Goal: Task Accomplishment & Management: Use online tool/utility

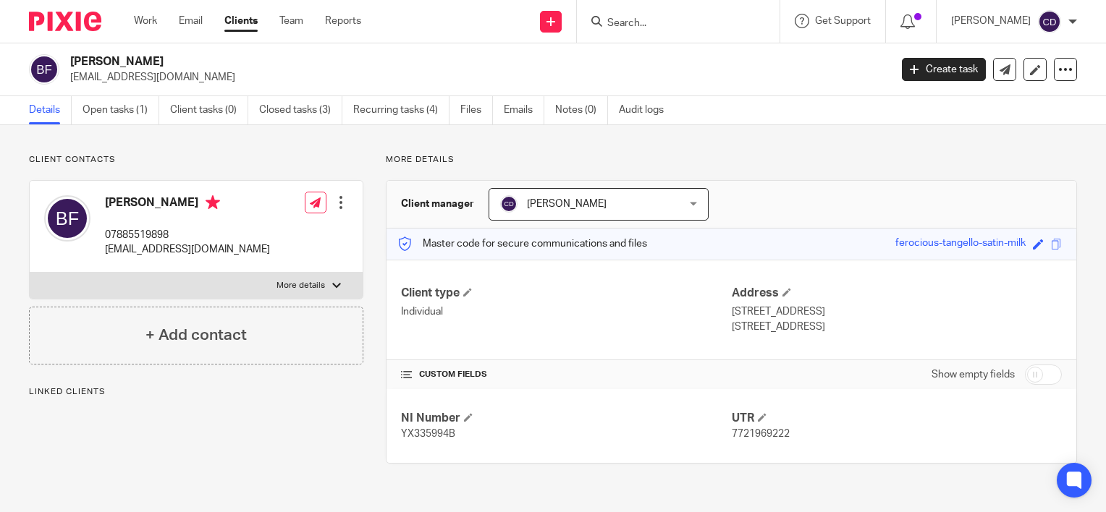
click at [664, 18] on input "Search" at bounding box center [671, 23] width 130 height 13
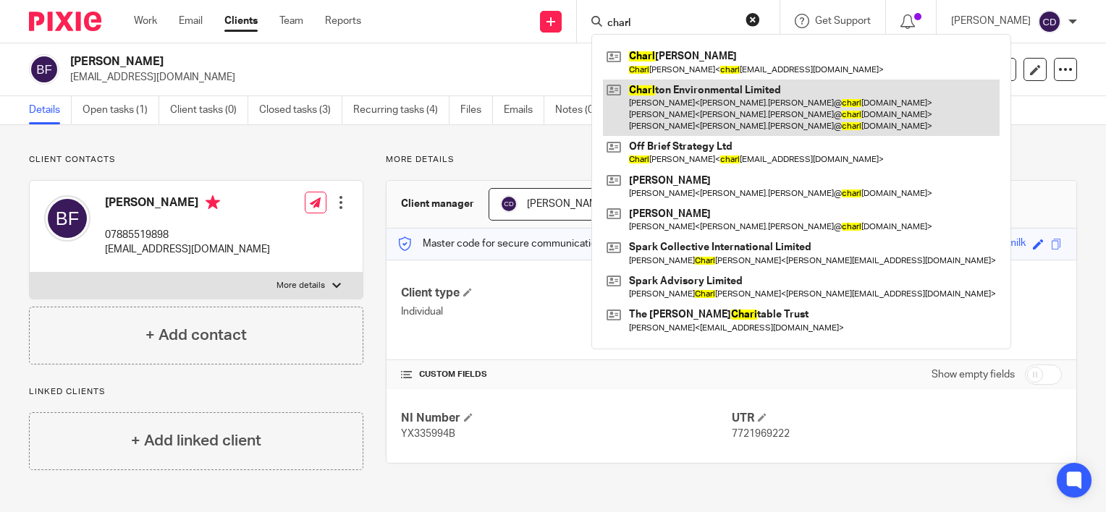
type input "charl"
click at [737, 100] on link at bounding box center [801, 108] width 397 height 57
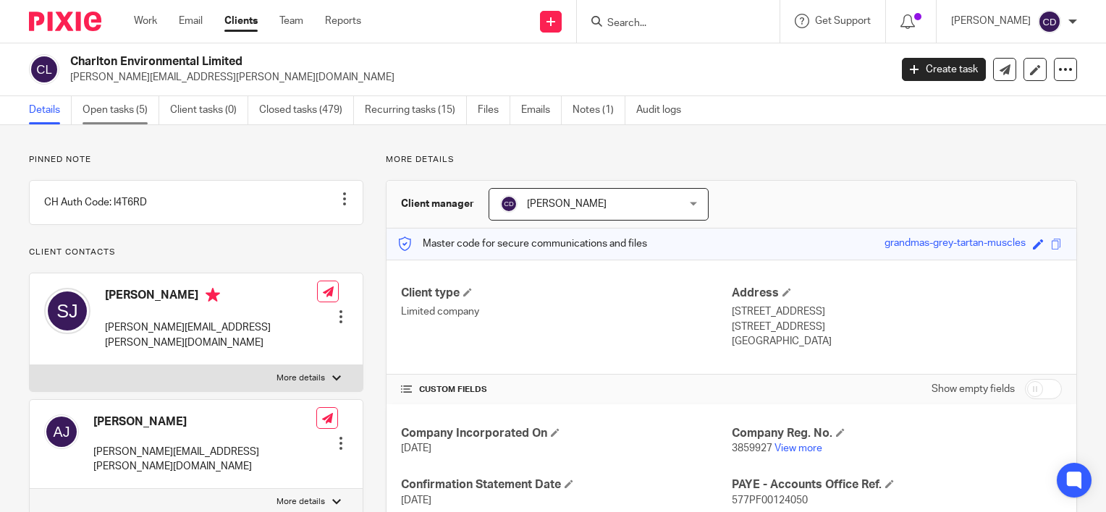
click at [135, 107] on link "Open tasks (5)" at bounding box center [120, 110] width 77 height 28
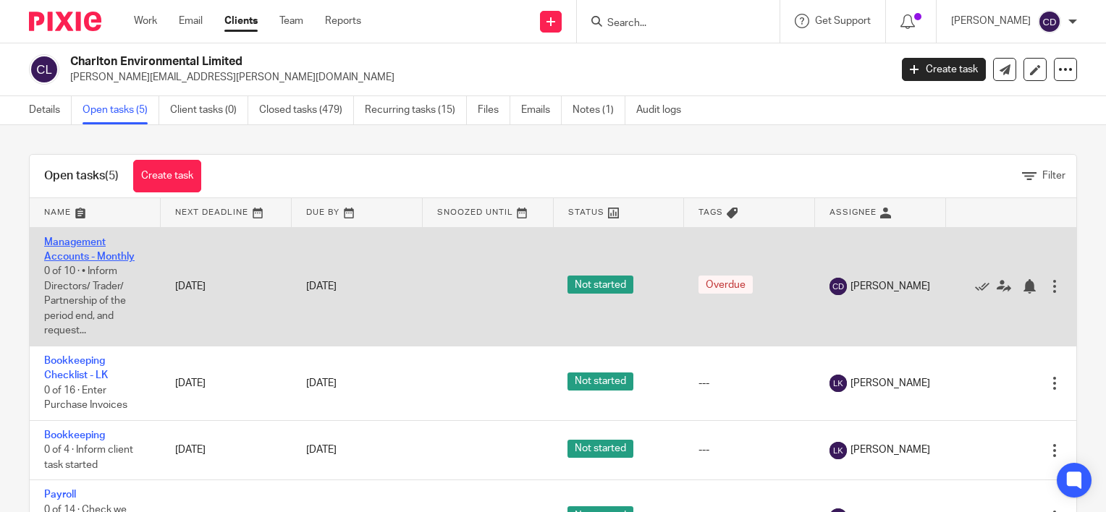
click at [90, 255] on link "Management Accounts - Monthly" at bounding box center [89, 249] width 90 height 25
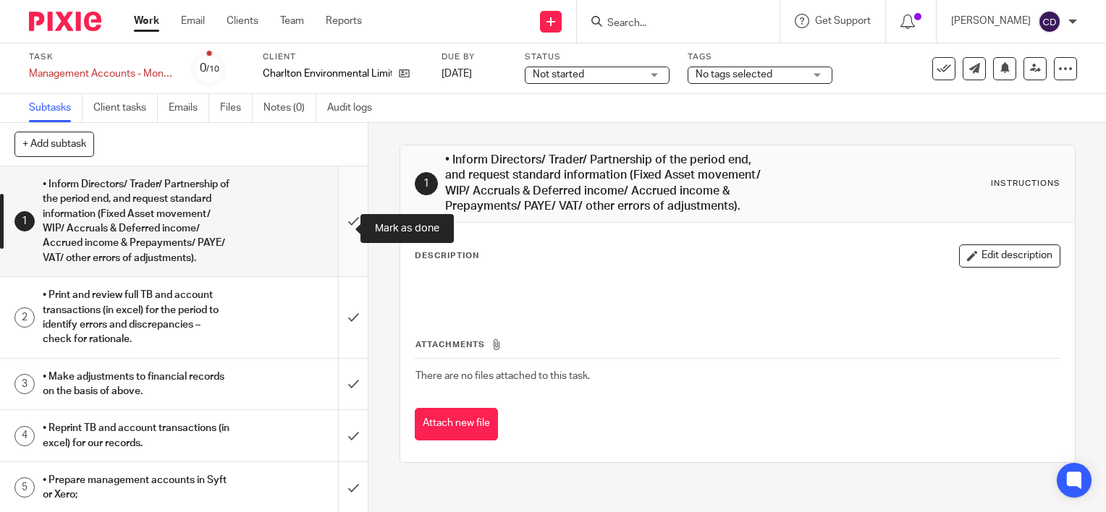
click at [333, 230] on input "submit" at bounding box center [184, 221] width 368 height 110
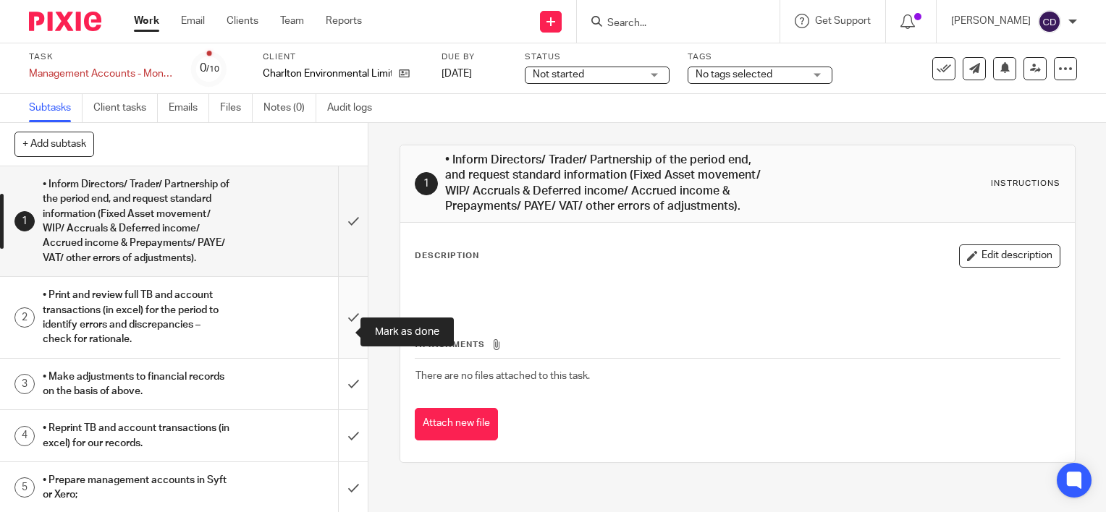
click at [334, 344] on input "submit" at bounding box center [184, 317] width 368 height 80
click at [334, 376] on input "submit" at bounding box center [184, 384] width 368 height 51
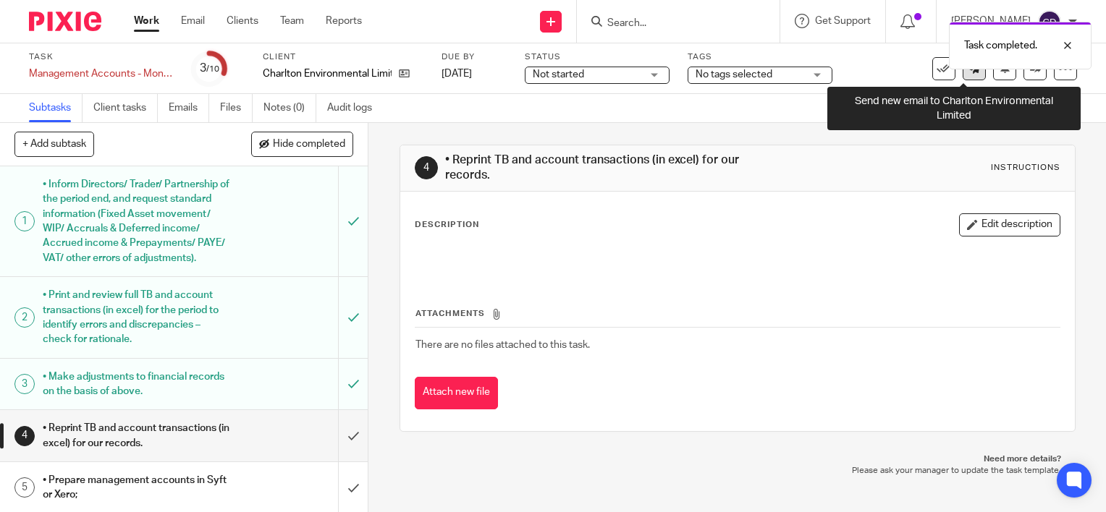
click at [969, 72] on icon at bounding box center [974, 68] width 11 height 11
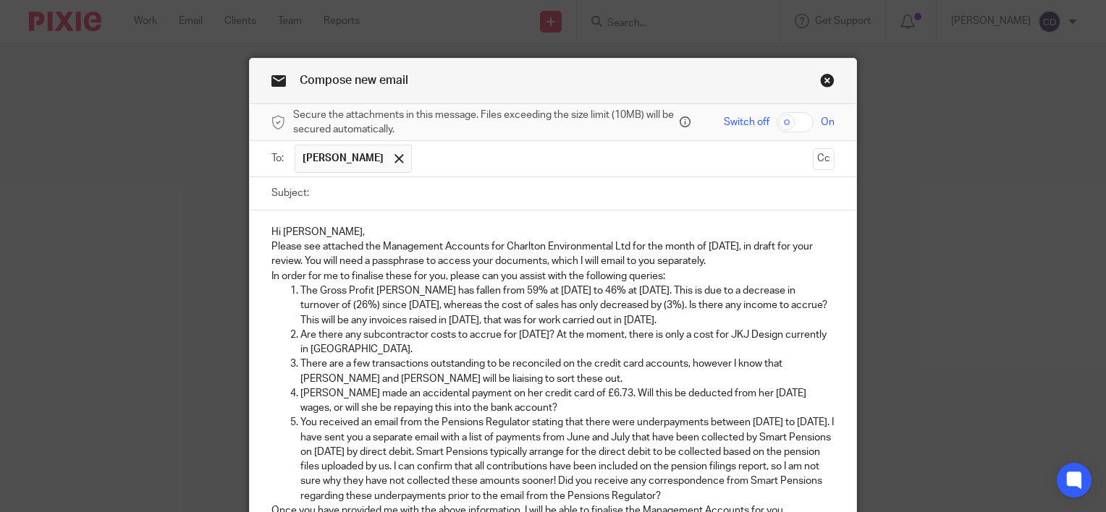
scroll to position [35, 0]
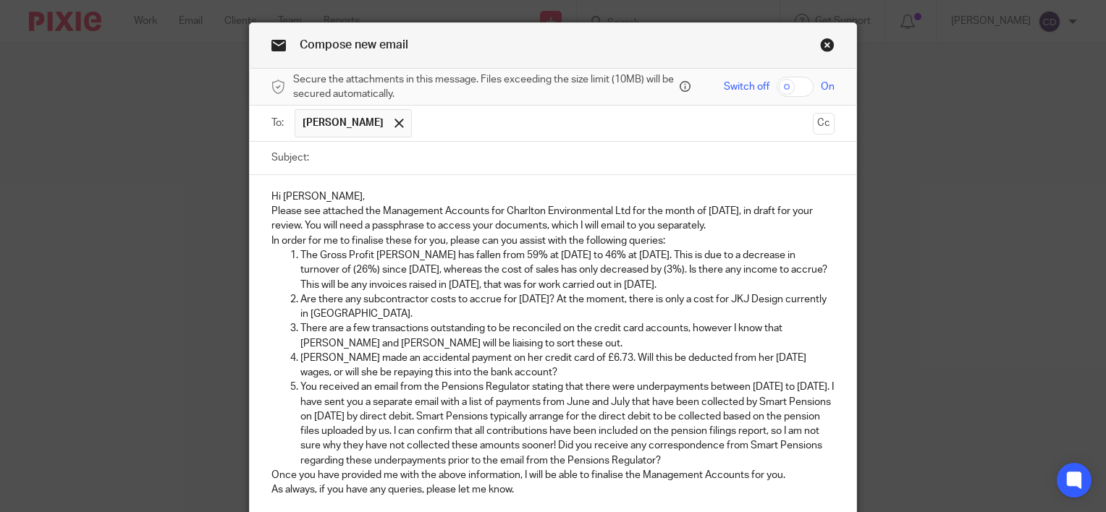
click at [379, 190] on p "Hi [PERSON_NAME]," at bounding box center [552, 197] width 563 height 14
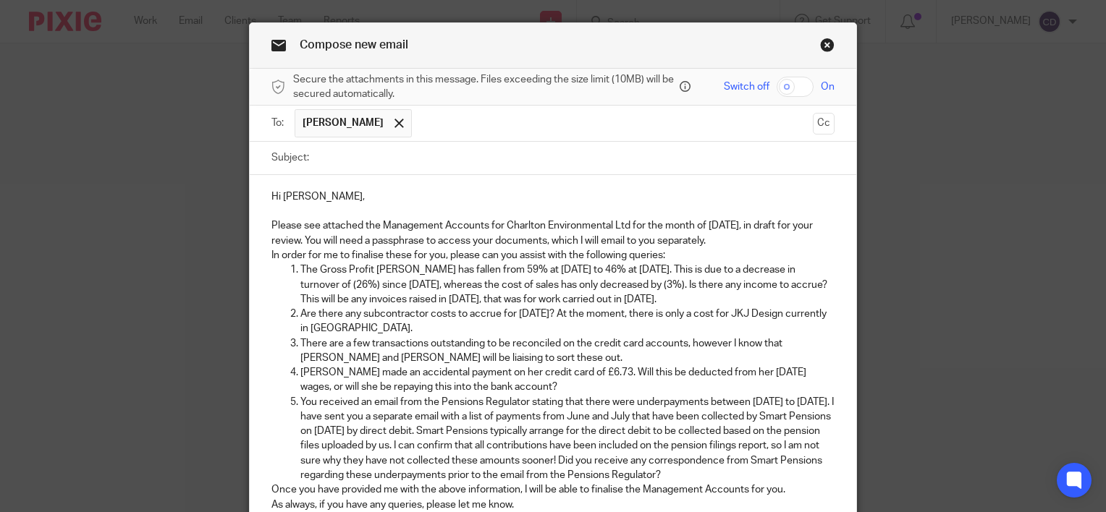
click at [753, 240] on p "Please see attached the Management Accounts for Charlton Environmental Ltd for …" at bounding box center [552, 234] width 563 height 30
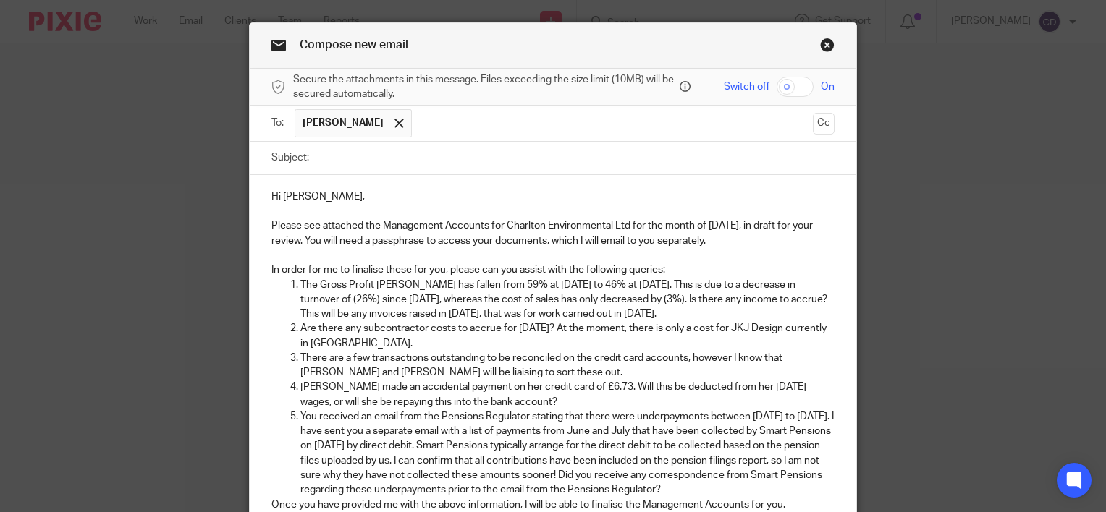
click at [686, 268] on p "In order for me to finalise these for you, please can you assist with the follo…" at bounding box center [552, 270] width 563 height 14
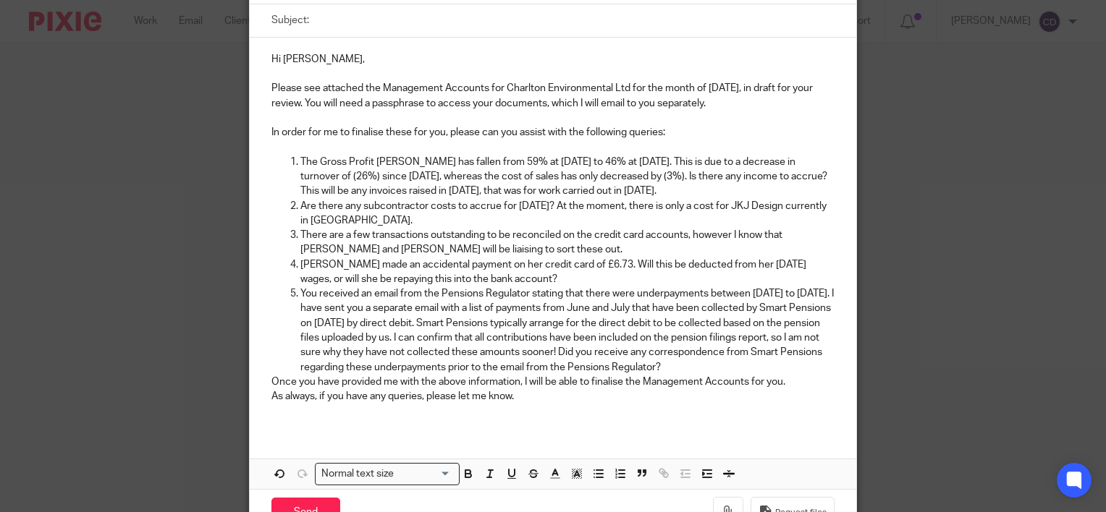
scroll to position [180, 0]
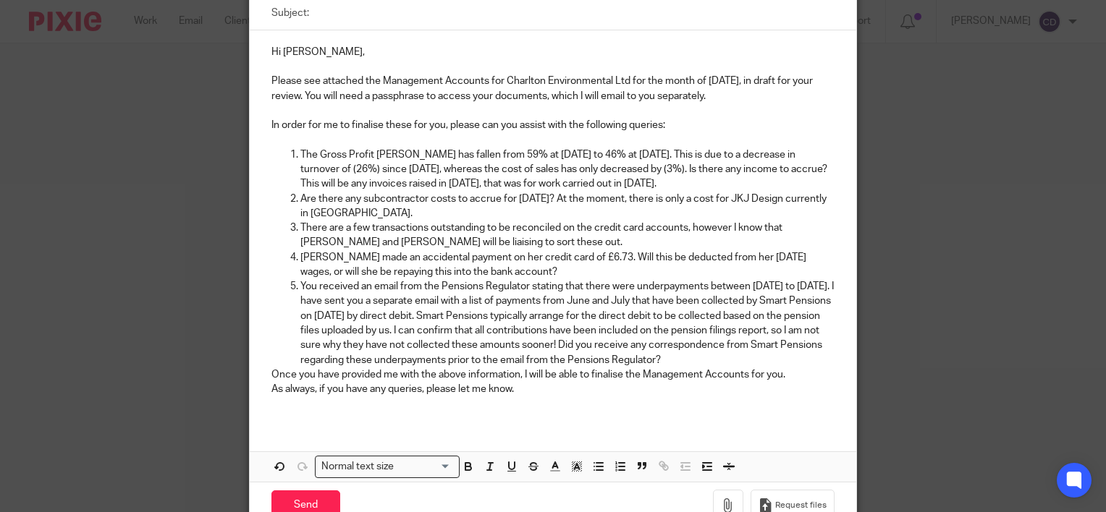
click at [488, 368] on p "You received an email from the Pensions Regulator stating that there were under…" at bounding box center [567, 323] width 534 height 88
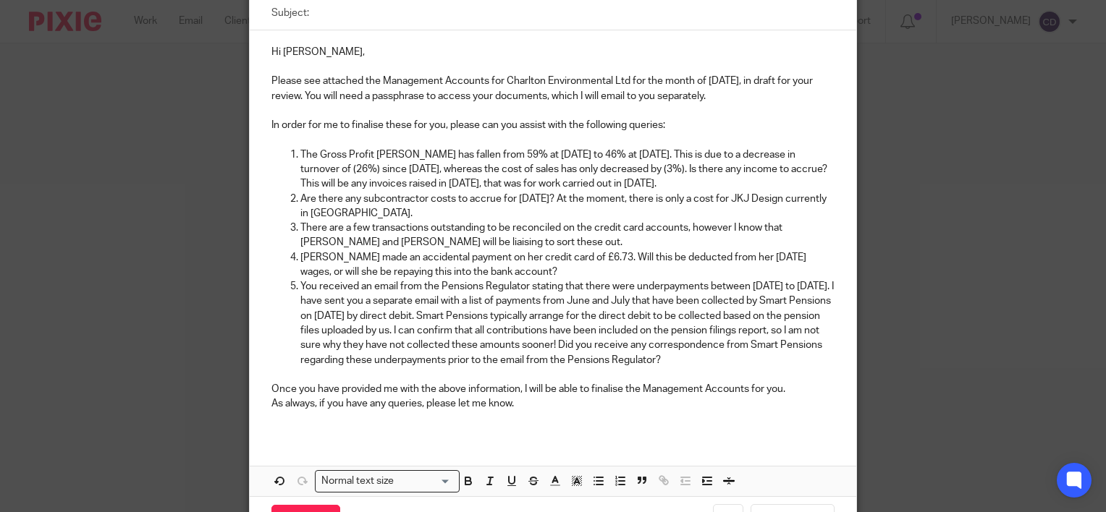
click at [561, 411] on p "As always, if you have any queries, please let me know." at bounding box center [552, 404] width 563 height 14
click at [796, 397] on p "Once you have provided me with the above information, I will be able to finalis…" at bounding box center [552, 389] width 563 height 14
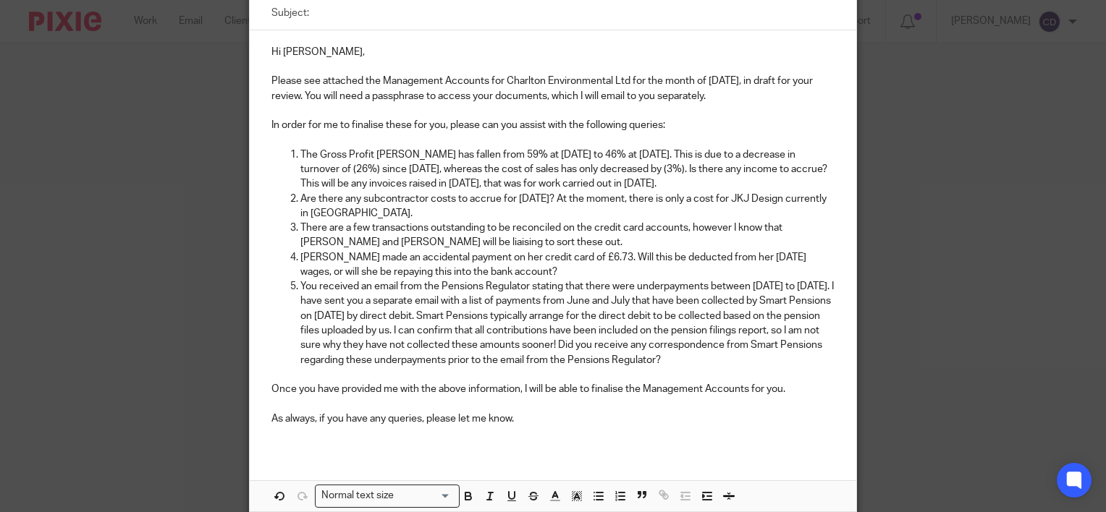
click at [649, 411] on p at bounding box center [552, 404] width 563 height 14
click at [649, 426] on p "As always, if you have any queries, please let me know." at bounding box center [552, 419] width 563 height 14
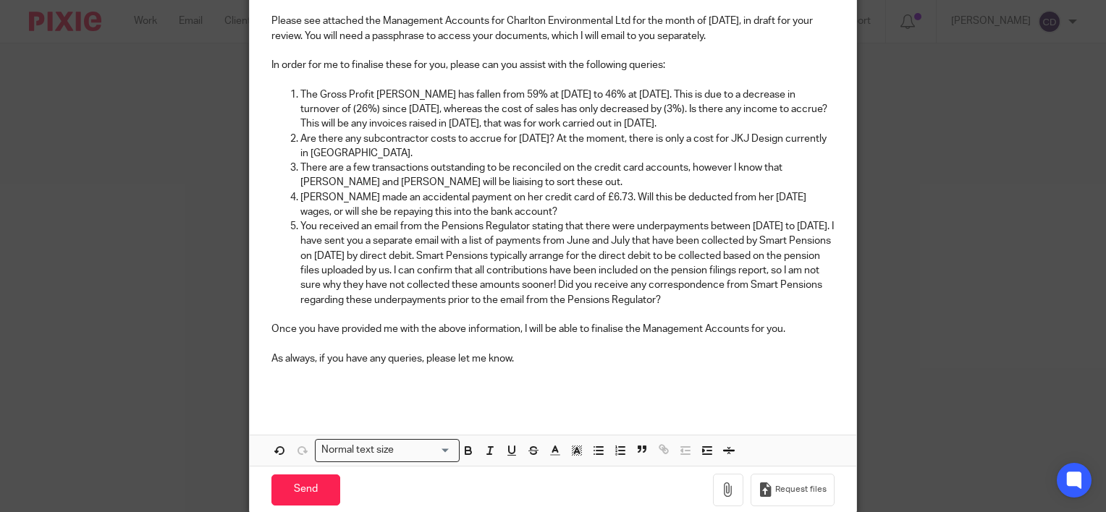
scroll to position [313, 0]
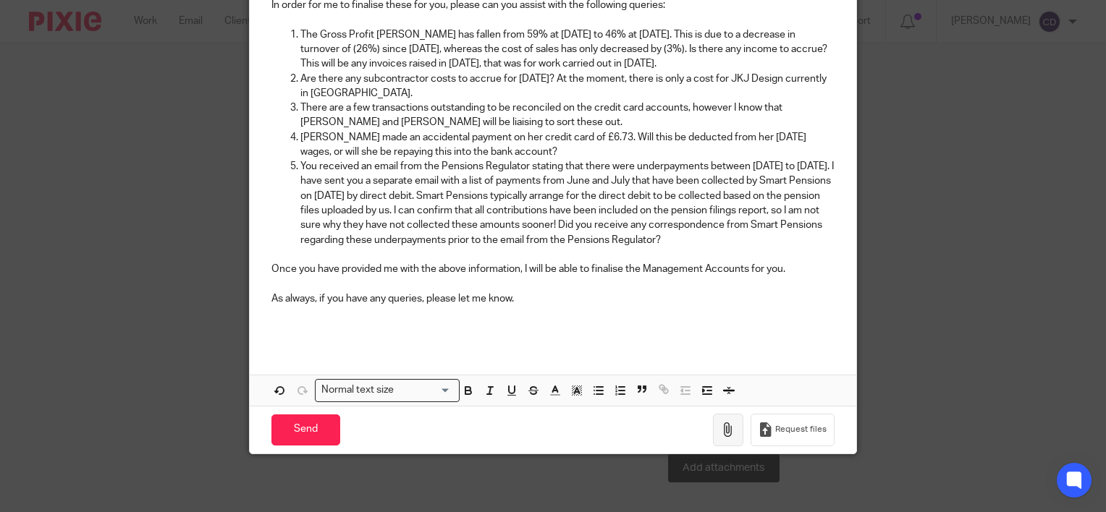
click at [726, 433] on icon "button" at bounding box center [728, 430] width 14 height 14
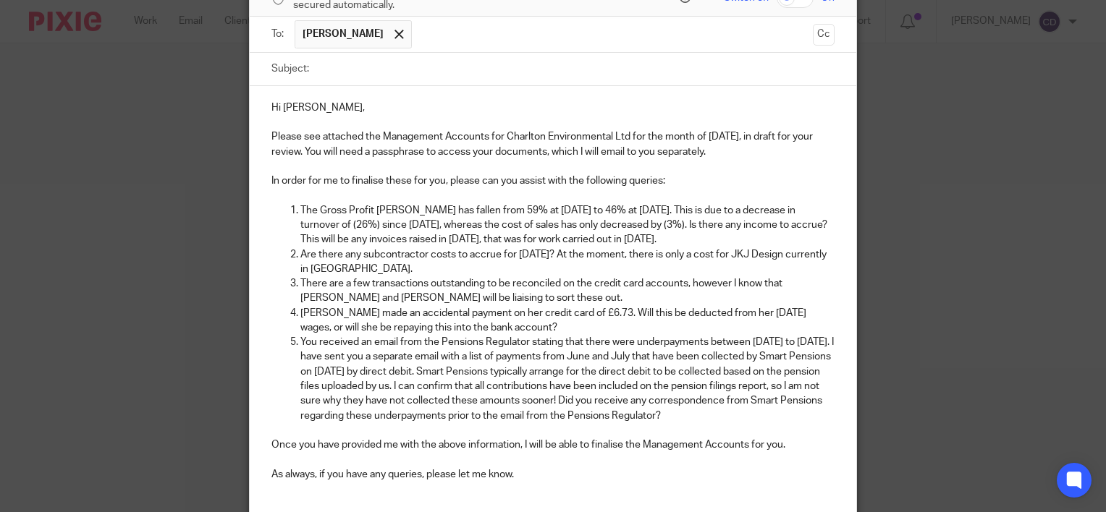
scroll to position [96, 0]
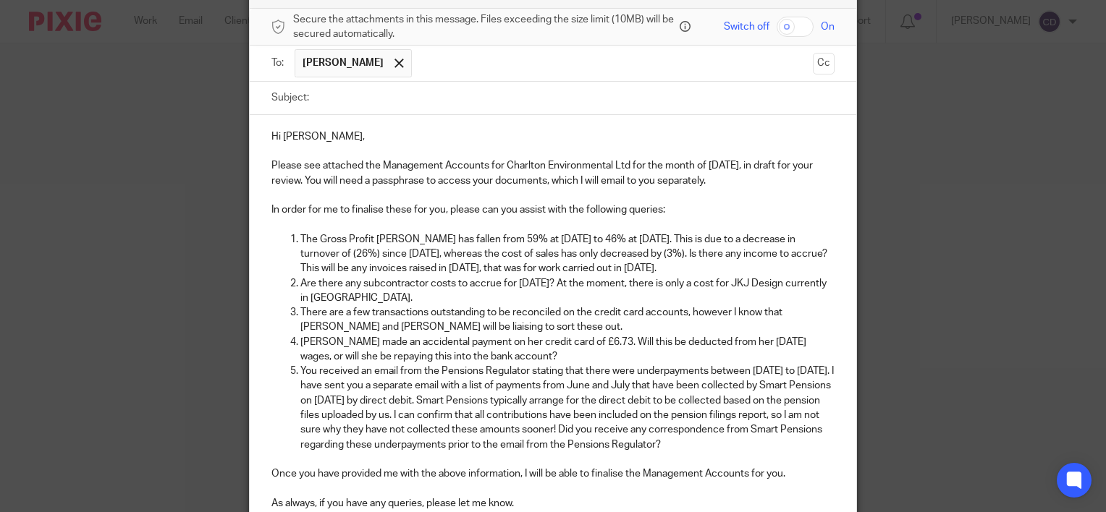
click at [370, 105] on input "Subject:" at bounding box center [575, 98] width 518 height 33
type input "DRAFT August 2025 Management Accounts"
click at [799, 20] on input "checkbox" at bounding box center [794, 27] width 37 height 20
checkbox input "true"
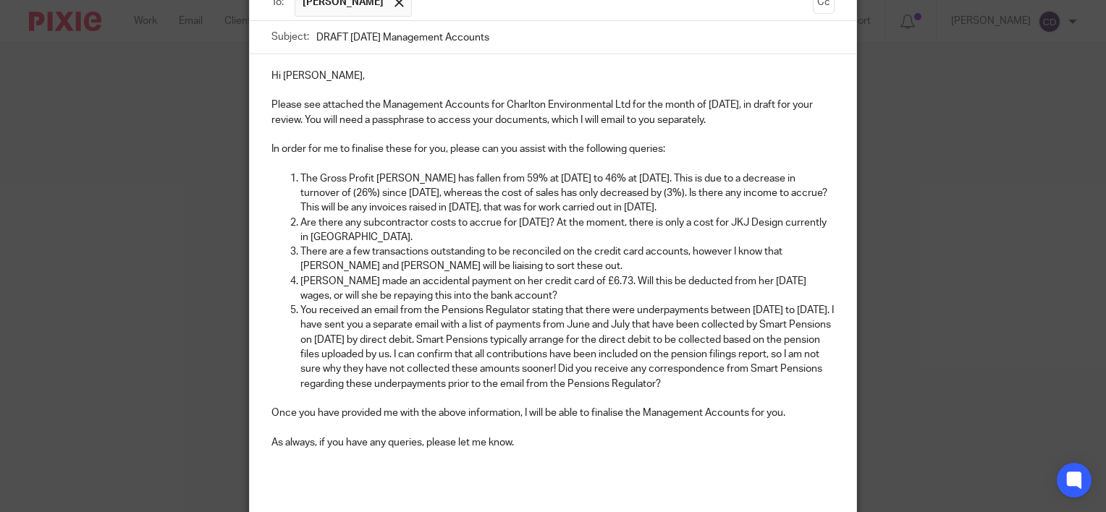
scroll to position [313, 0]
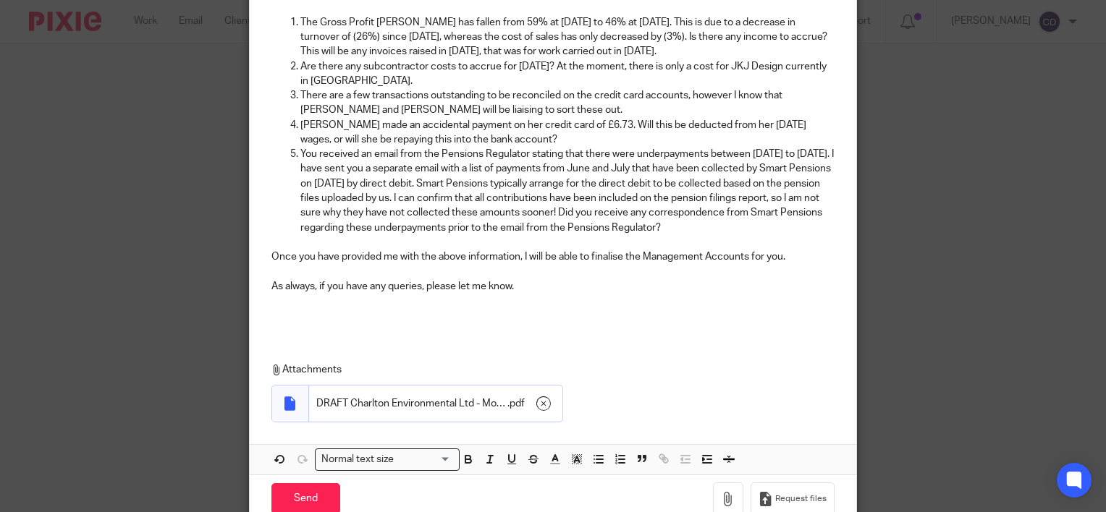
drag, startPoint x: 720, startPoint y: 220, endPoint x: 723, endPoint y: 264, distance: 44.2
drag, startPoint x: 723, startPoint y: 264, endPoint x: 614, endPoint y: 342, distance: 133.9
click at [614, 334] on div "Hi Stephen, Please see attached the Management Accounts for Charlton Environmen…" at bounding box center [553, 116] width 606 height 436
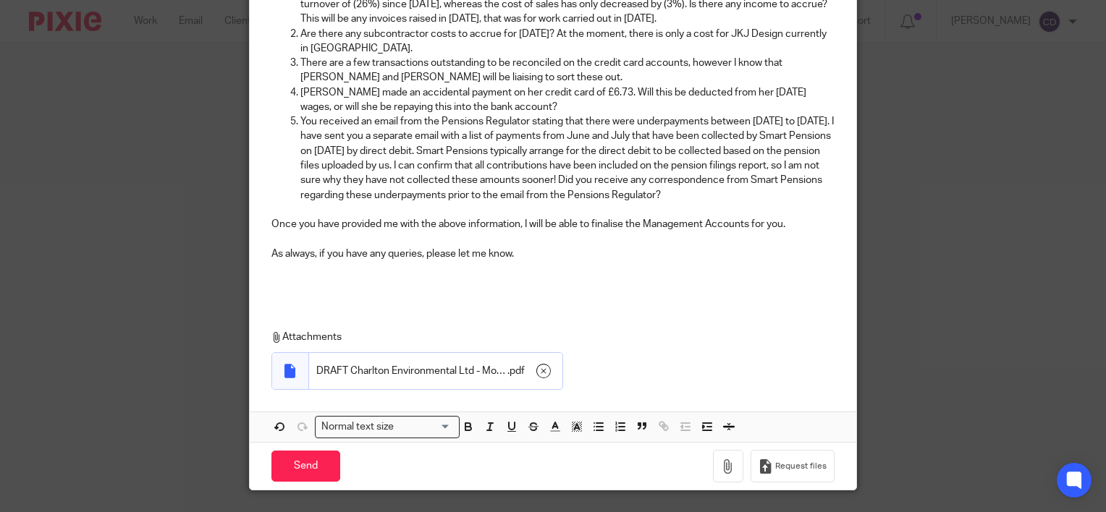
scroll to position [394, 0]
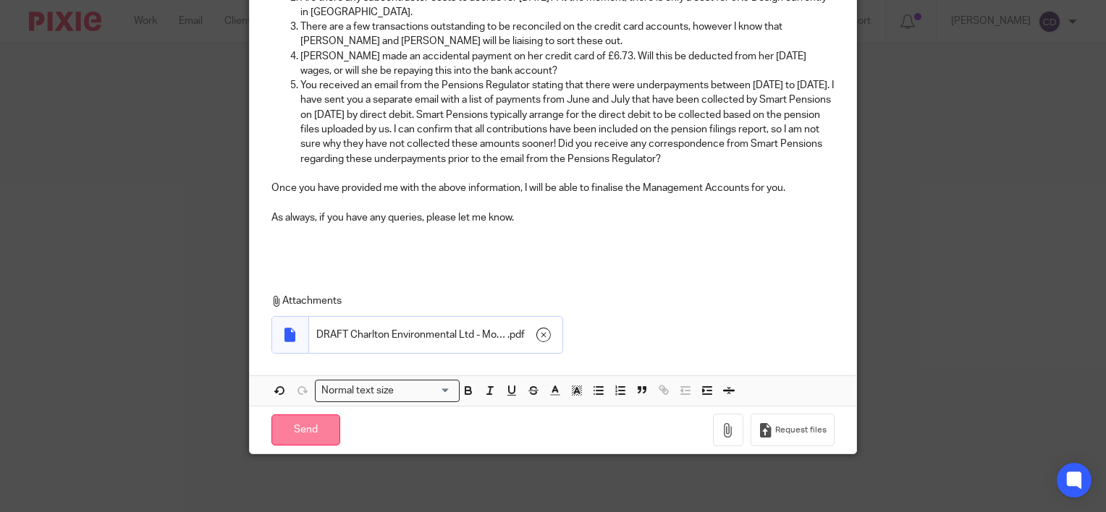
click at [317, 424] on input "Send" at bounding box center [305, 430] width 69 height 31
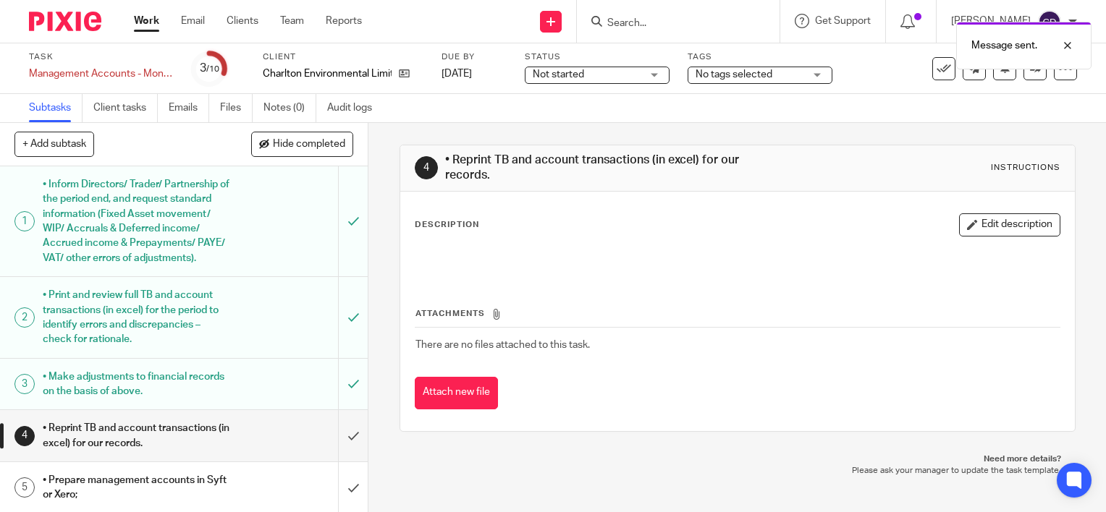
click at [403, 65] on div "Client Charlton Environmental Limited" at bounding box center [343, 68] width 161 height 35
click at [404, 75] on icon at bounding box center [404, 73] width 11 height 11
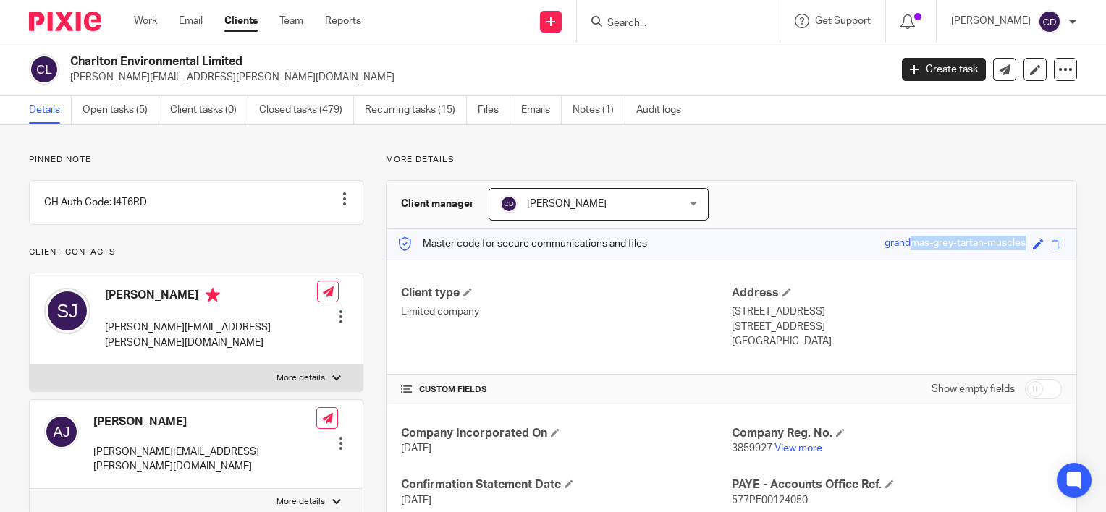
drag, startPoint x: 848, startPoint y: 239, endPoint x: 1019, endPoint y: 252, distance: 171.3
click at [1019, 252] on div "Master code for secure communications and files grandmas-grey-tartan-muscles Sa…" at bounding box center [731, 244] width 690 height 31
copy div "grandmas-grey-tartan-muscles"
click at [999, 67] on icon at bounding box center [1004, 69] width 11 height 11
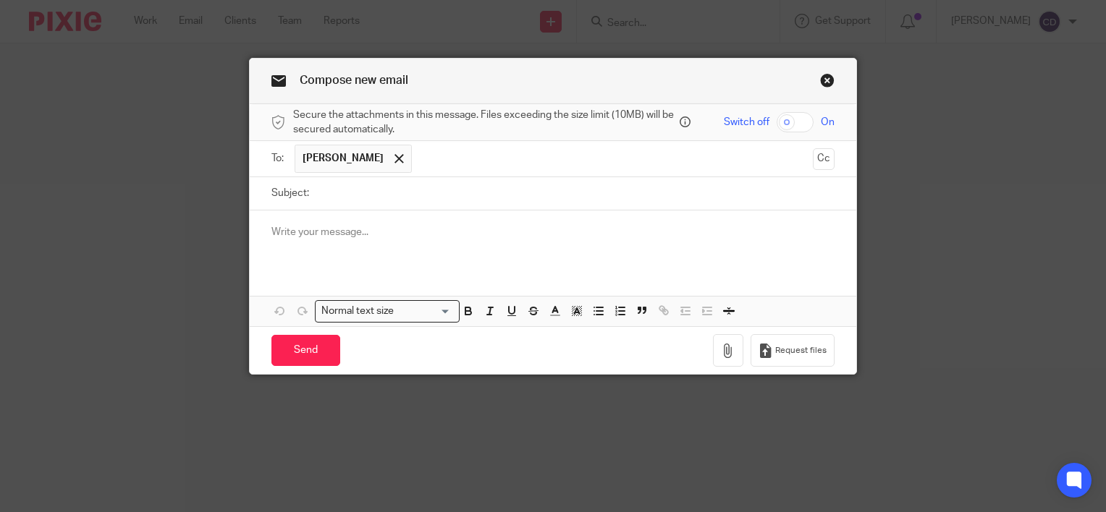
click at [455, 194] on input "Subject:" at bounding box center [575, 193] width 518 height 33
type input "P"
type input "Passphrase"
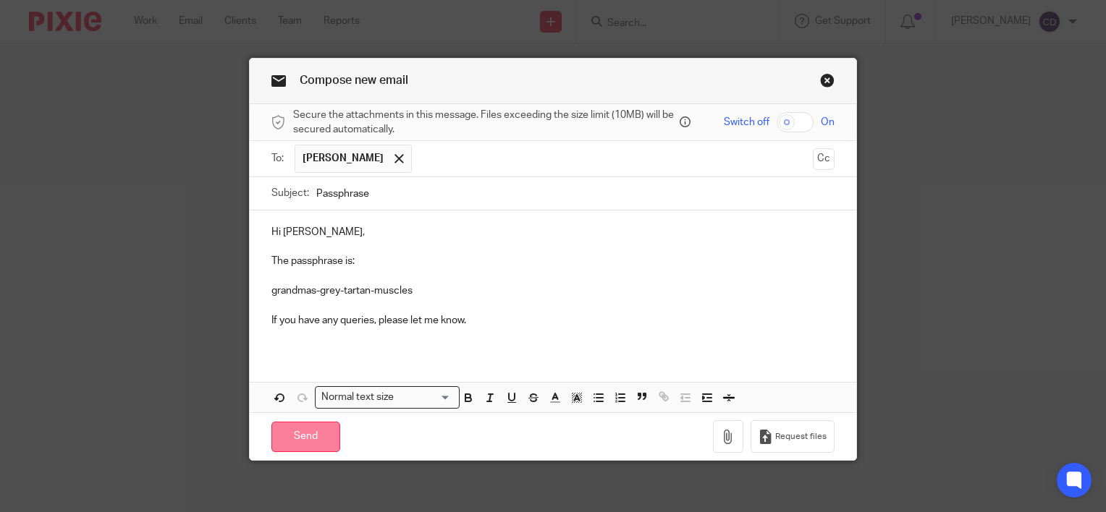
click at [281, 433] on input "Send" at bounding box center [305, 437] width 69 height 31
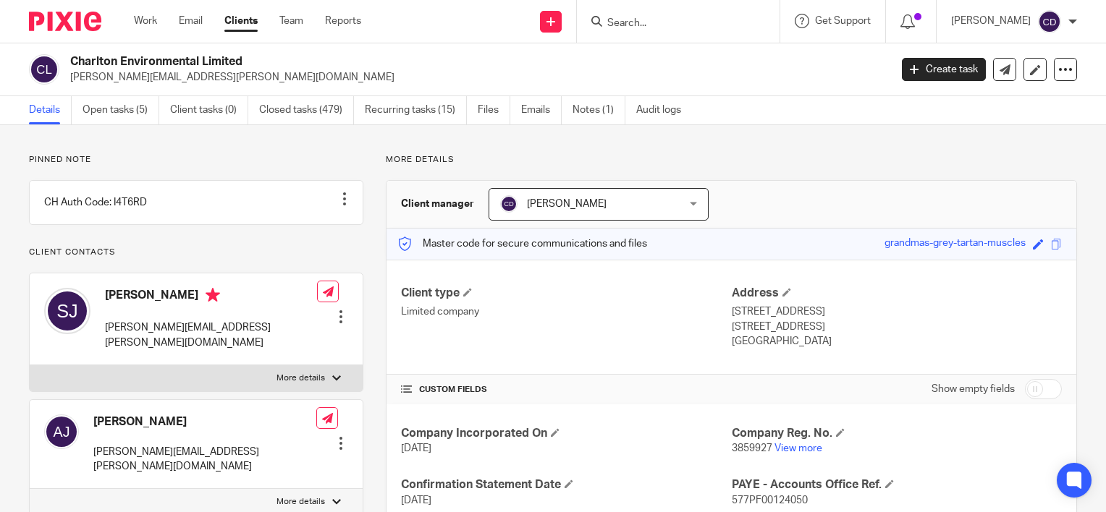
click at [674, 30] on div at bounding box center [678, 21] width 203 height 43
click at [661, 23] on input "Search" at bounding box center [671, 23] width 130 height 13
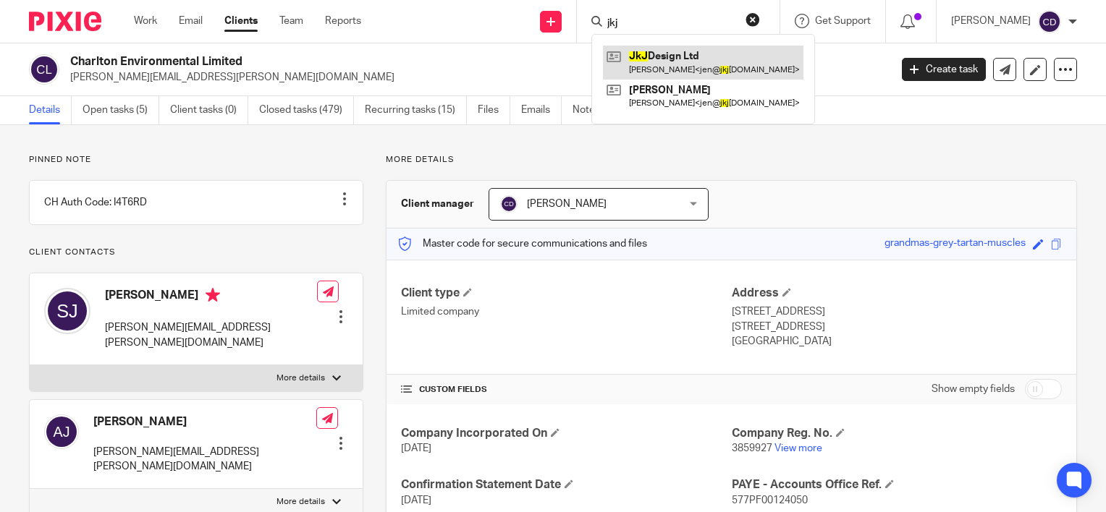
type input "jkj"
click at [646, 59] on link at bounding box center [703, 62] width 200 height 33
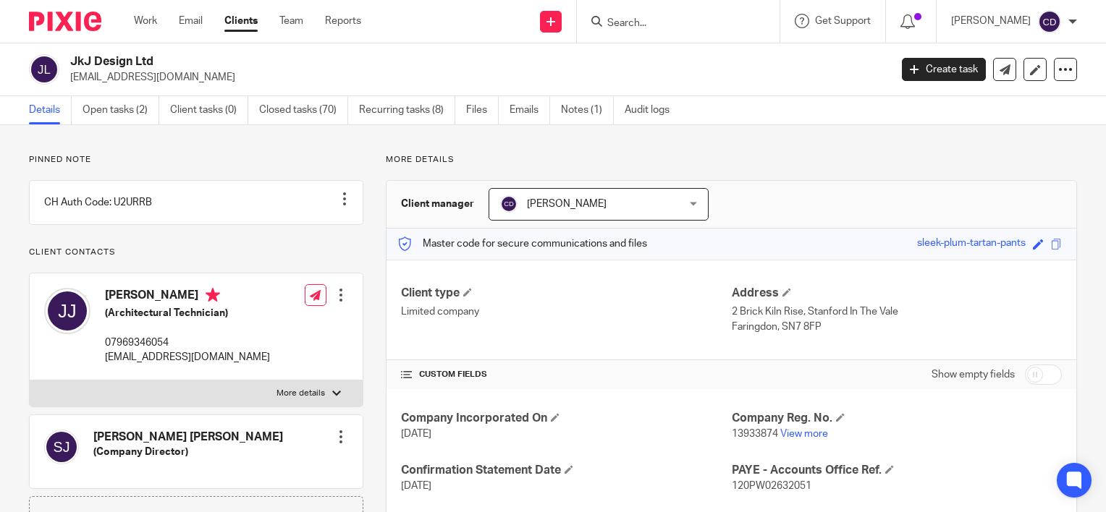
click at [133, 93] on div "JkJ Design Ltd jen@jkjdesign.co.uk Create task Update from Companies House Expo…" at bounding box center [553, 69] width 1106 height 53
click at [130, 108] on link "Open tasks (2)" at bounding box center [120, 110] width 77 height 28
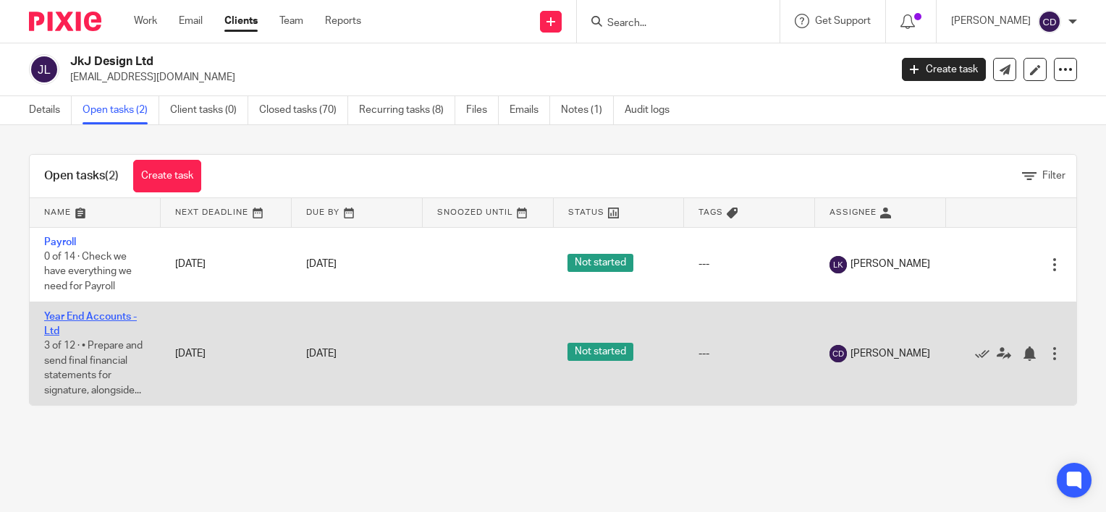
click at [94, 318] on link "Year End Accounts - Ltd" at bounding box center [90, 324] width 93 height 25
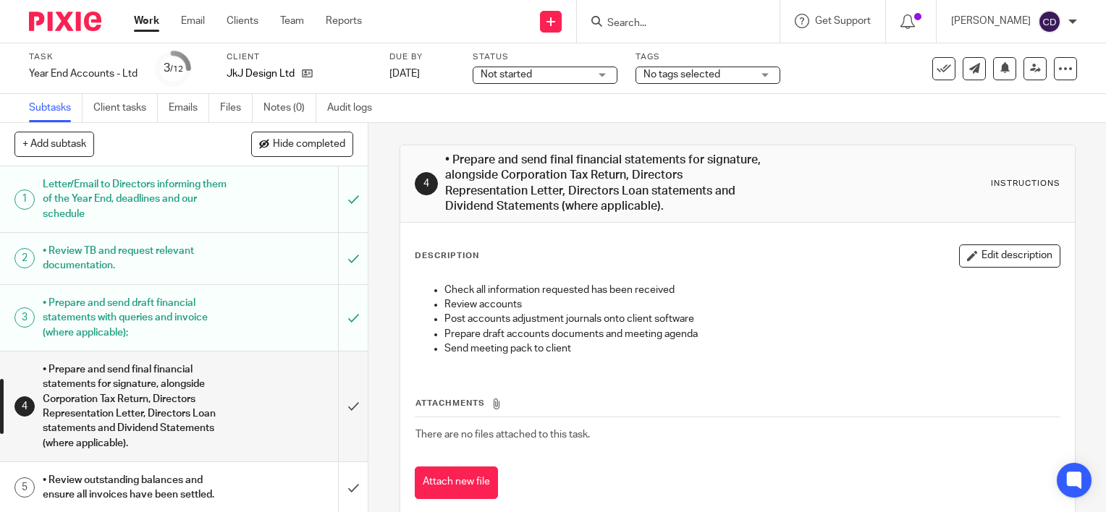
scroll to position [145, 0]
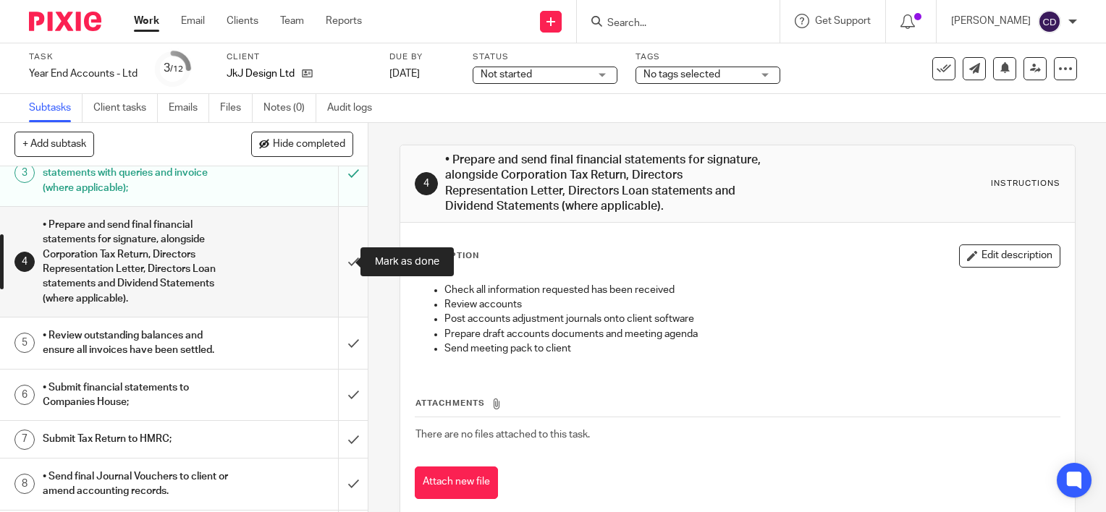
click at [338, 258] on input "submit" at bounding box center [184, 262] width 368 height 110
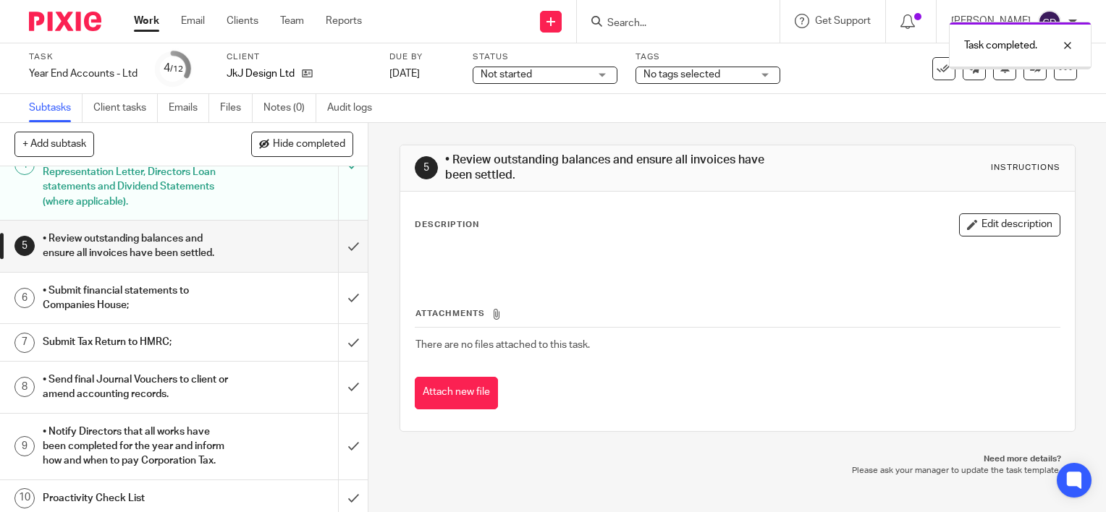
scroll to position [289, 0]
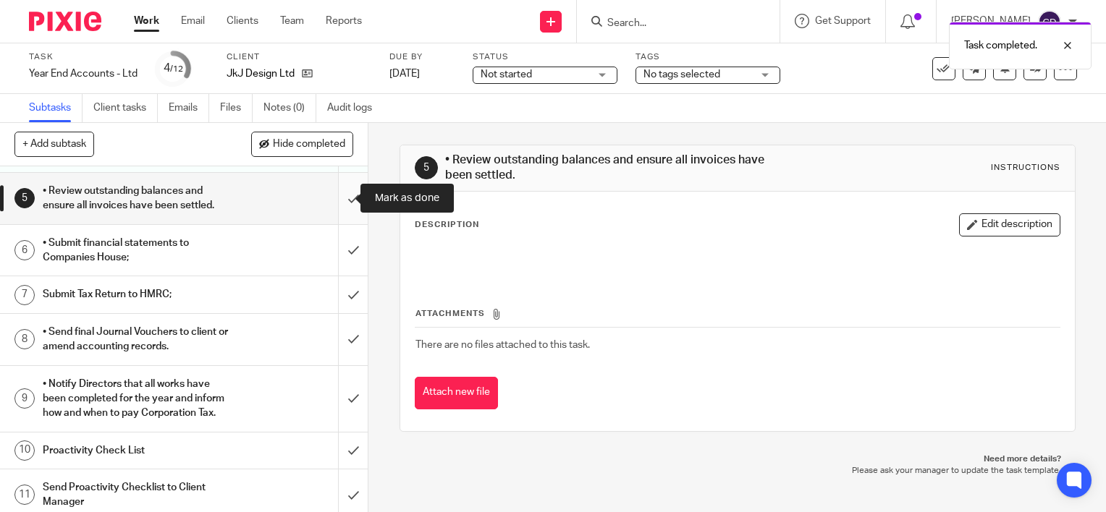
click at [342, 199] on input "submit" at bounding box center [184, 198] width 368 height 51
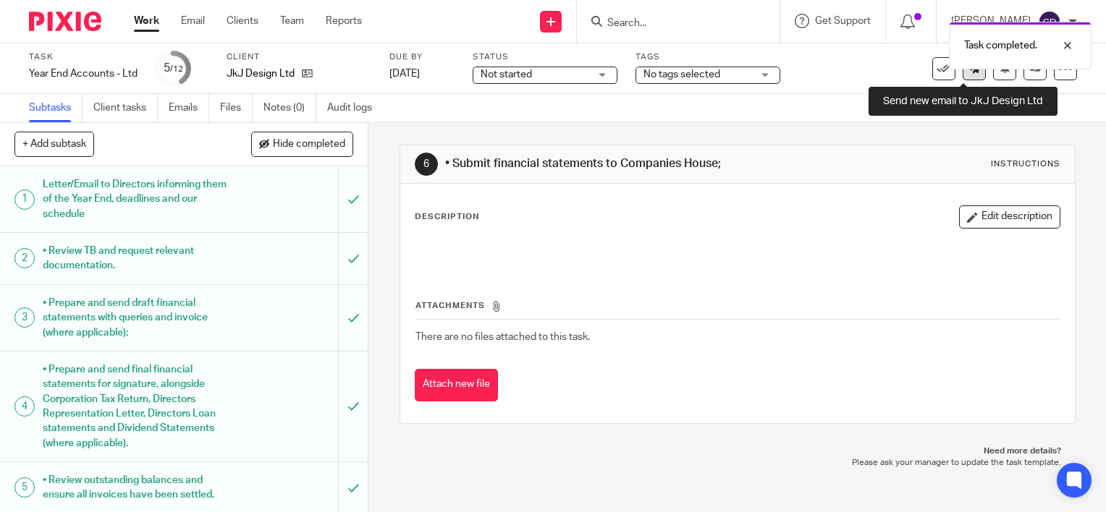
click at [969, 69] on icon at bounding box center [974, 68] width 11 height 11
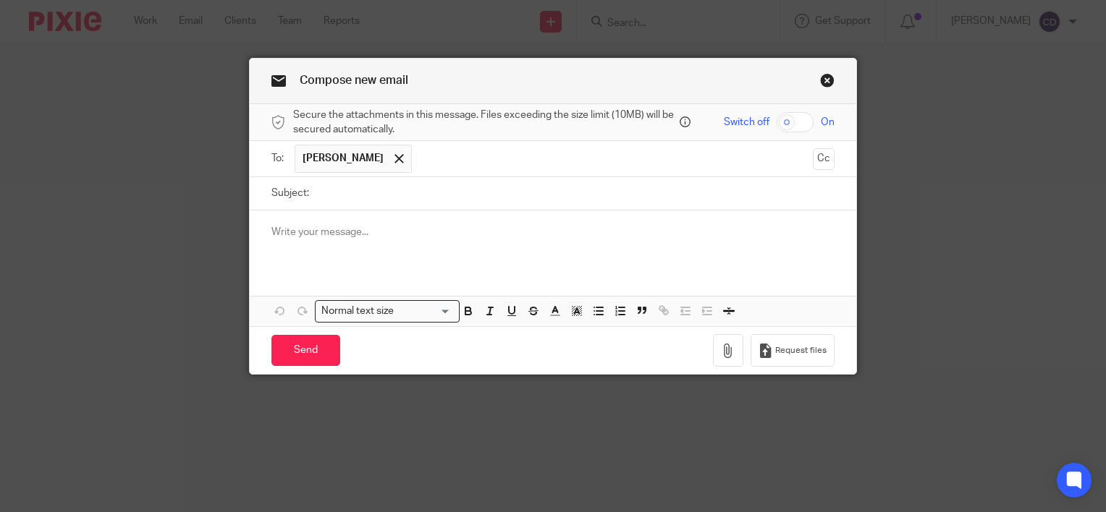
click at [504, 216] on div at bounding box center [553, 239] width 606 height 56
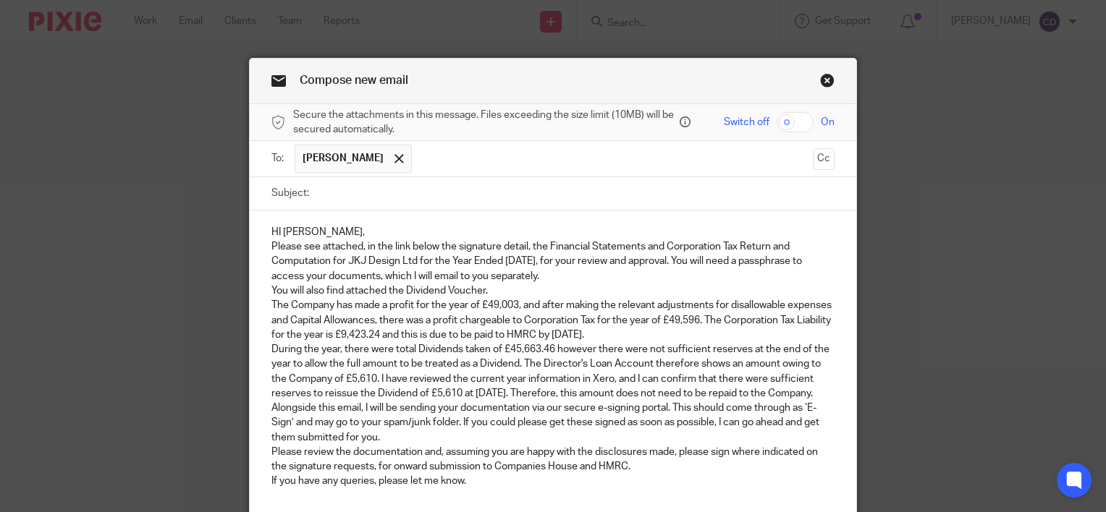
click at [394, 240] on p "Please see attached, in the link below the signature detail, the Financial Stat…" at bounding box center [552, 262] width 563 height 44
click at [394, 232] on p "HI [PERSON_NAME]," at bounding box center [552, 232] width 563 height 14
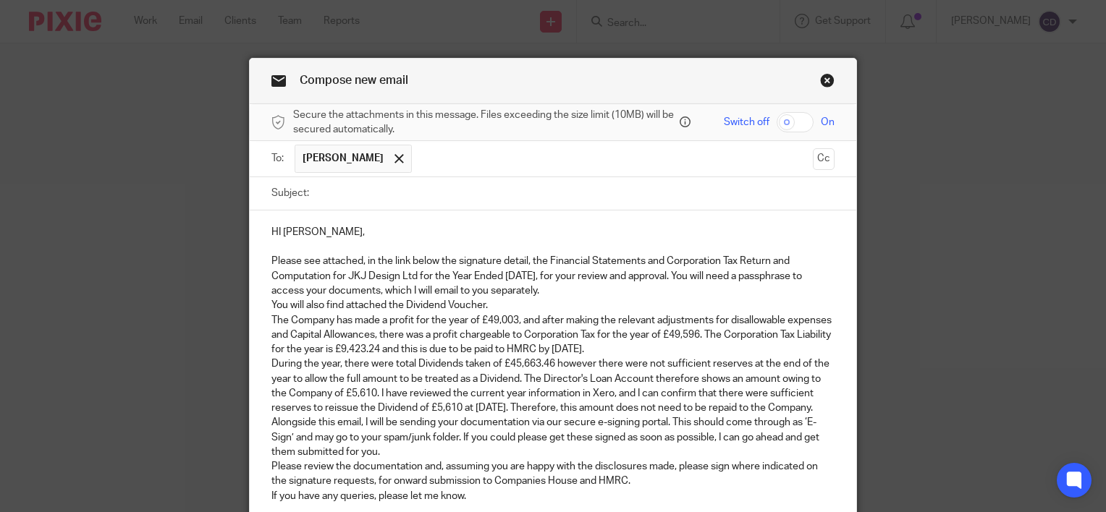
click at [703, 285] on p "Please see attached, in the link below the signature detail, the Financial Stat…" at bounding box center [552, 276] width 563 height 44
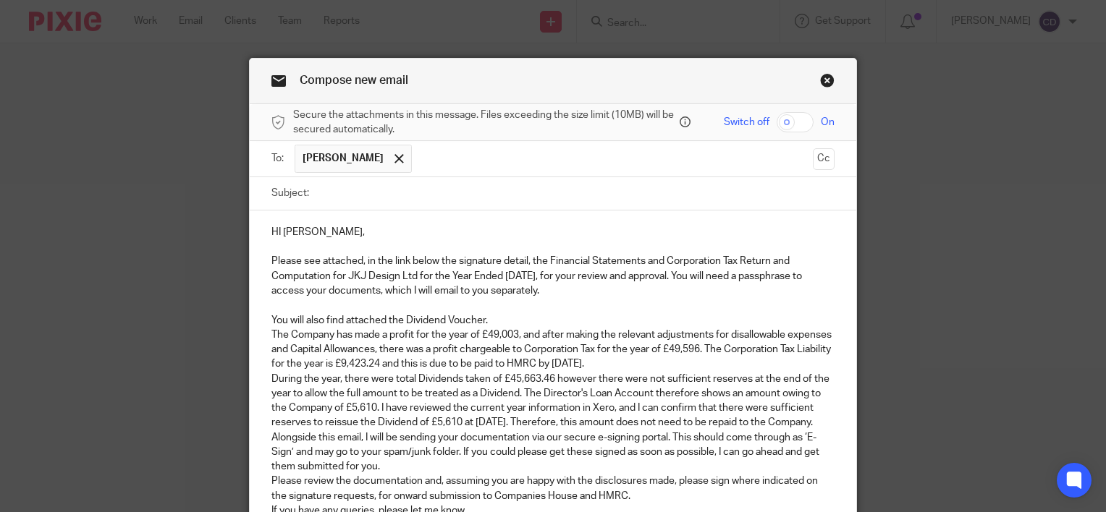
click at [522, 319] on p "You will also find attached the Dividend Voucher." at bounding box center [552, 320] width 563 height 14
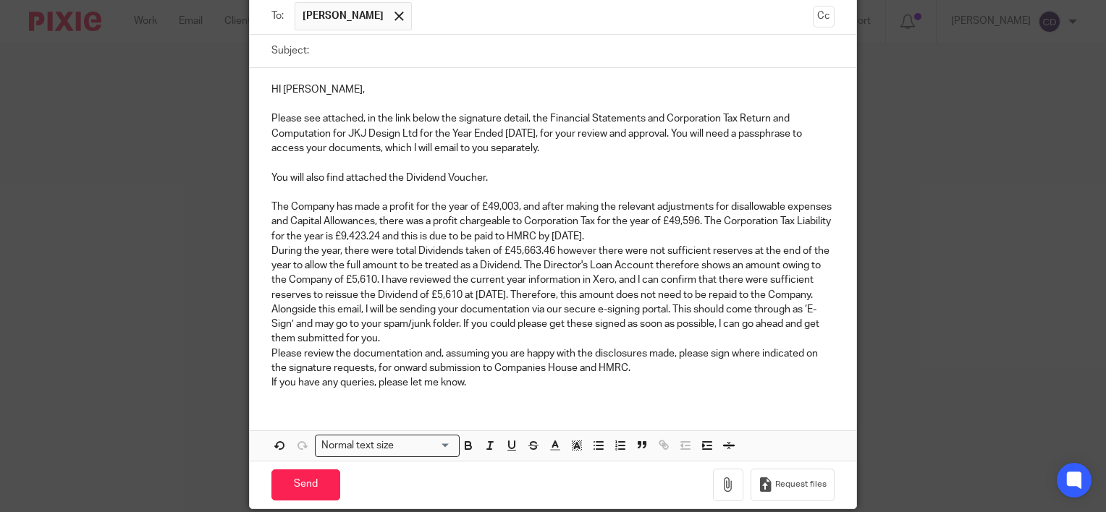
scroll to position [145, 0]
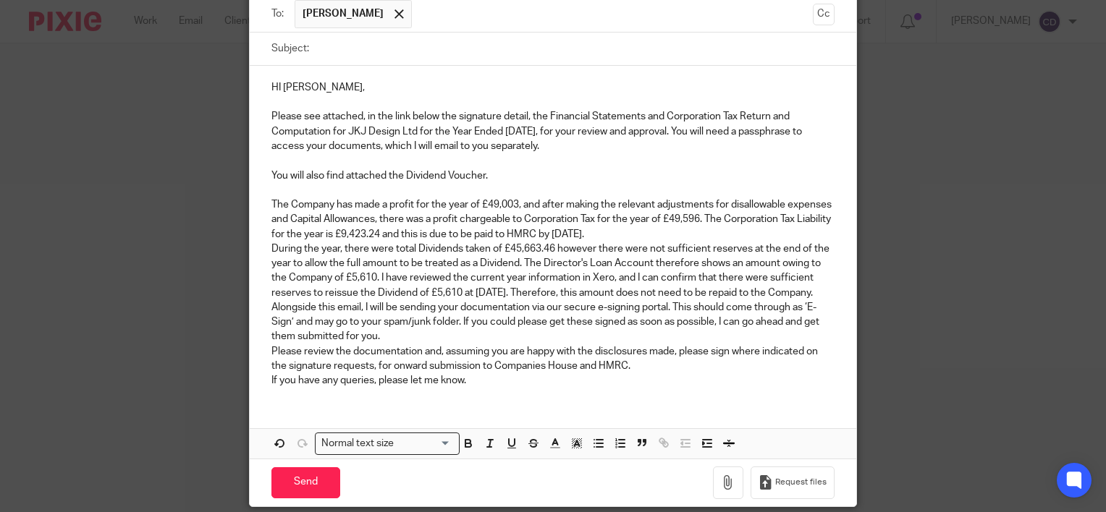
click at [719, 243] on p "During the year, there were total Dividends taken of £45,663.46 however there w…" at bounding box center [552, 271] width 563 height 59
click at [704, 229] on p "The Company has made a profit for the year of £49,003, and after making the rel…" at bounding box center [552, 220] width 563 height 44
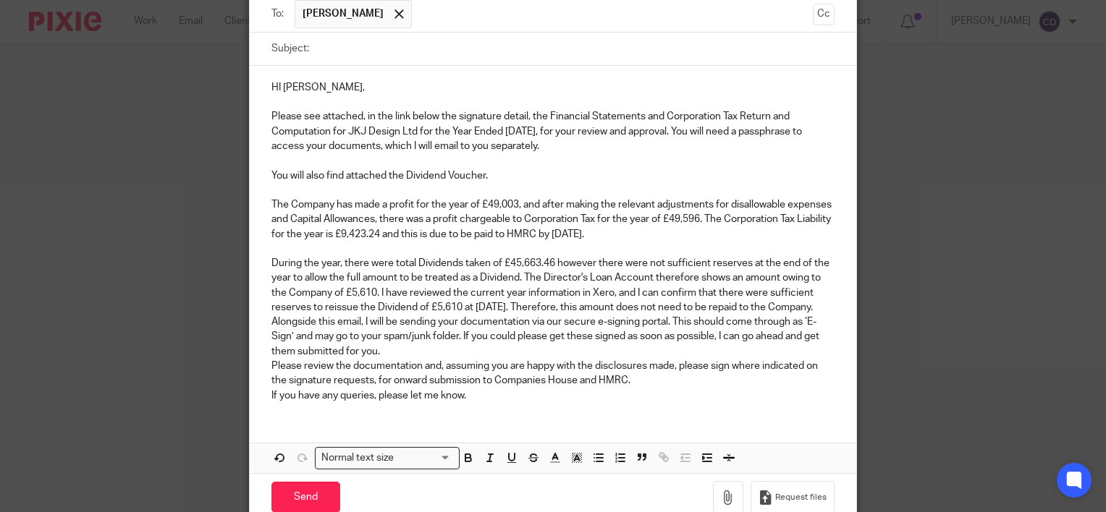
click at [376, 290] on p "During the year, there were total Dividends taken of £45,663.46 however there w…" at bounding box center [552, 285] width 563 height 59
click at [350, 315] on p "During the year, there were total Dividends taken of £45,663.46 however there w…" at bounding box center [552, 285] width 563 height 59
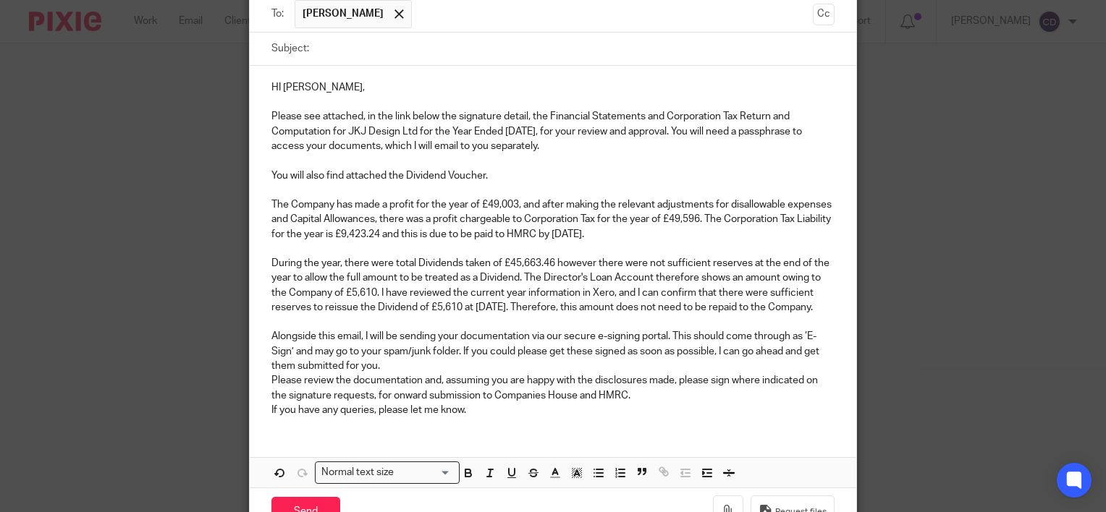
click at [386, 373] on p "Alongside this email, I will be sending your documentation via our secure e-sig…" at bounding box center [552, 351] width 563 height 44
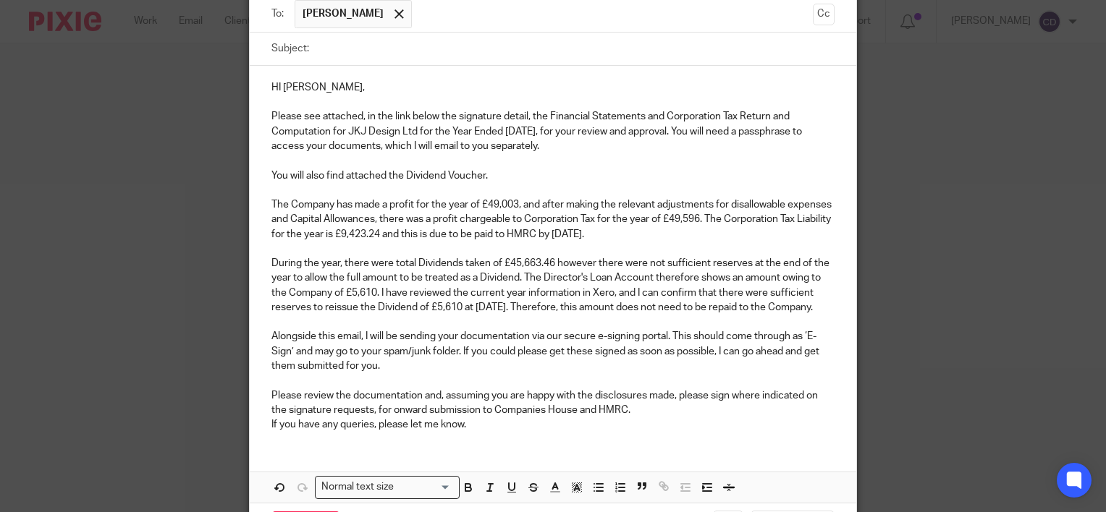
click at [669, 418] on p "Please review the documentation and, assuming you are happy with the disclosure…" at bounding box center [552, 404] width 563 height 30
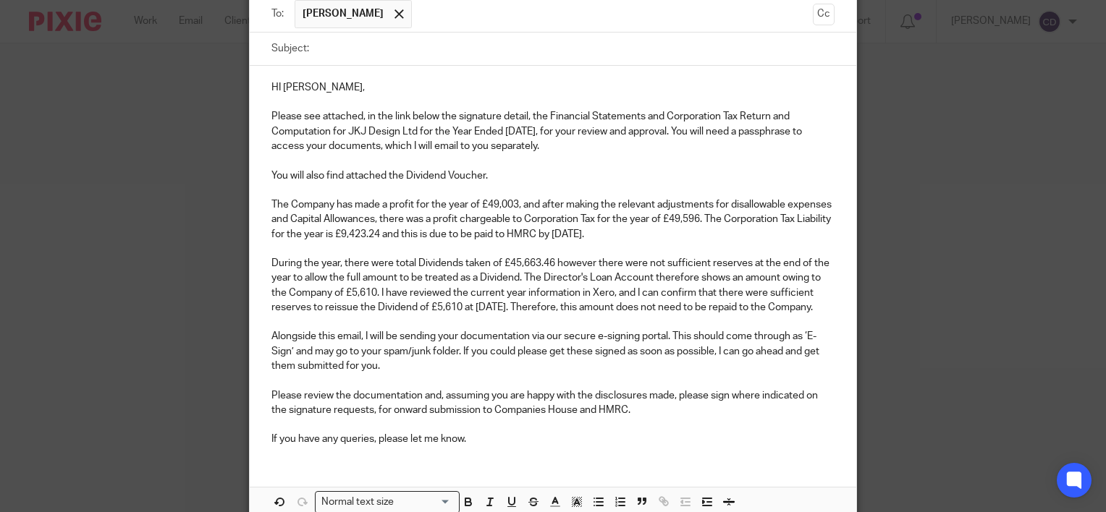
click at [512, 446] on p "If you have any queries, please let me know." at bounding box center [552, 439] width 563 height 14
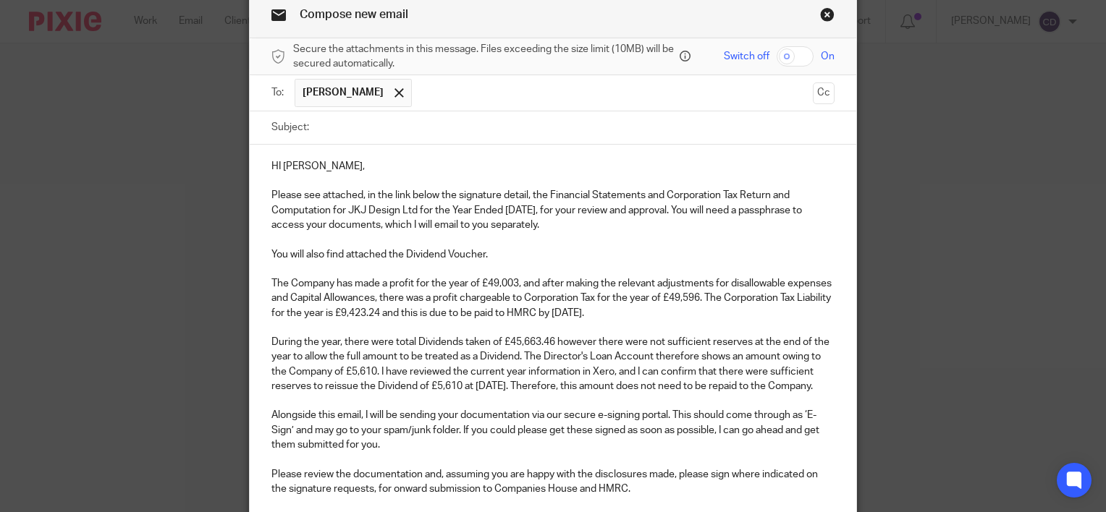
scroll to position [0, 0]
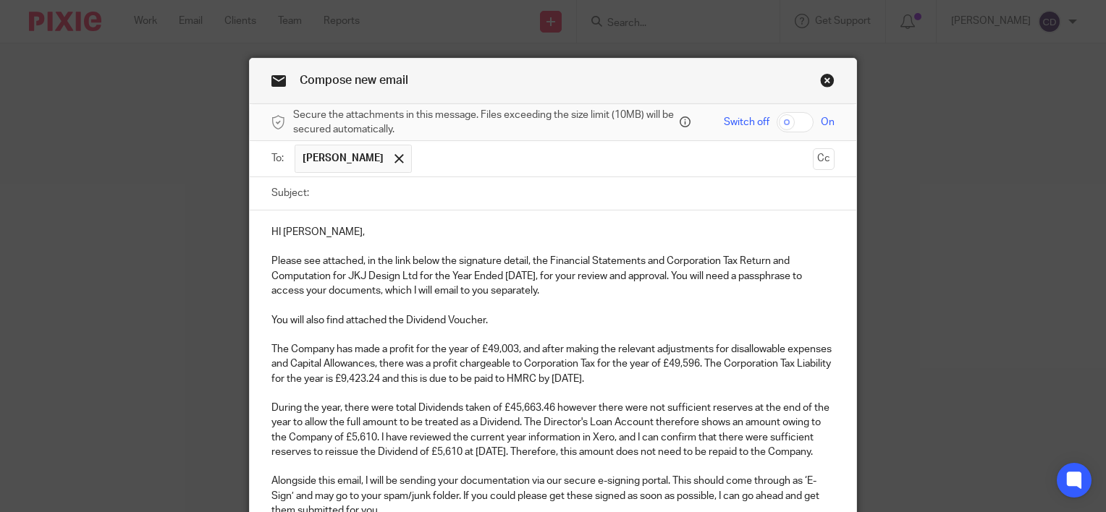
click at [364, 191] on input "Subject:" at bounding box center [575, 193] width 518 height 33
type input "YE 28 February 2025"
click at [796, 125] on input "checkbox" at bounding box center [794, 122] width 37 height 20
checkbox input "true"
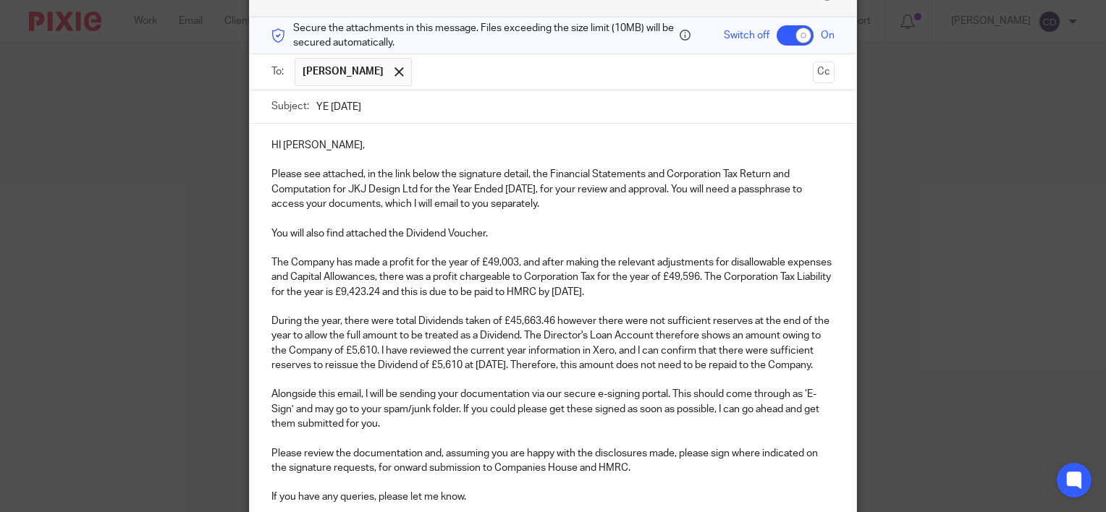
scroll to position [284, 0]
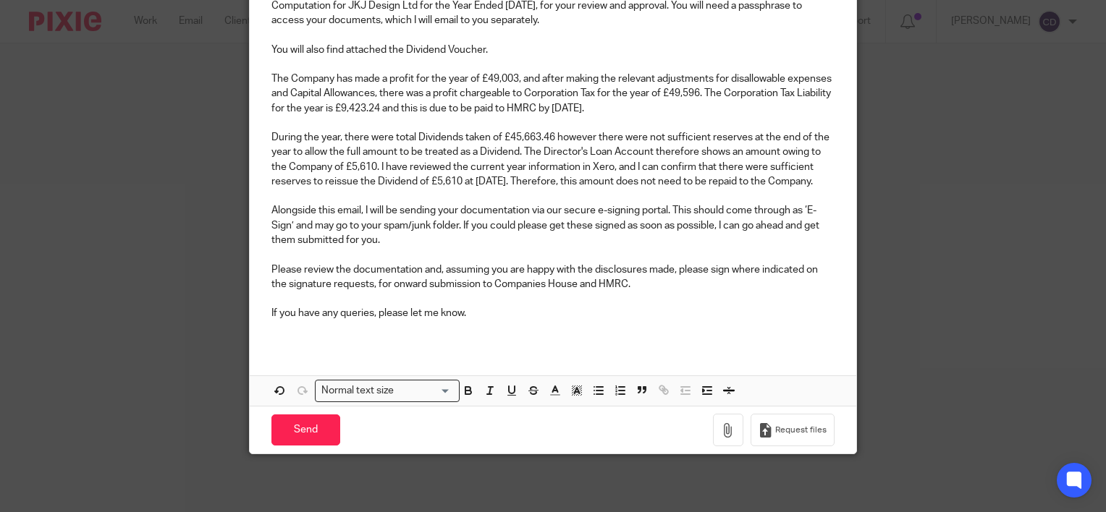
click at [616, 313] on p "If you have any queries, please let me know." at bounding box center [552, 313] width 563 height 14
click at [614, 320] on p "If you have any queries, please let me know." at bounding box center [552, 313] width 563 height 14
click at [612, 335] on p at bounding box center [552, 328] width 563 height 14
click at [721, 425] on icon "button" at bounding box center [728, 430] width 14 height 14
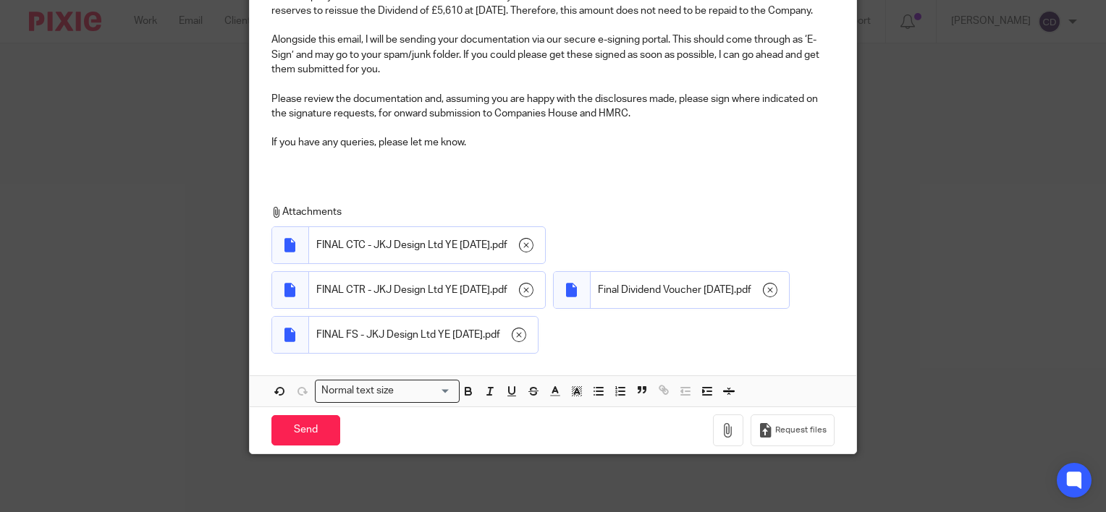
scroll to position [454, 0]
click at [280, 437] on input "Send" at bounding box center [305, 430] width 69 height 31
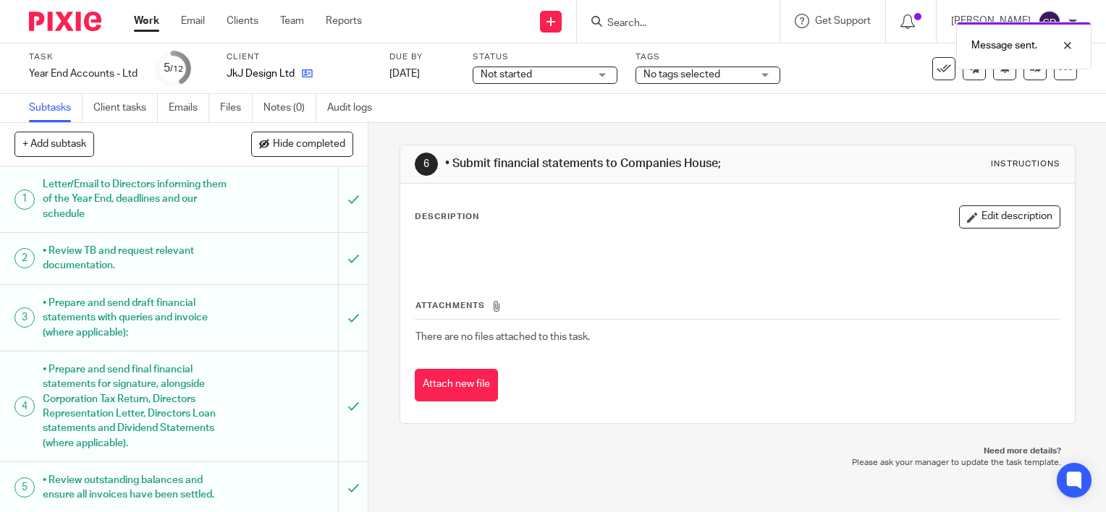
click at [310, 72] on icon at bounding box center [307, 73] width 11 height 11
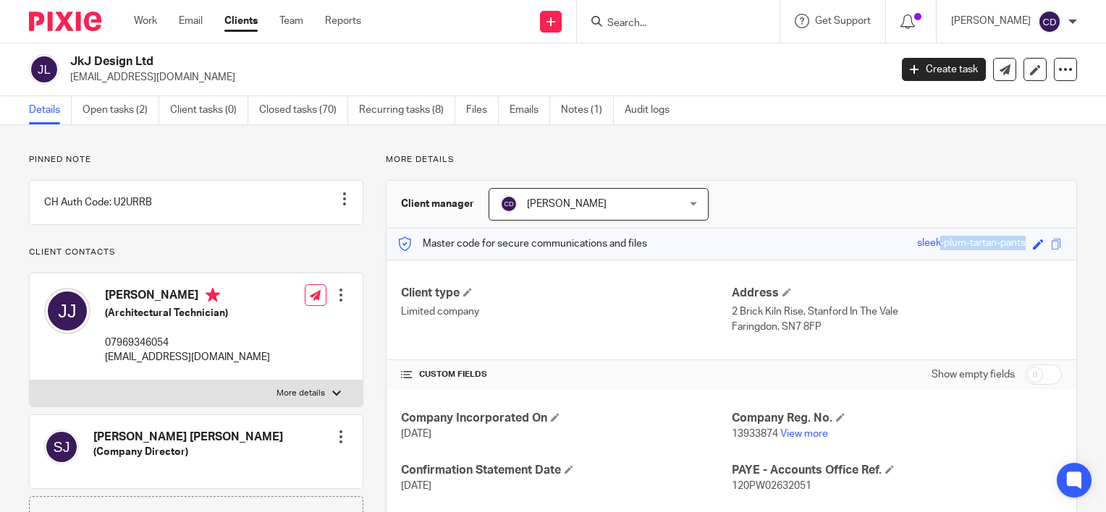
drag, startPoint x: 897, startPoint y: 240, endPoint x: 1022, endPoint y: 250, distance: 124.8
click at [1022, 250] on div "Master code for secure communications and files sleek-plum-tartan-pants Save sl…" at bounding box center [731, 244] width 690 height 31
copy div "sleek-plum-tartan-pants"
click at [997, 55] on div "JkJ Design Ltd jen@jkjdesign.co.uk Create task Update from Companies House Expo…" at bounding box center [553, 69] width 1048 height 30
click at [1004, 73] on link at bounding box center [1004, 69] width 23 height 23
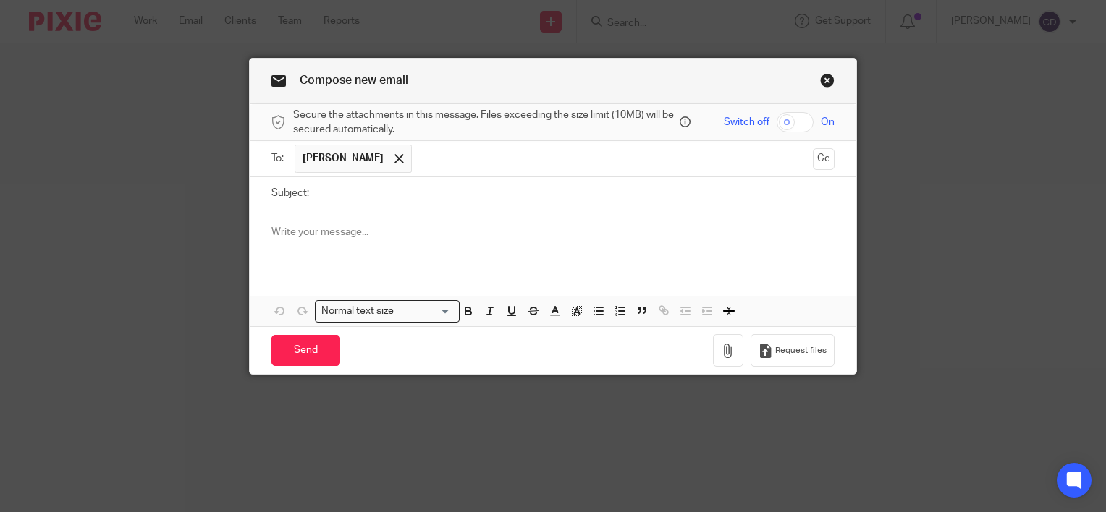
click at [376, 201] on input "Subject:" at bounding box center [575, 193] width 518 height 33
type input "Passphrase"
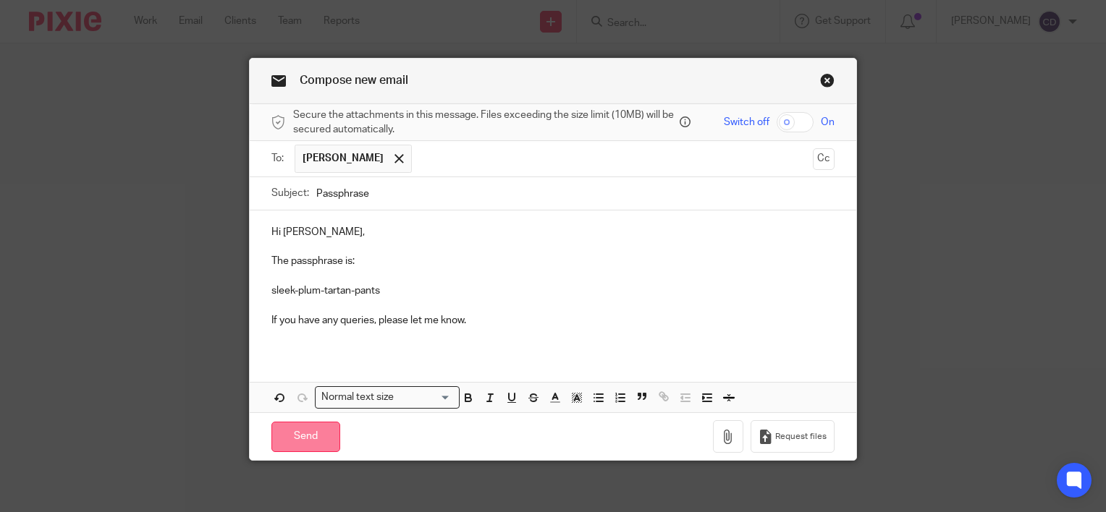
click at [321, 422] on input "Send" at bounding box center [305, 437] width 69 height 31
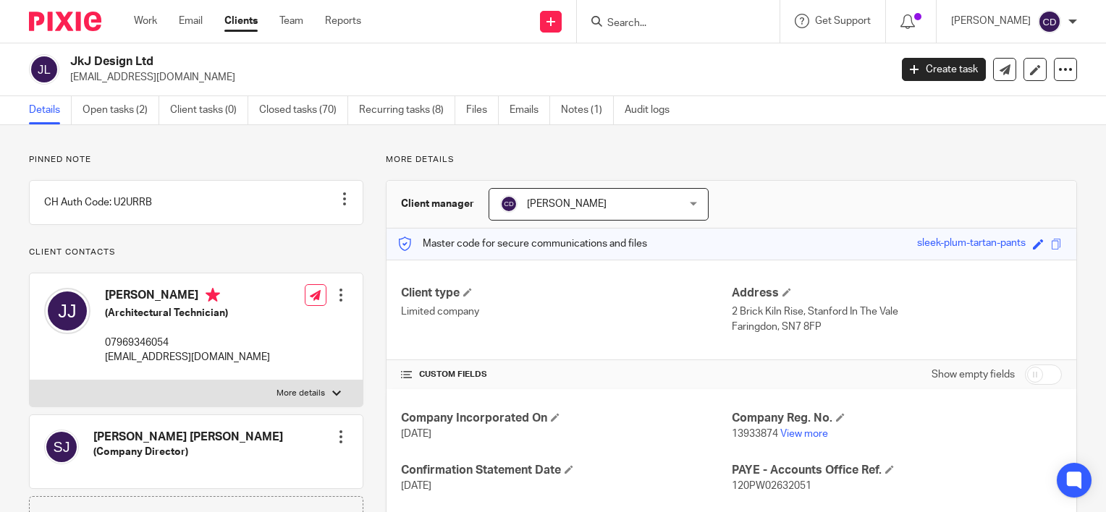
click at [676, 27] on input "Search" at bounding box center [671, 23] width 130 height 13
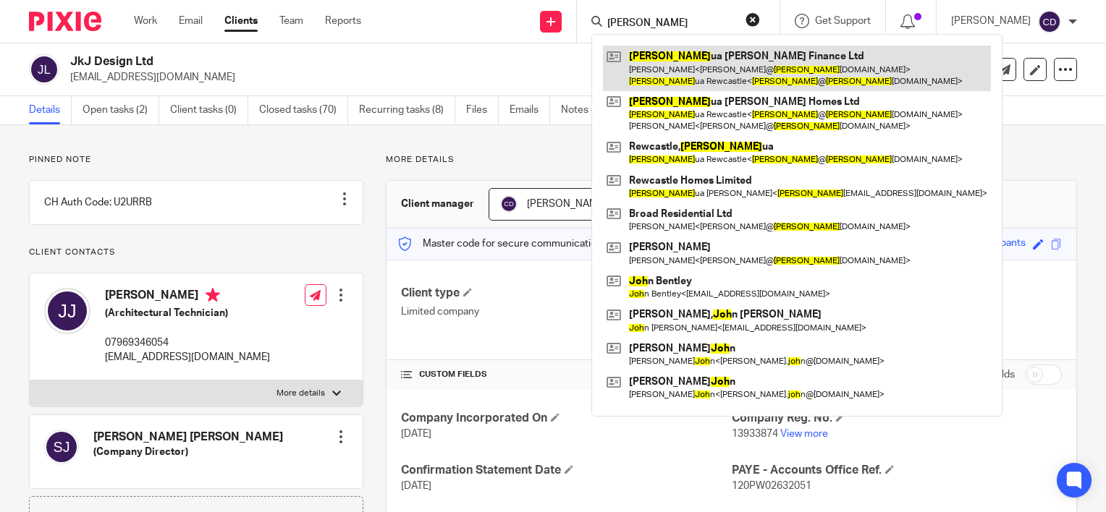
type input "josh"
click at [673, 57] on link at bounding box center [797, 68] width 388 height 45
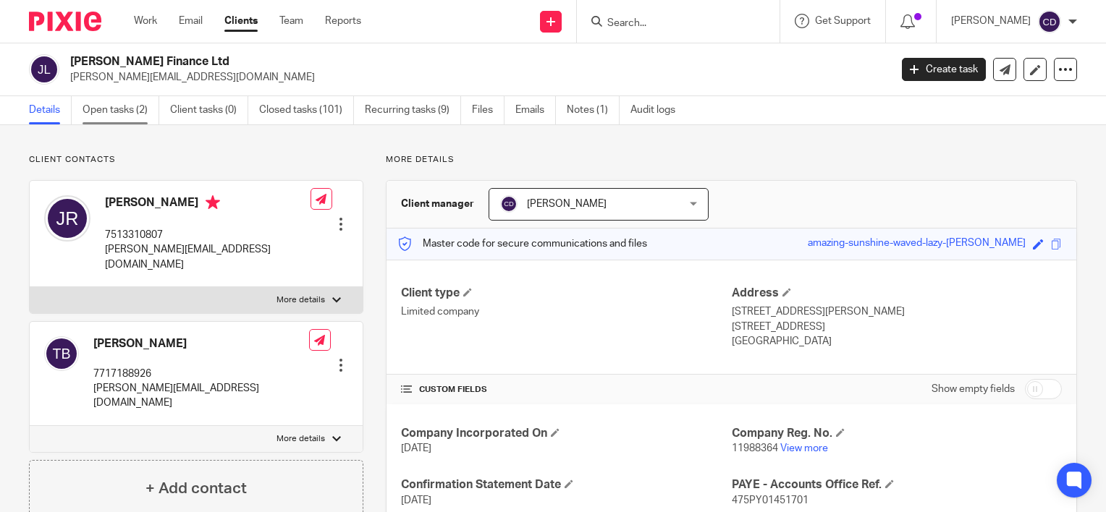
click at [122, 106] on link "Open tasks (2)" at bounding box center [120, 110] width 77 height 28
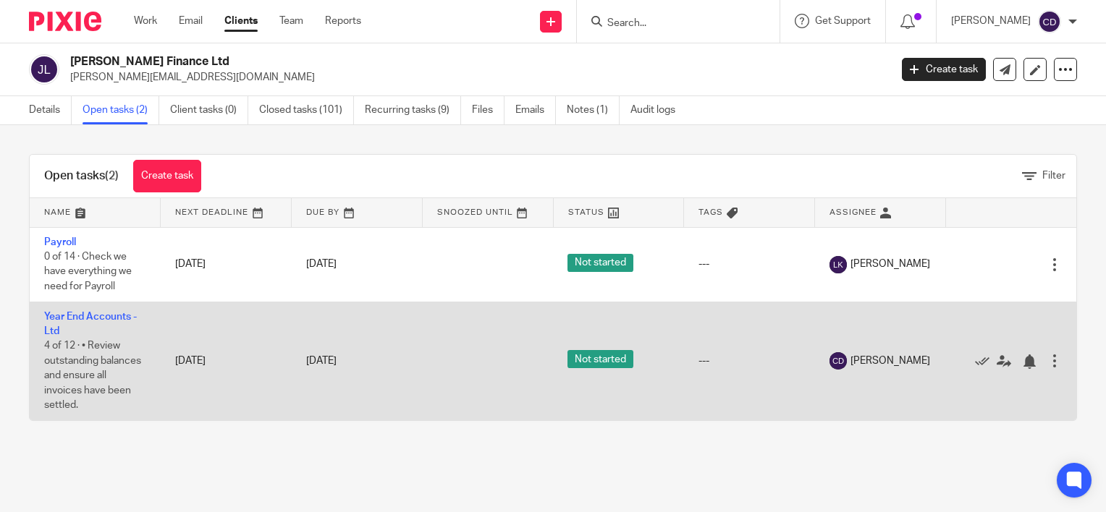
click at [78, 310] on td "Year End Accounts - Ltd 4 of 12 · • Review outstanding balances and ensure all …" at bounding box center [95, 361] width 131 height 119
click at [84, 314] on link "Year End Accounts - Ltd" at bounding box center [90, 324] width 93 height 25
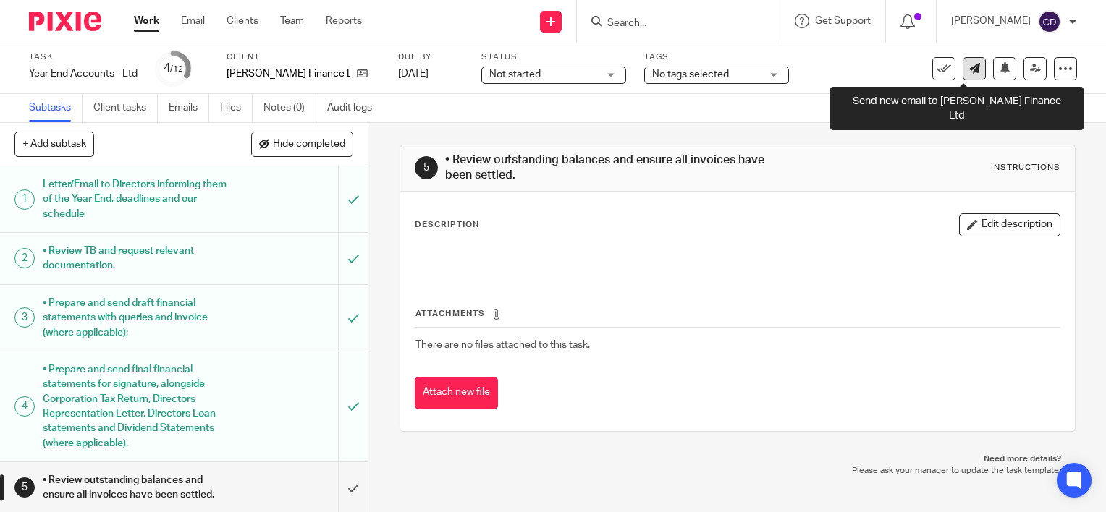
click at [969, 69] on link at bounding box center [973, 68] width 23 height 23
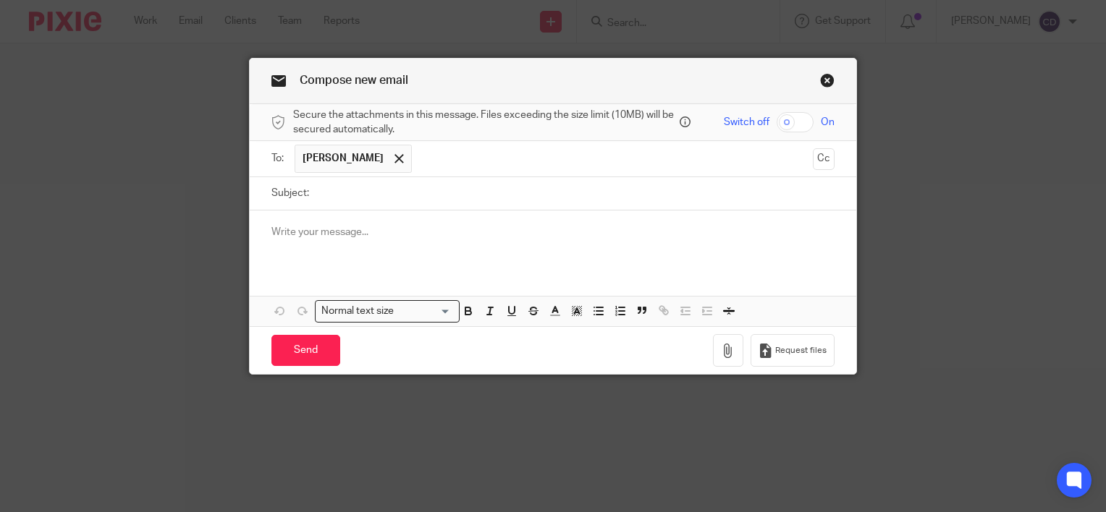
click at [402, 221] on div at bounding box center [553, 239] width 606 height 56
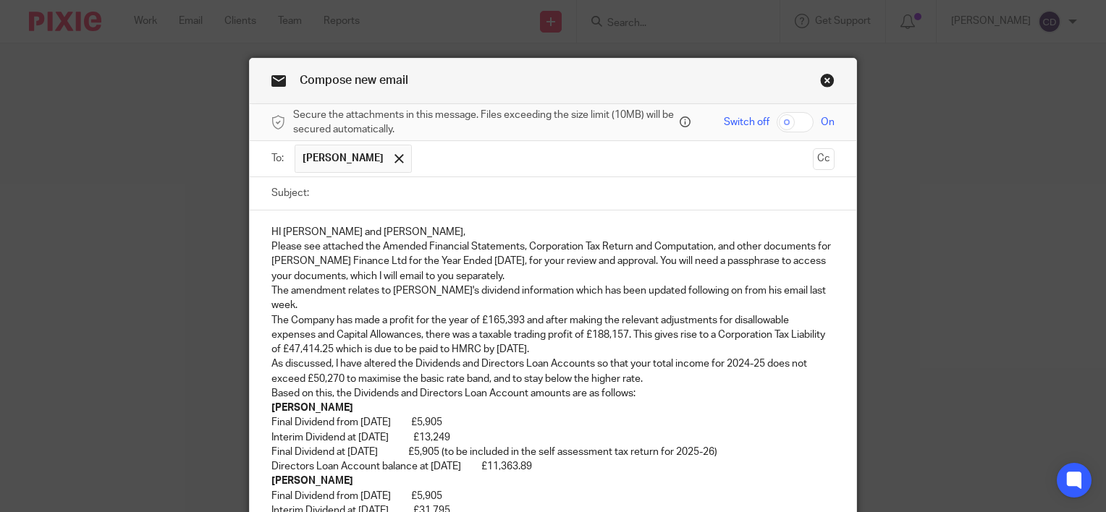
scroll to position [94, 0]
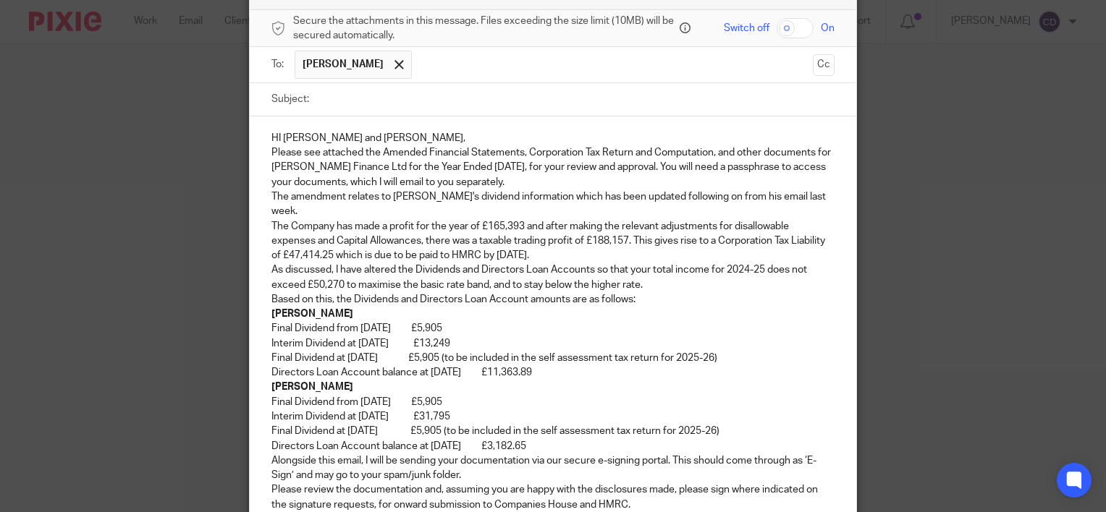
click at [390, 142] on p "HI Tom and Josh," at bounding box center [552, 138] width 563 height 14
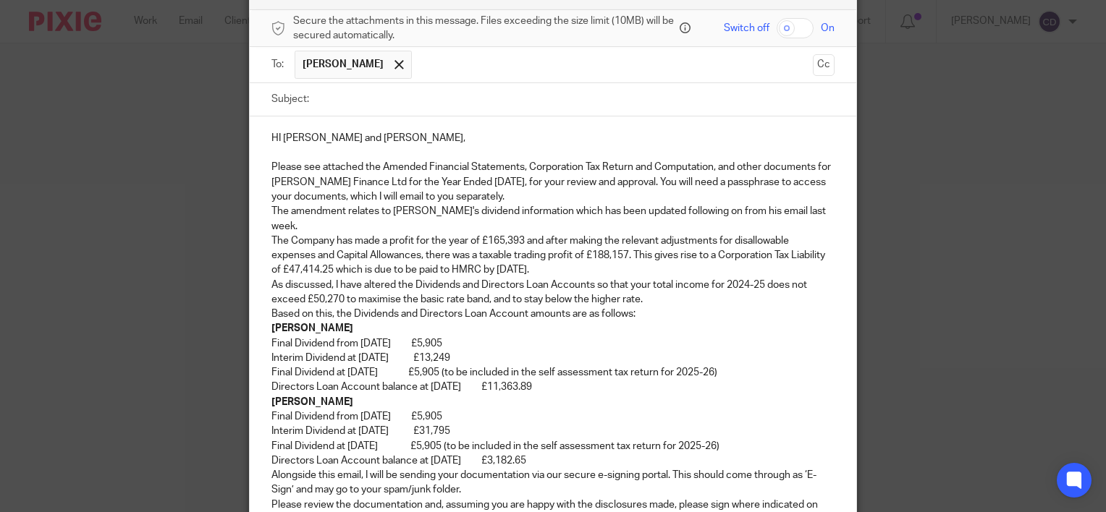
click at [557, 195] on p "Please see attached the Amended Financial Statements, Corporation Tax Return an…" at bounding box center [552, 182] width 563 height 44
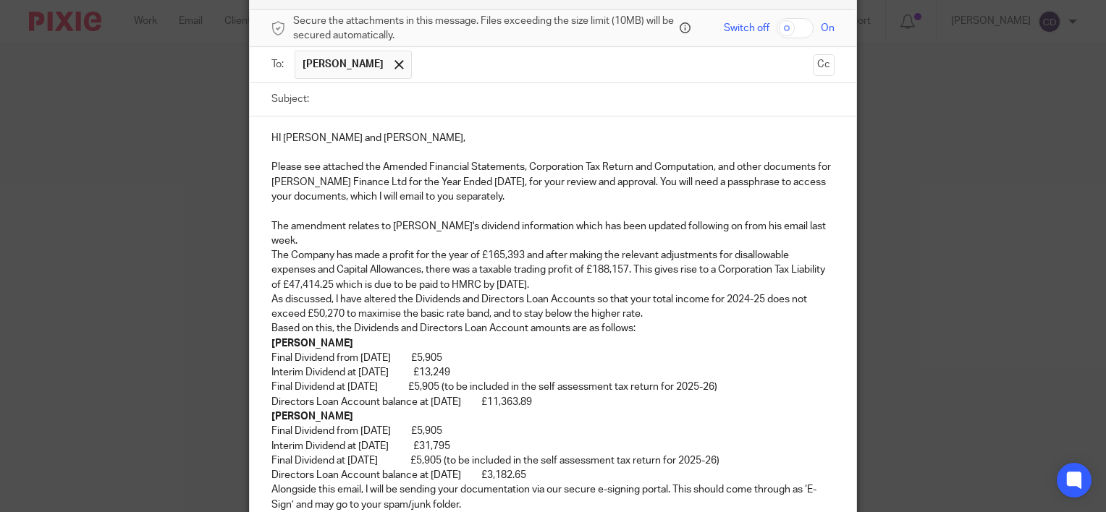
click at [799, 226] on p "The amendment relates to Tom's dividend information which has been updated foll…" at bounding box center [552, 234] width 563 height 30
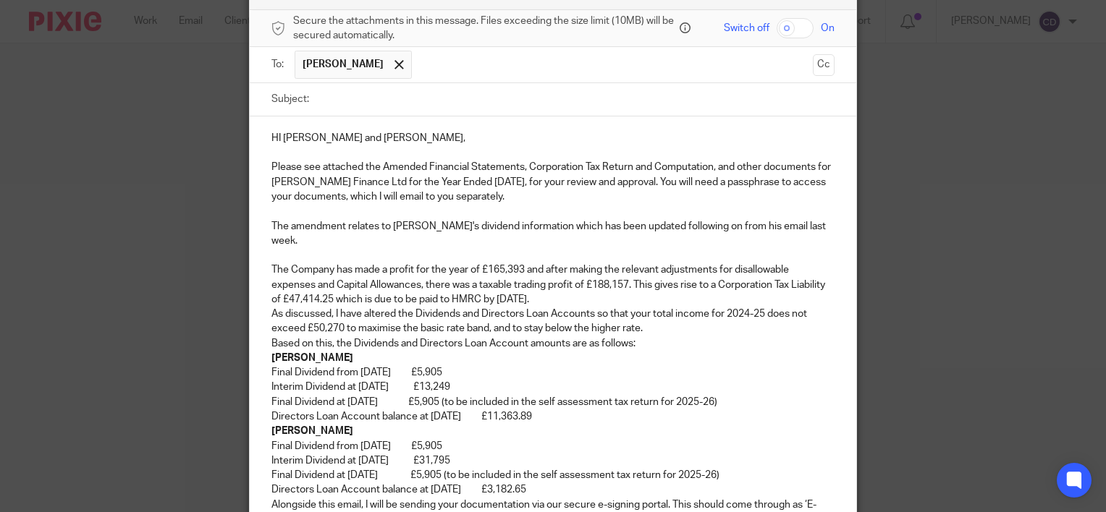
click at [597, 281] on p "The Company has made a profit for the year of £165,393 and after making the rel…" at bounding box center [552, 285] width 563 height 44
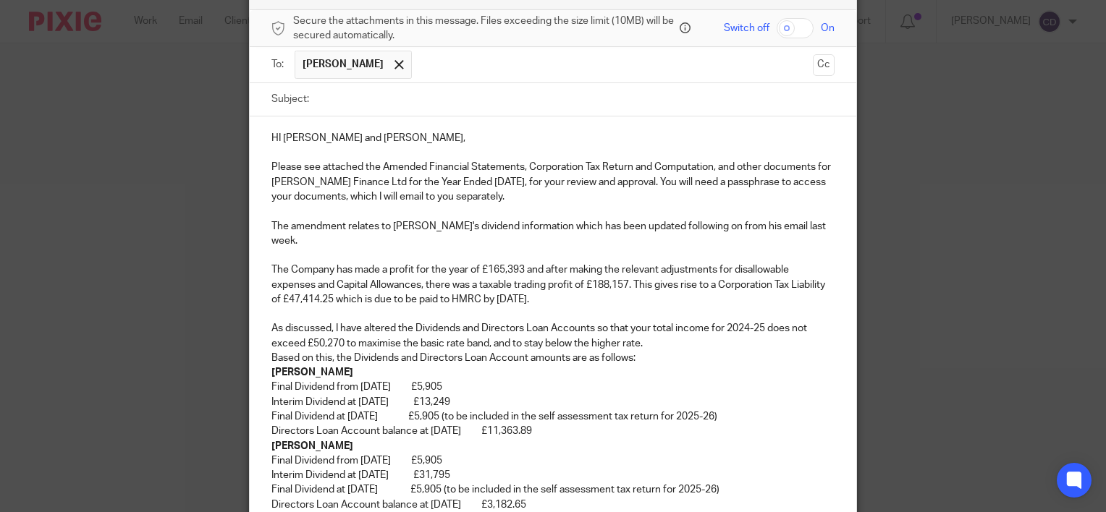
click at [653, 329] on p "As discussed, I have altered the Dividends and Directors Loan Accounts so that …" at bounding box center [552, 336] width 563 height 30
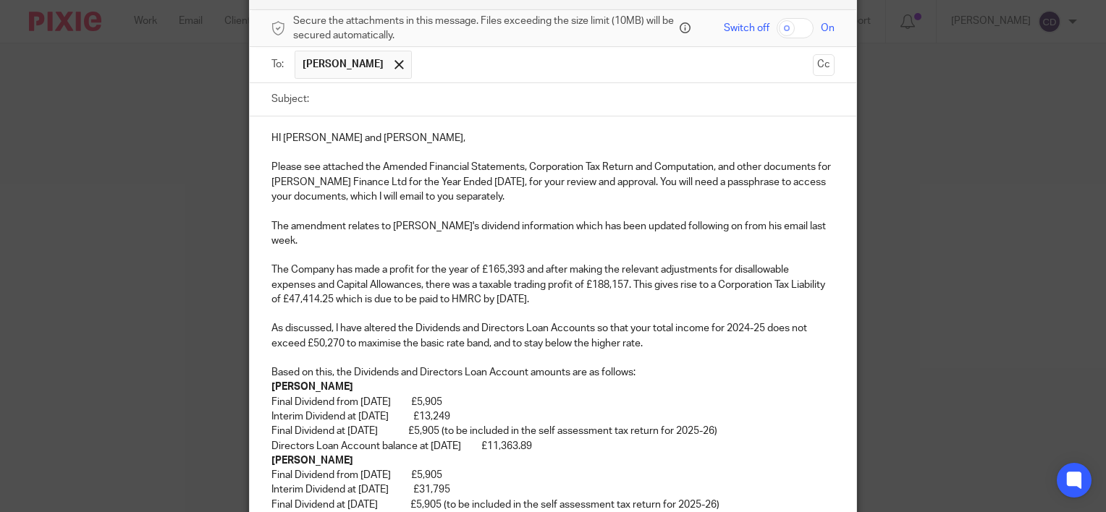
scroll to position [166, 0]
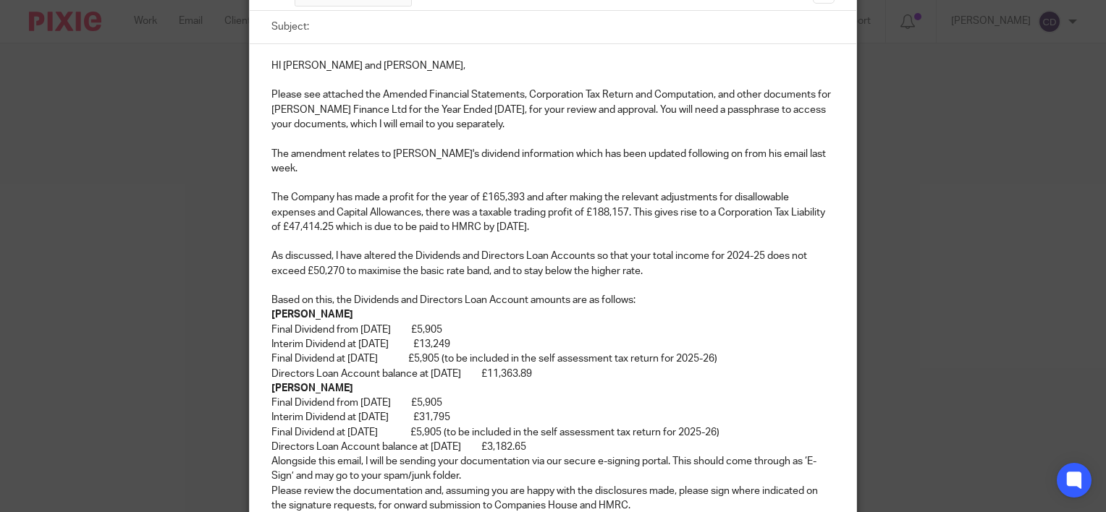
click at [648, 293] on p "Based on this, the Dividends and Directors Loan Account amounts are as follows:" at bounding box center [552, 300] width 563 height 14
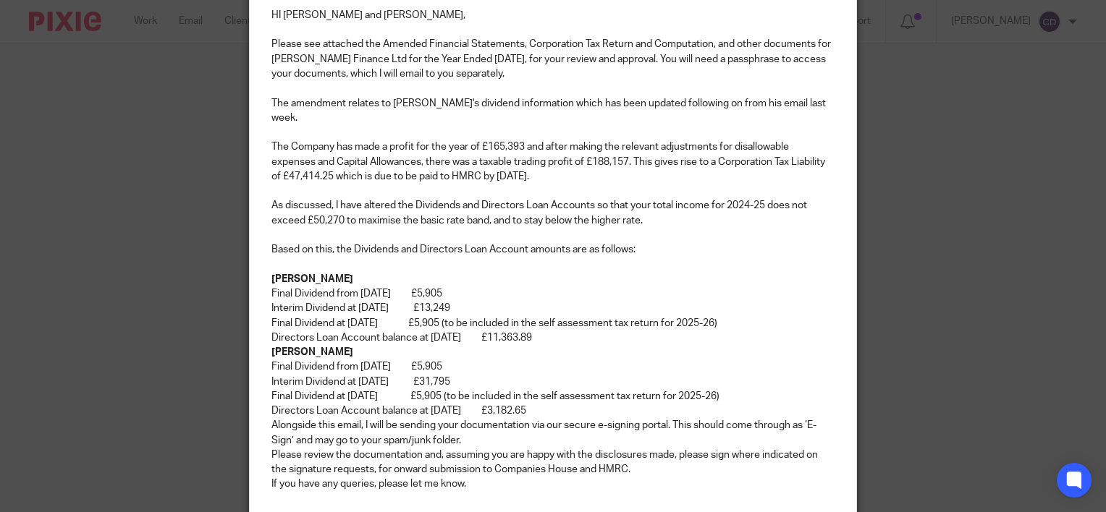
scroll to position [239, 0]
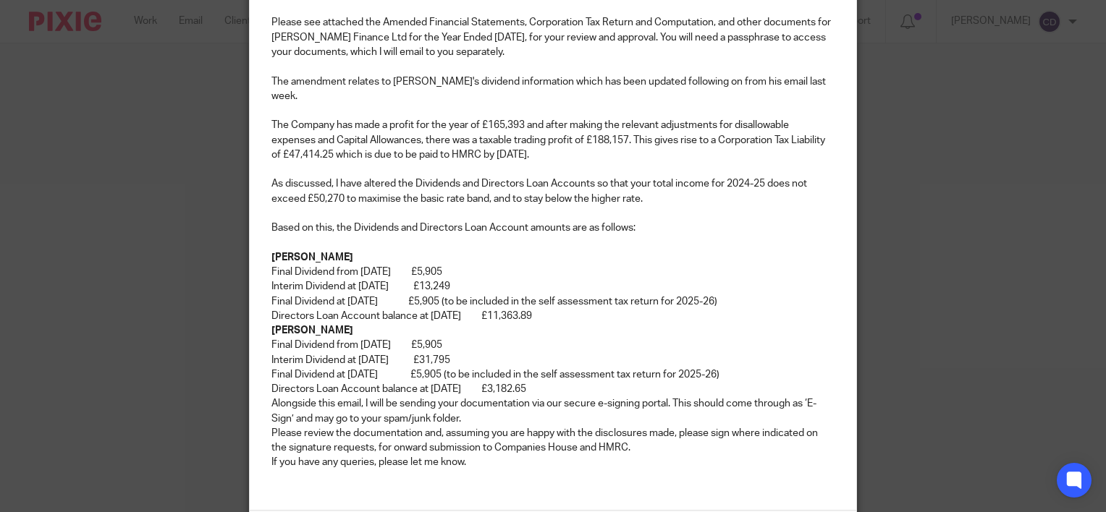
click at [781, 294] on p "Final Dividend at 31 May 2025      £5,905 (to be included in the self assessmen…" at bounding box center [552, 301] width 563 height 14
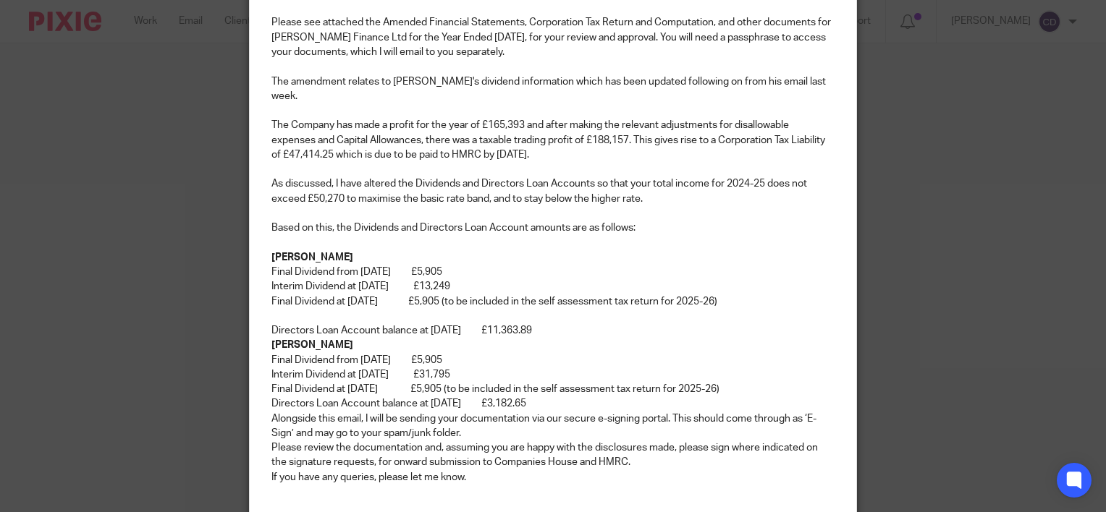
click at [622, 323] on p "Directors Loan Account balance at 31 May 2025    £11,363.89" at bounding box center [552, 330] width 563 height 14
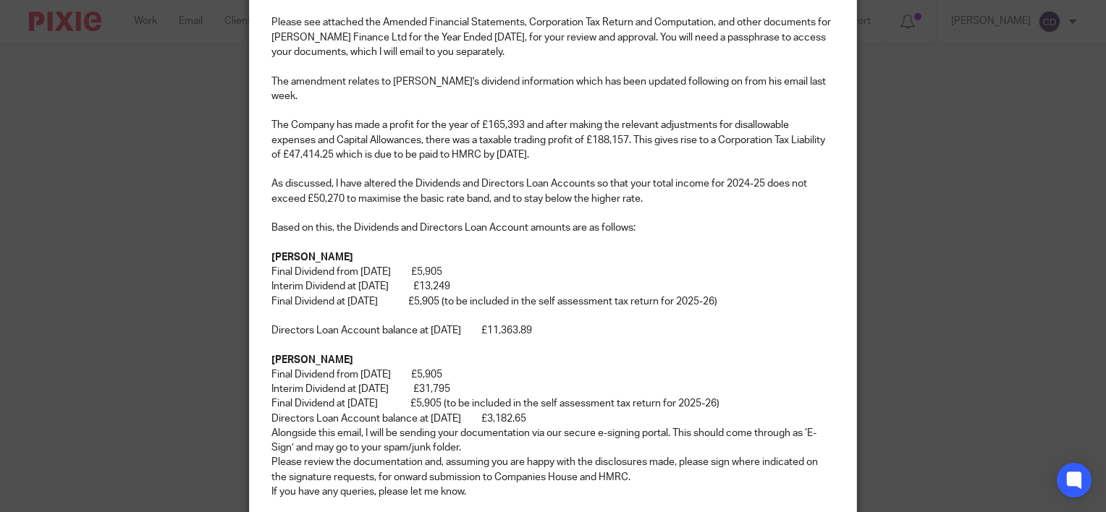
scroll to position [311, 0]
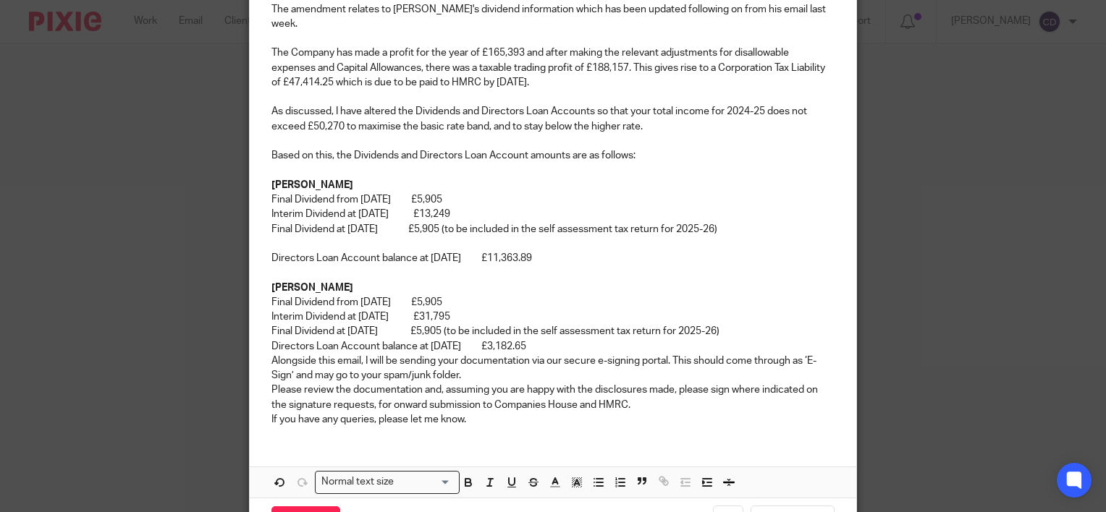
click at [758, 324] on p "Final Dividend at 31 May 2025       £5,905 (to be included in the self assessme…" at bounding box center [552, 331] width 563 height 14
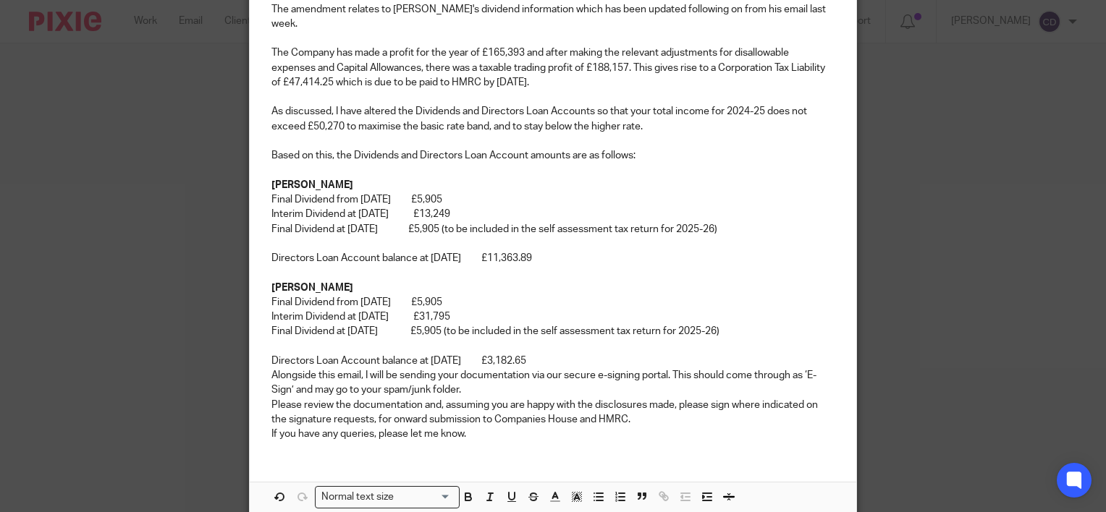
click at [595, 354] on p "Directors Loan Account balance at 31 May 2025    £3,182.65" at bounding box center [552, 361] width 563 height 14
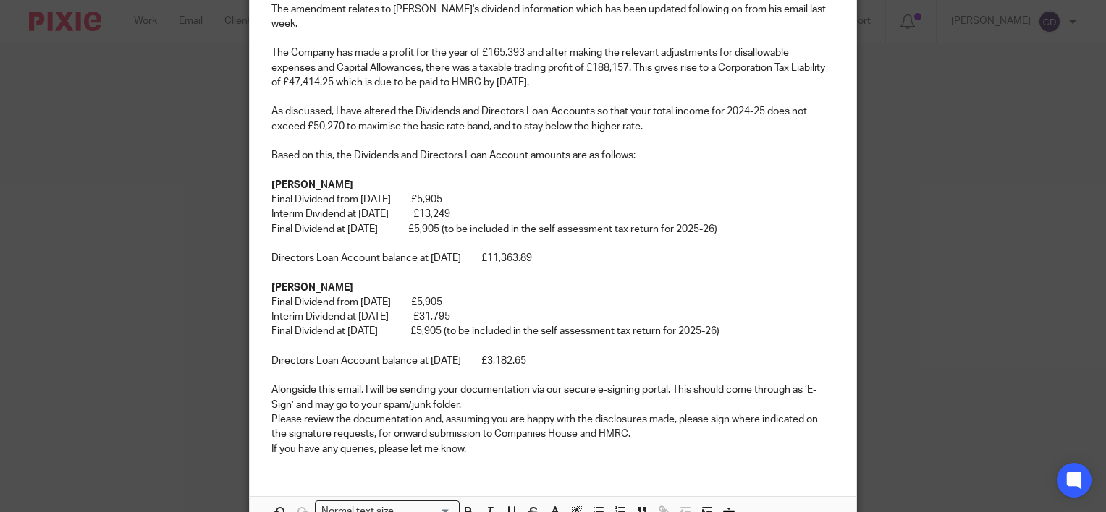
click at [599, 386] on p "Alongside this email, I will be sending your documentation via our secure e-sig…" at bounding box center [552, 398] width 563 height 30
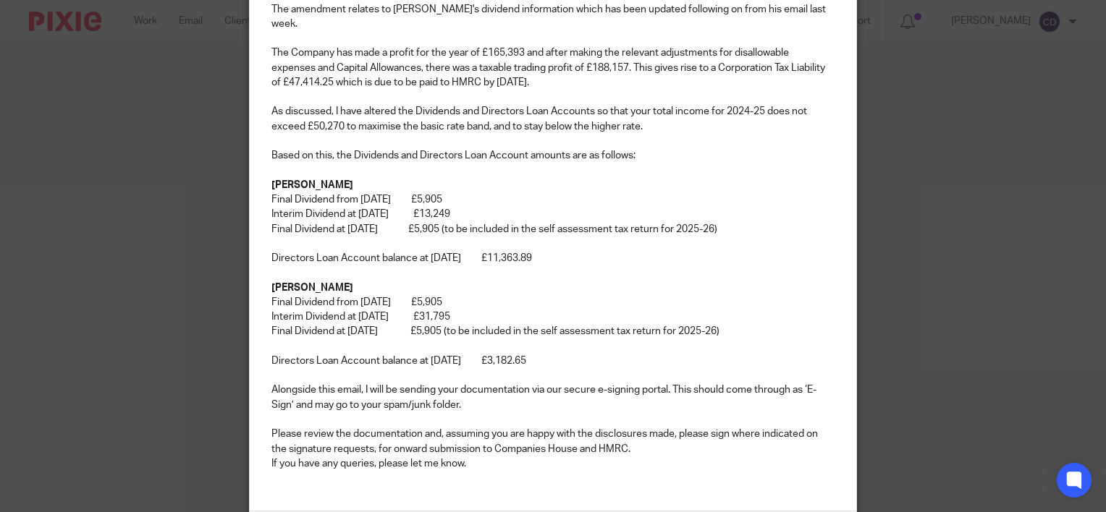
click at [653, 457] on p "If you have any queries, please let me know." at bounding box center [552, 464] width 563 height 14
click at [653, 434] on p "Please review the documentation and, assuming you are happy with the disclosure…" at bounding box center [552, 442] width 563 height 30
click at [603, 457] on p at bounding box center [552, 464] width 563 height 14
click at [590, 471] on p "If you have any queries, please let me know." at bounding box center [552, 478] width 563 height 14
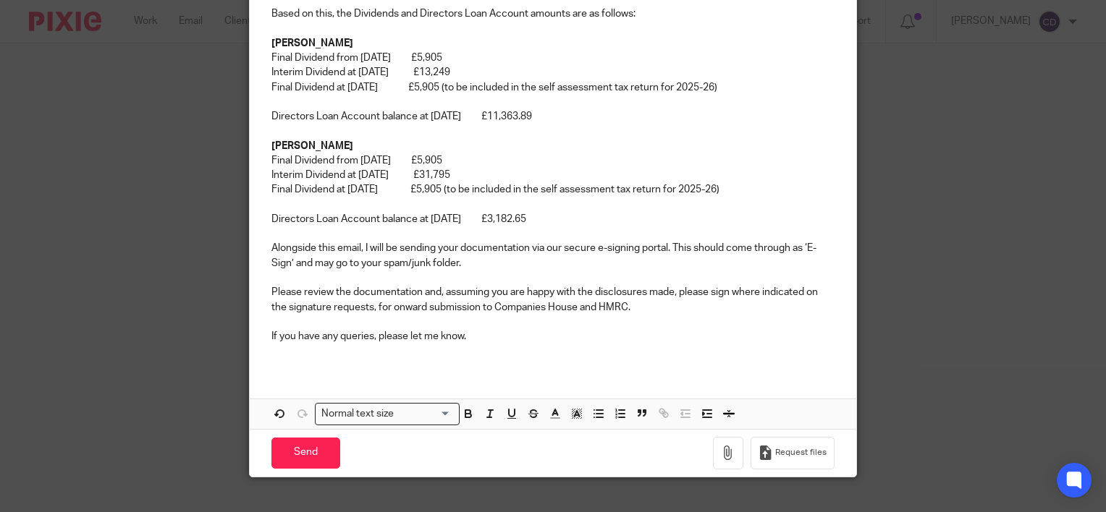
scroll to position [459, 0]
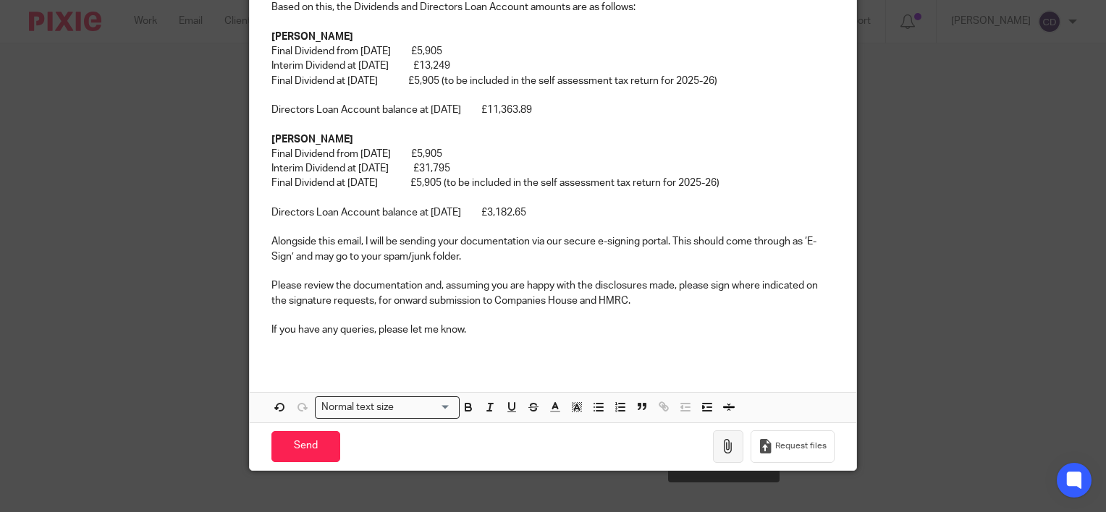
click at [719, 431] on button "button" at bounding box center [728, 447] width 30 height 33
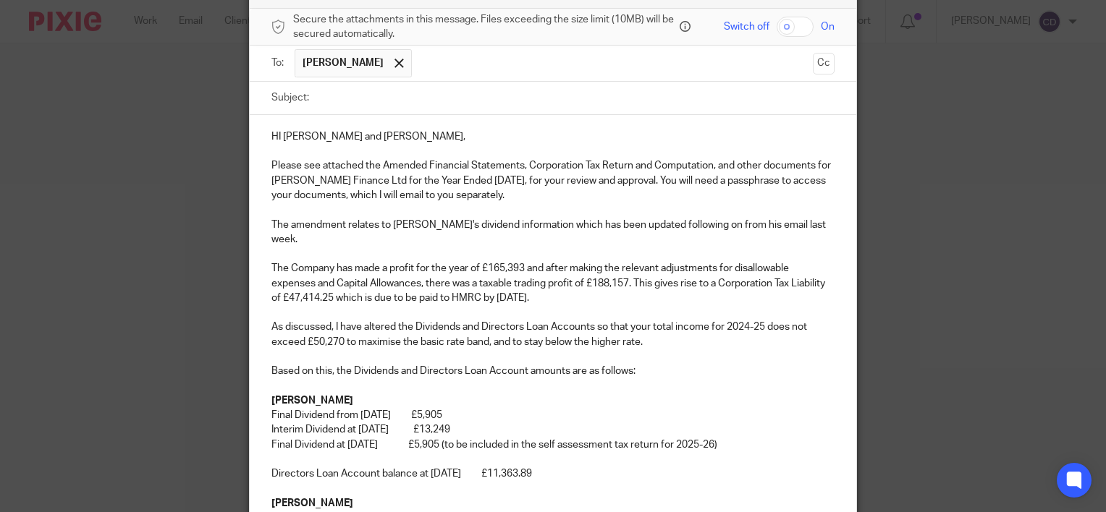
scroll to position [0, 0]
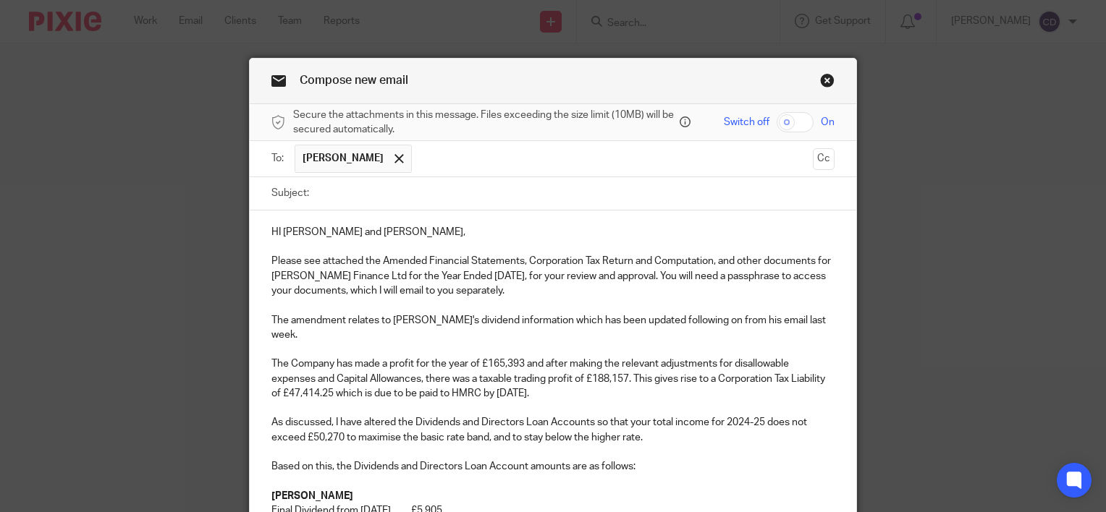
click at [378, 190] on input "Subject:" at bounding box center [575, 193] width 518 height 33
type input "Amended YE 31 May 2025"
click at [478, 151] on input "text" at bounding box center [613, 159] width 388 height 28
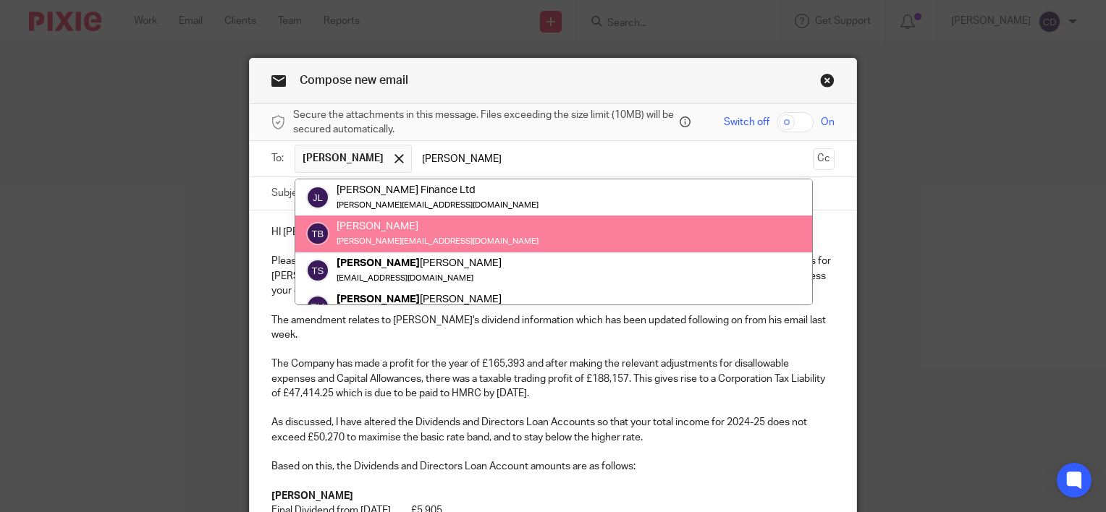
type input "tom"
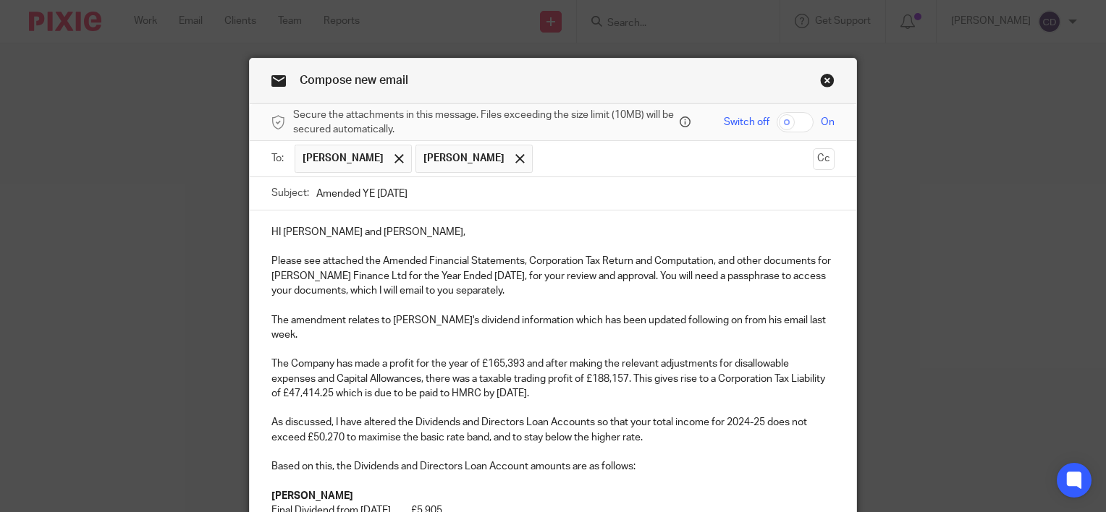
click at [802, 122] on input "checkbox" at bounding box center [794, 122] width 37 height 20
checkbox input "true"
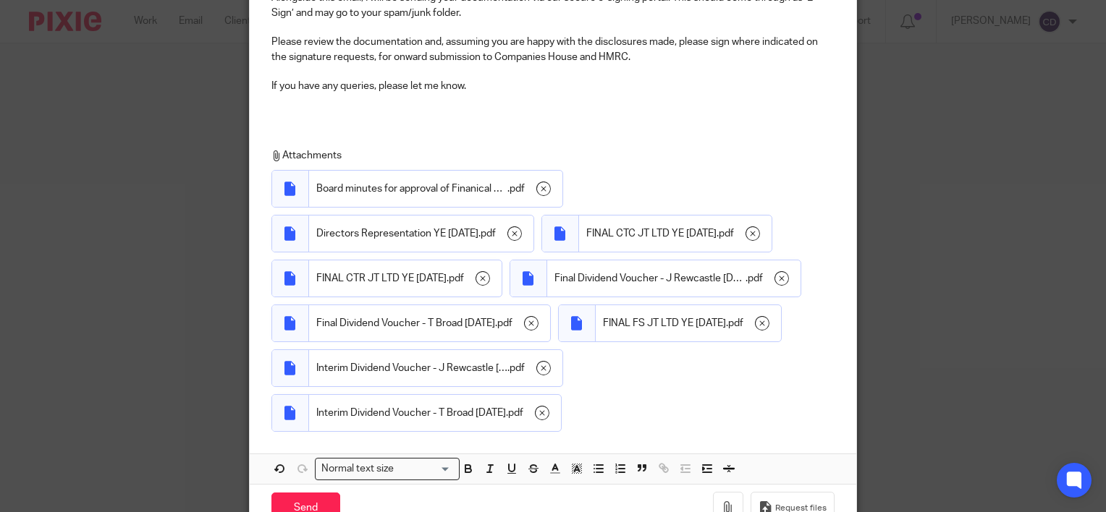
scroll to position [765, 0]
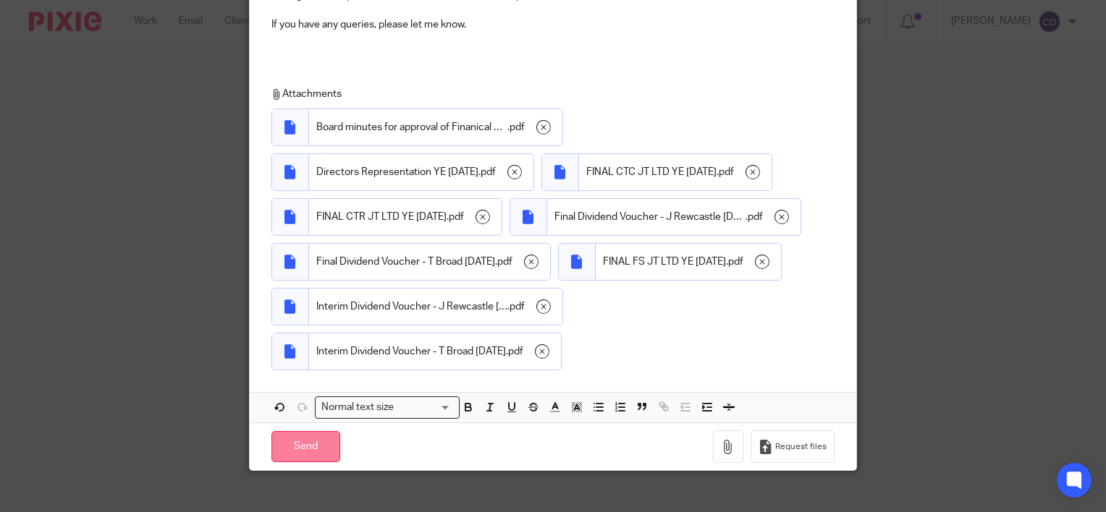
click at [295, 437] on input "Send" at bounding box center [305, 446] width 69 height 31
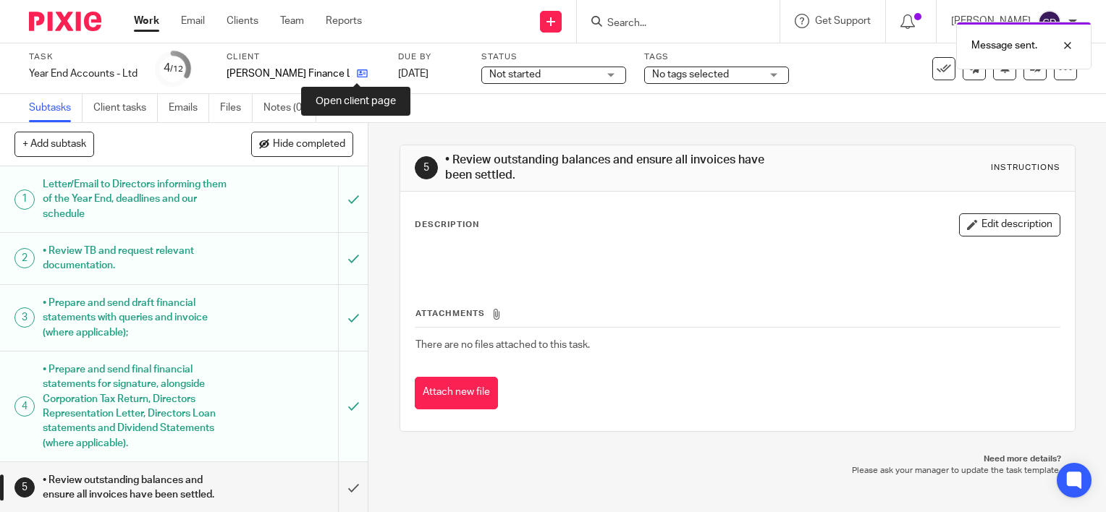
click at [357, 72] on icon at bounding box center [362, 73] width 11 height 11
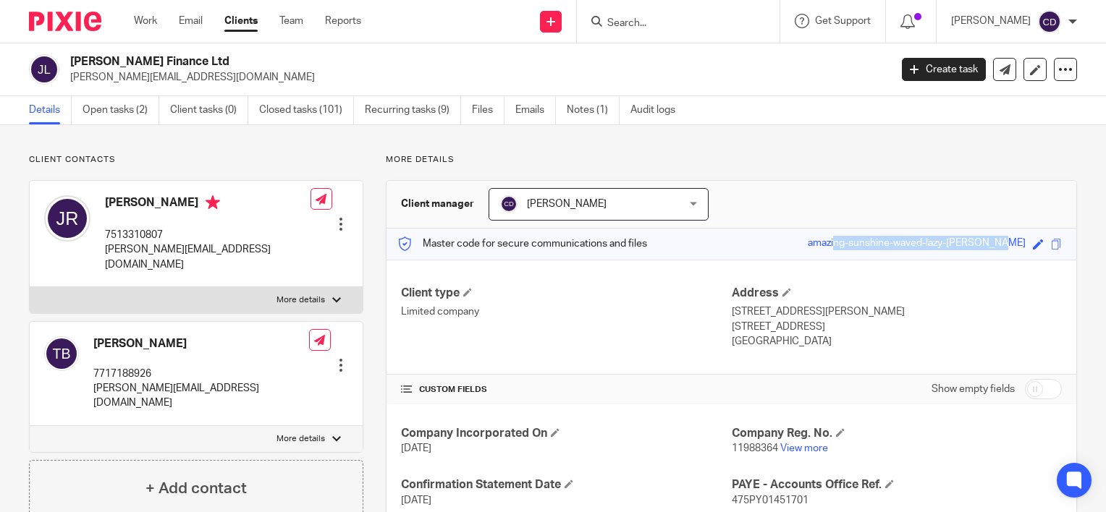
drag, startPoint x: 827, startPoint y: 246, endPoint x: 1016, endPoint y: 254, distance: 189.0
click at [1016, 254] on div "Master code for secure communications and files amazing-sunshine-waved-lazy-[PE…" at bounding box center [731, 244] width 690 height 31
click at [999, 67] on icon at bounding box center [1004, 69] width 11 height 11
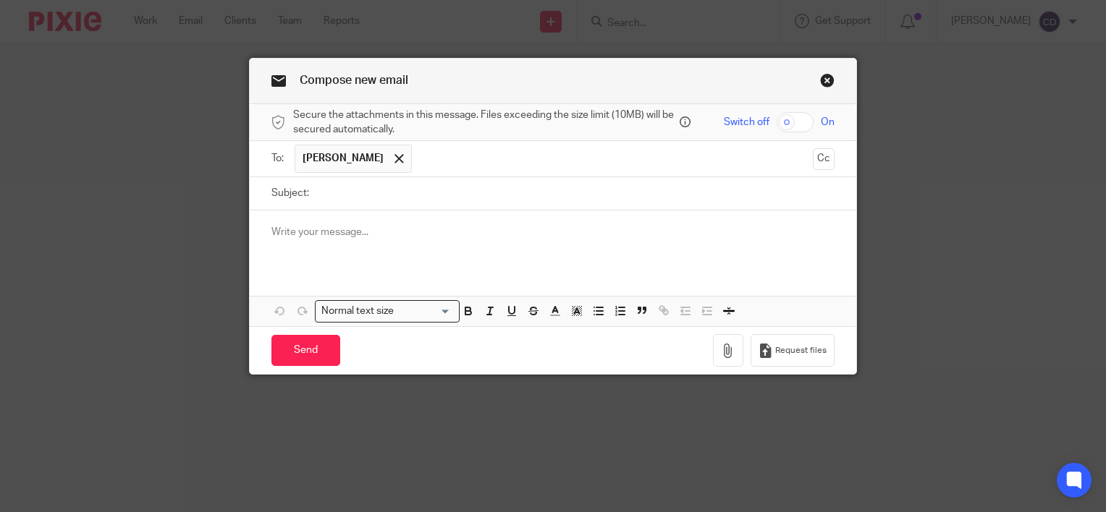
click at [397, 185] on input "Subject:" at bounding box center [575, 193] width 518 height 33
type input "Passphrase"
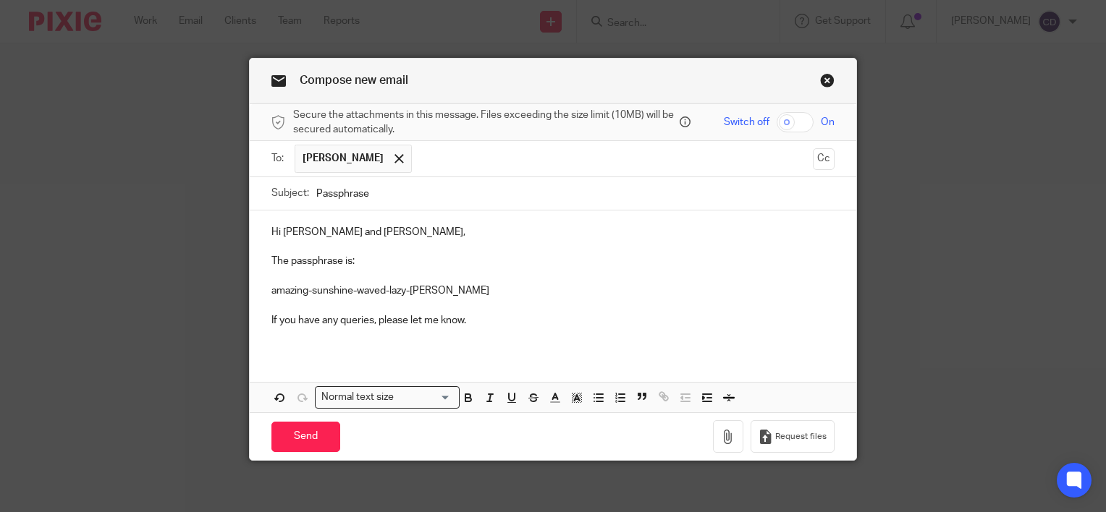
click at [470, 162] on input "text" at bounding box center [613, 159] width 388 height 28
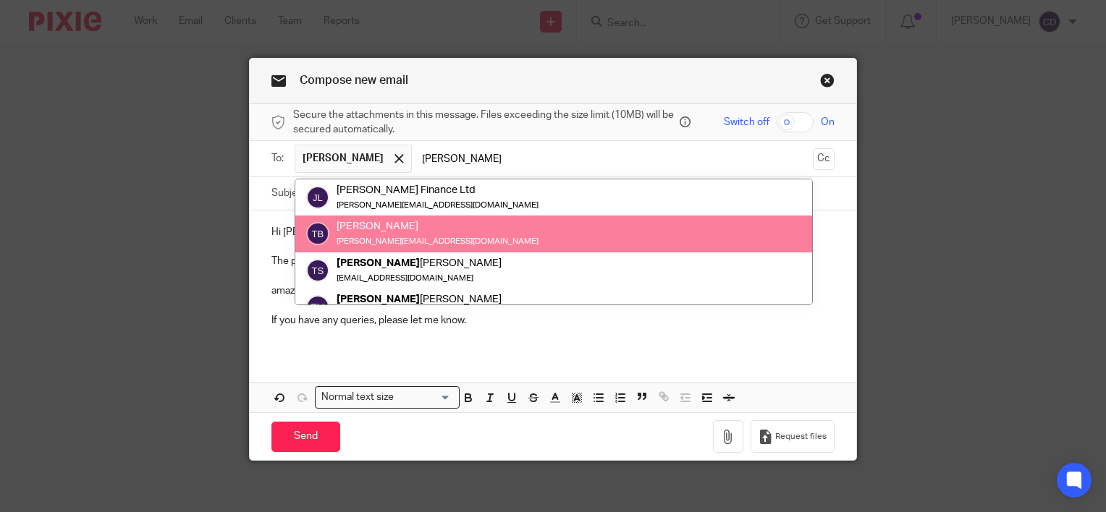
type input "[PERSON_NAME]"
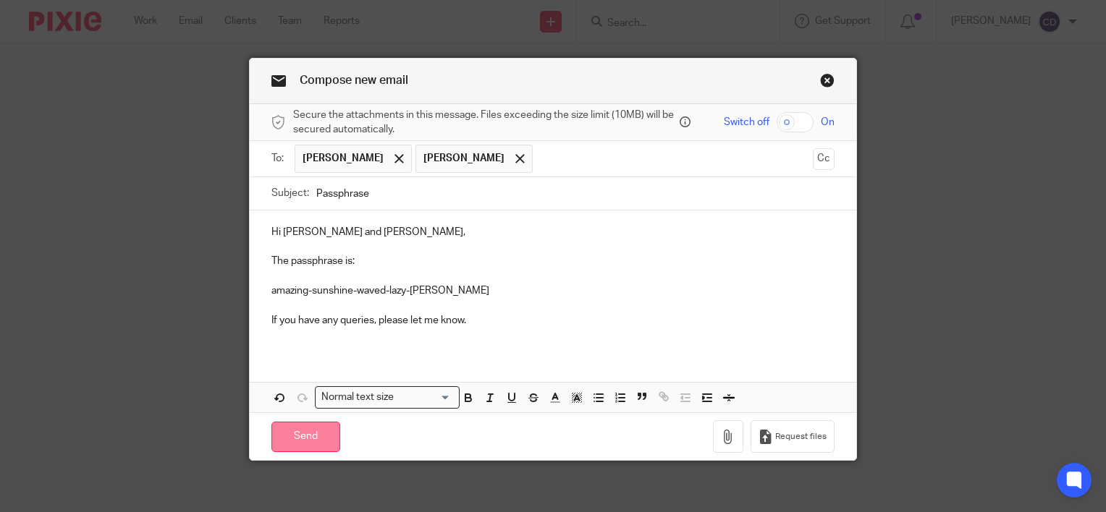
click at [329, 433] on input "Send" at bounding box center [305, 437] width 69 height 31
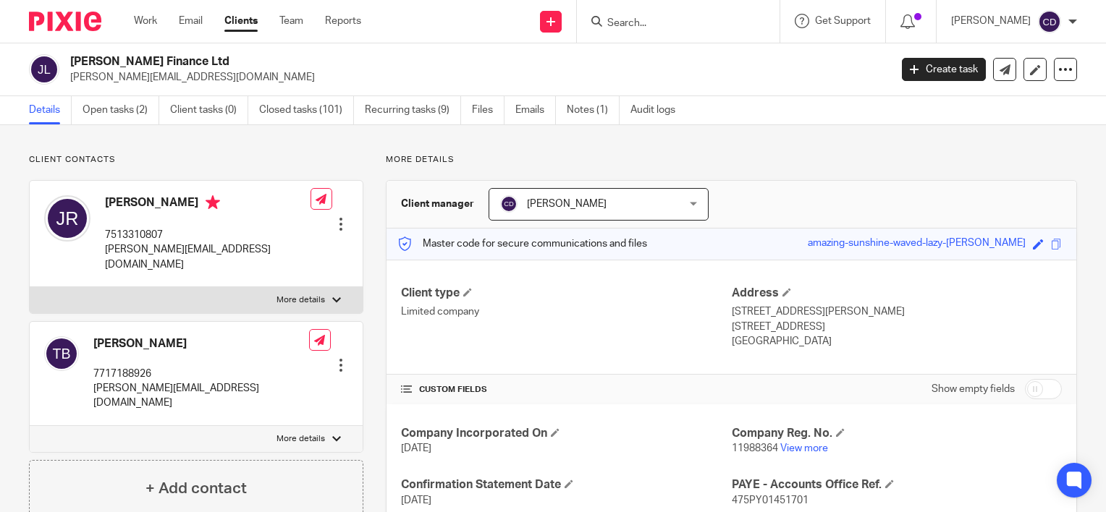
click at [667, 20] on input "Search" at bounding box center [671, 23] width 130 height 13
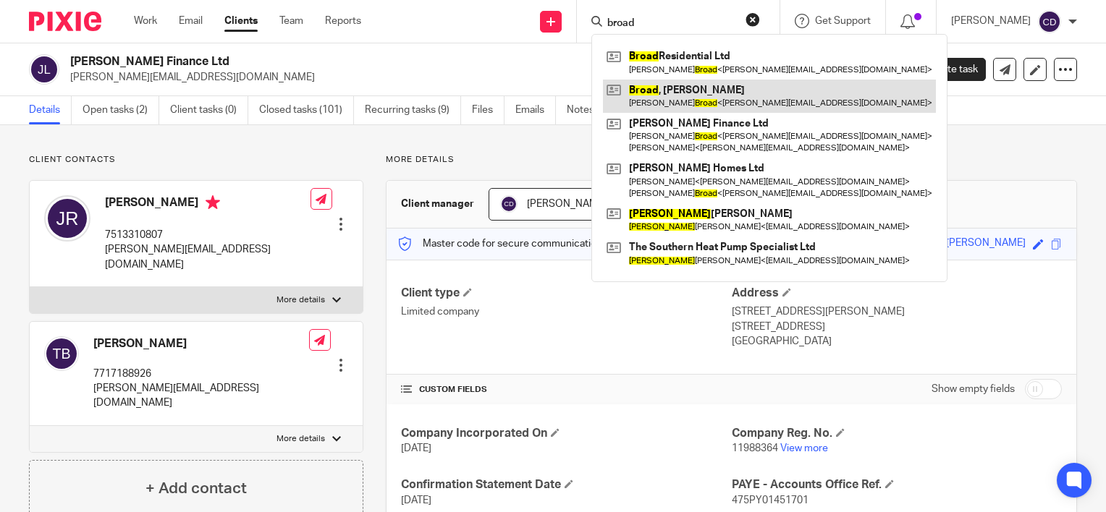
type input "broad"
click at [682, 103] on link at bounding box center [769, 96] width 333 height 33
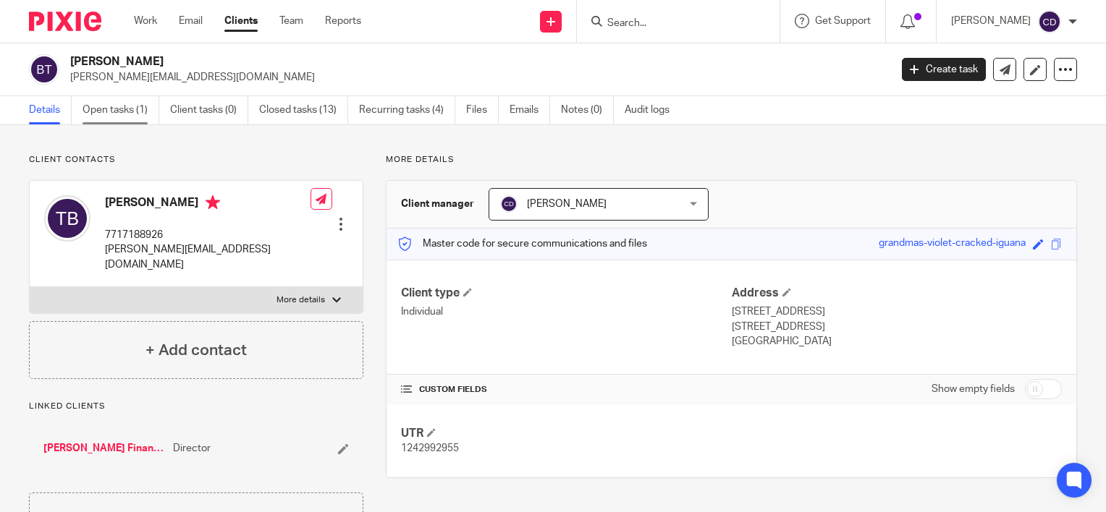
click at [154, 106] on link "Open tasks (1)" at bounding box center [120, 110] width 77 height 28
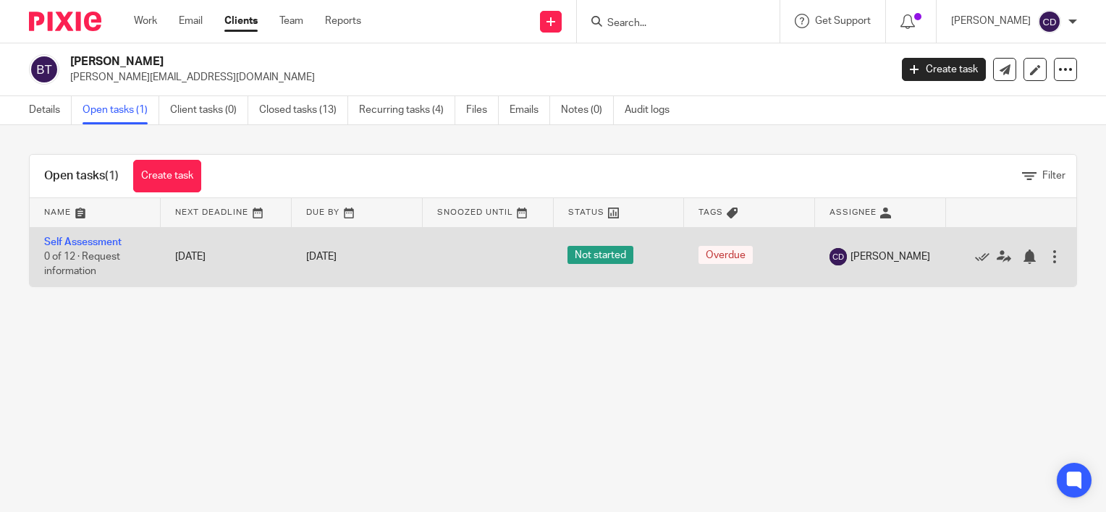
click at [85, 246] on td "Self Assessment 0 of 12 · Request information" at bounding box center [95, 256] width 131 height 59
click at [87, 244] on link "Self Assessment" at bounding box center [82, 242] width 77 height 10
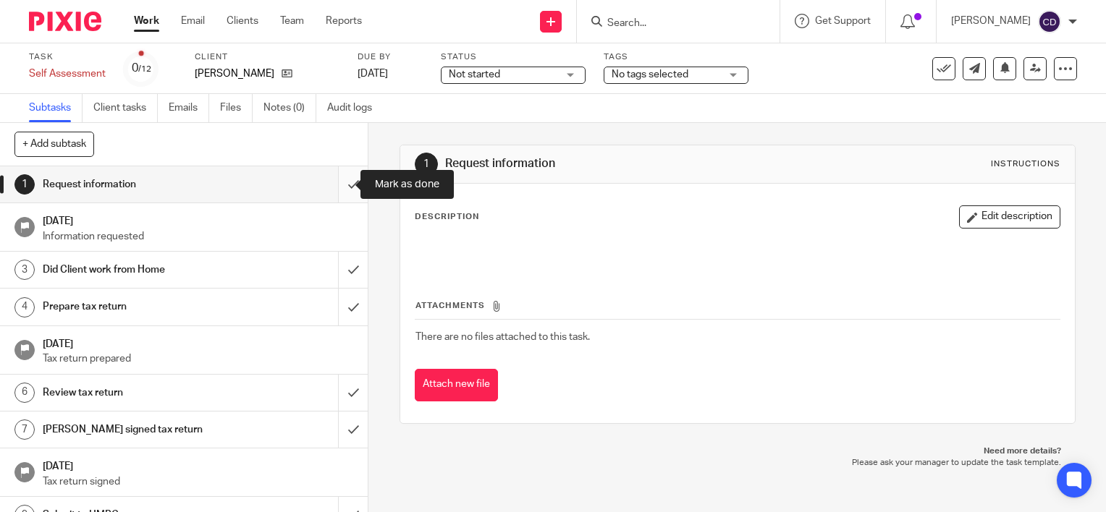
click at [334, 187] on input "submit" at bounding box center [184, 184] width 368 height 36
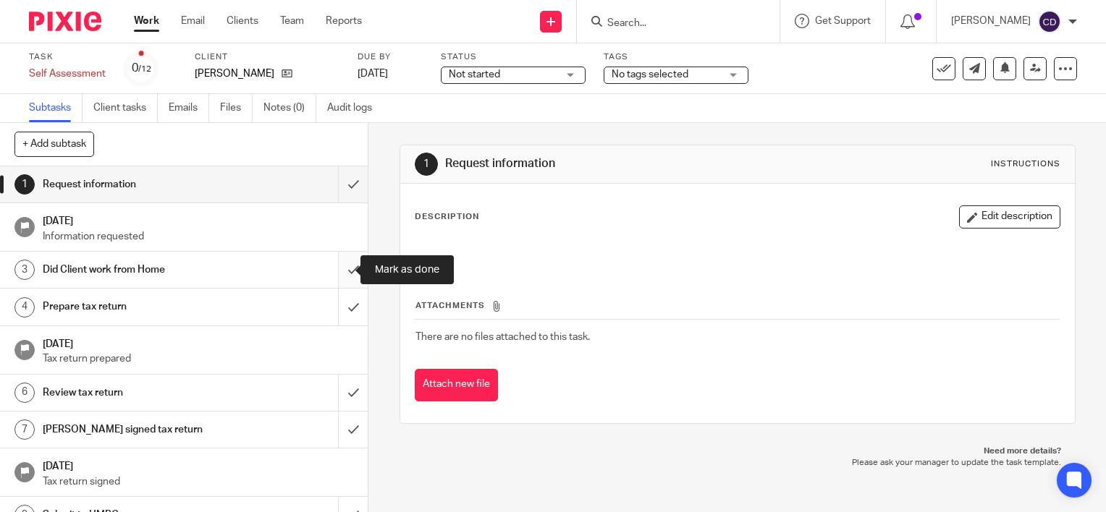
click at [340, 275] on input "submit" at bounding box center [184, 270] width 368 height 36
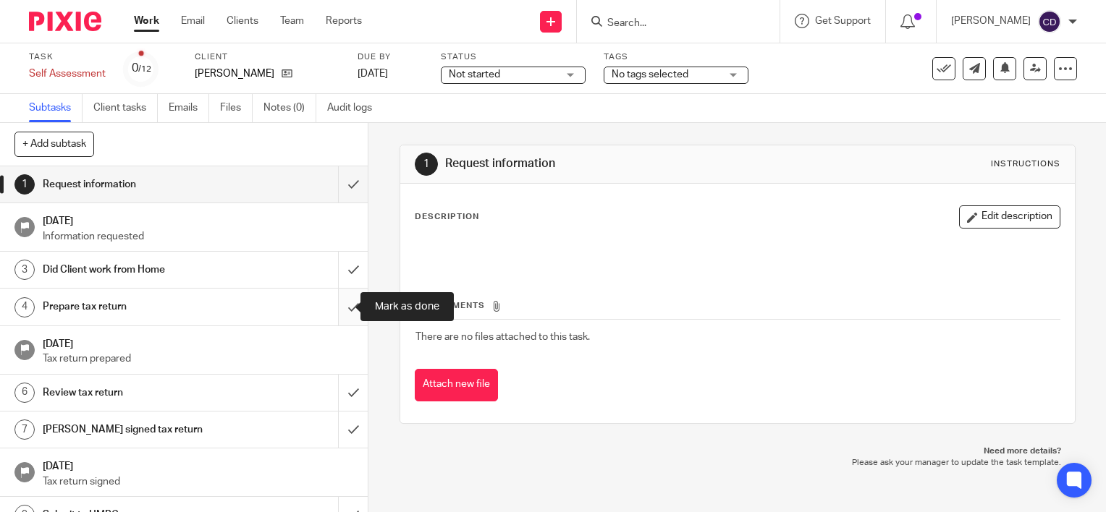
click at [339, 308] on input "submit" at bounding box center [184, 307] width 368 height 36
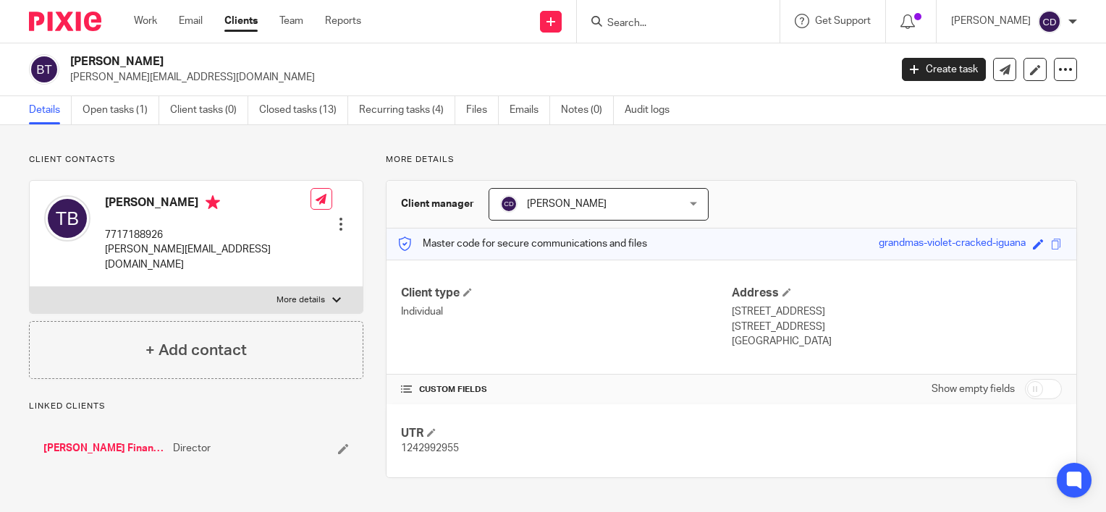
click at [319, 96] on link "Closed tasks (13)" at bounding box center [303, 110] width 89 height 28
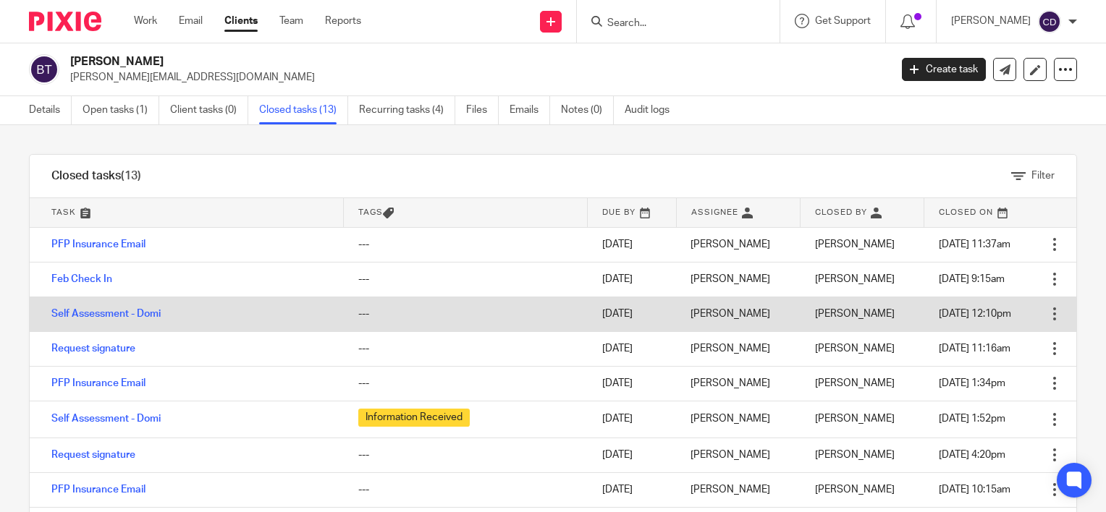
click at [132, 304] on td "Self Assessment - Domi" at bounding box center [187, 314] width 314 height 35
click at [132, 313] on link "Self Assessment - Domi" at bounding box center [105, 314] width 109 height 10
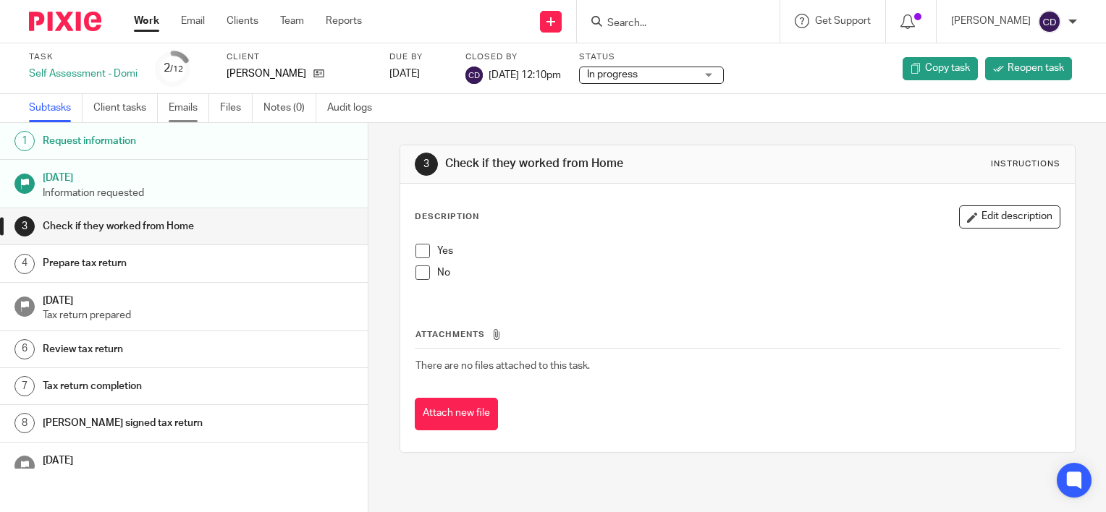
click at [173, 109] on link "Emails" at bounding box center [189, 108] width 41 height 28
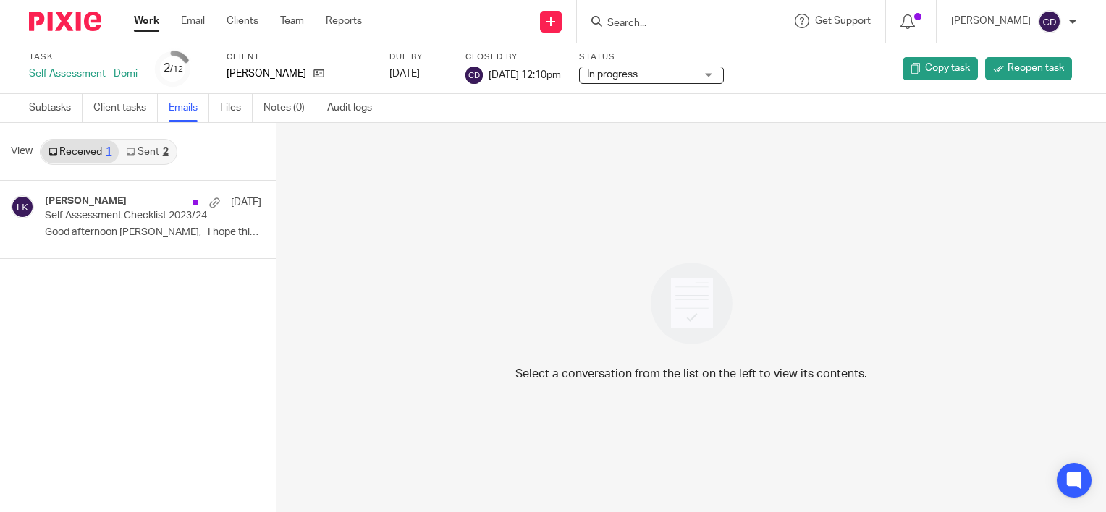
click at [142, 147] on link "Sent 2" at bounding box center [147, 151] width 56 height 23
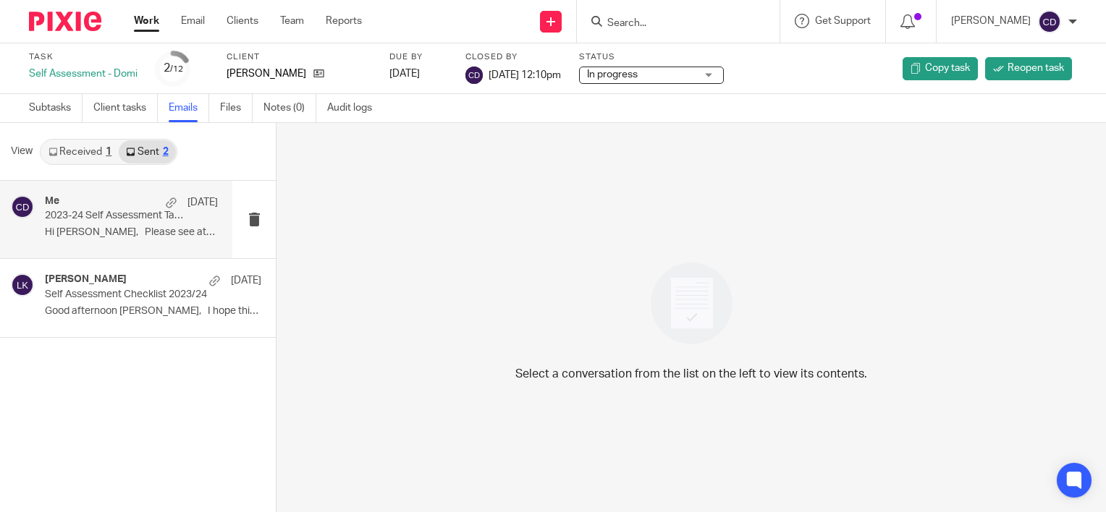
click at [121, 224] on div "Me [DATE]-24 Self Assessment Tax Return Hi [PERSON_NAME], Please see attached y…" at bounding box center [131, 219] width 173 height 48
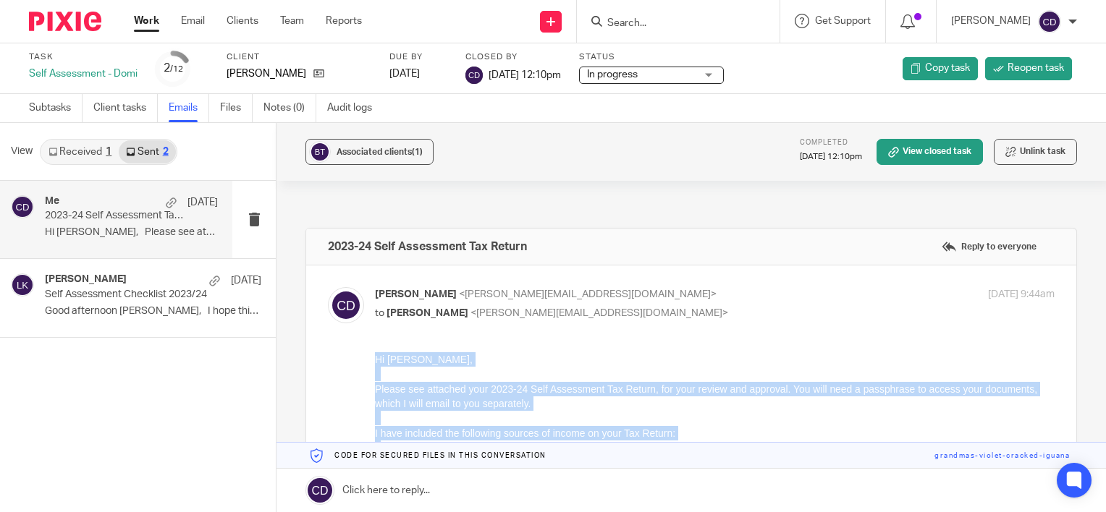
drag, startPoint x: 575, startPoint y: 822, endPoint x: 369, endPoint y: 349, distance: 516.2
copy div "Hi Tom, Please see attached your 2023-24 Self Assessment Tax Return, for your r…"
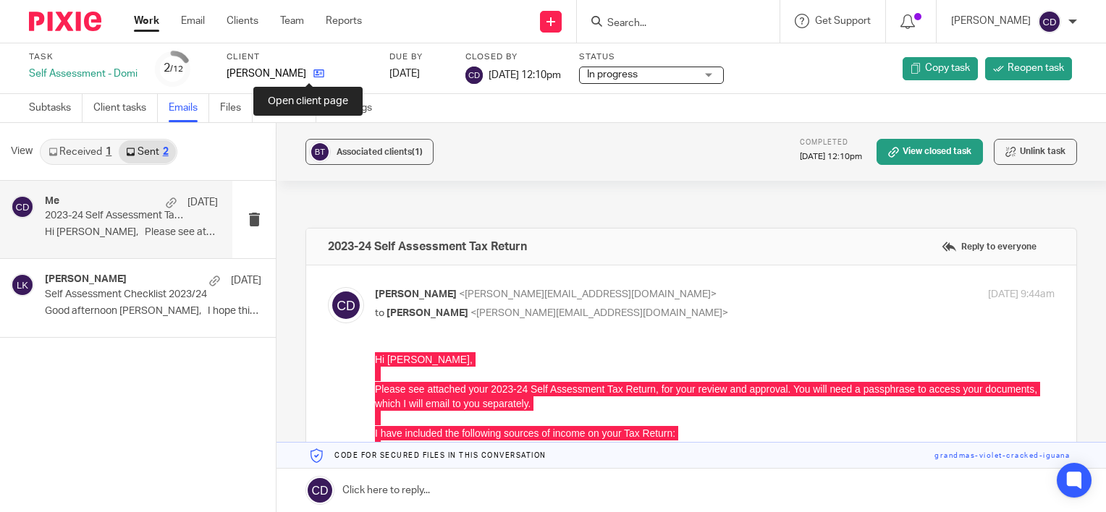
click at [313, 68] on icon at bounding box center [318, 73] width 11 height 11
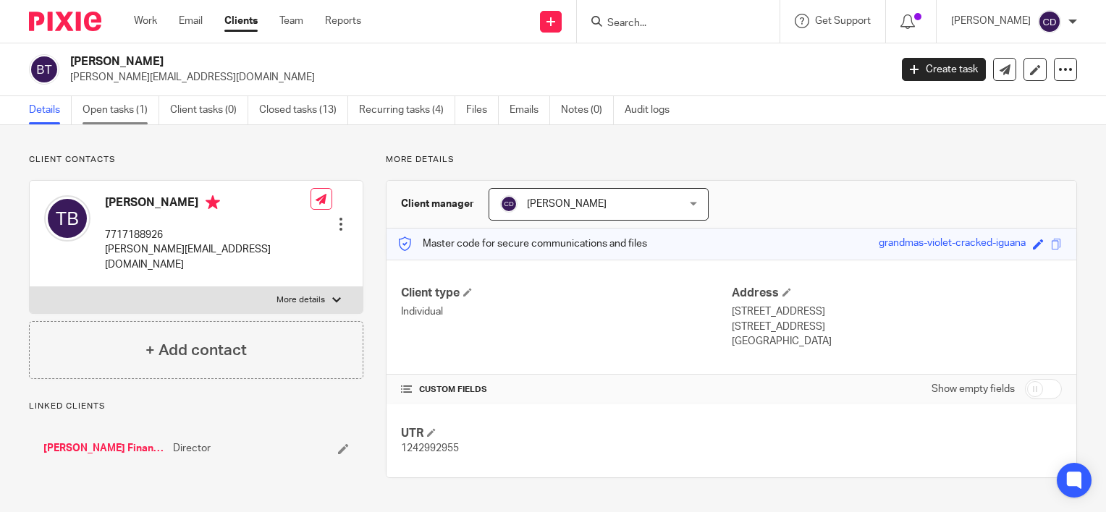
click at [101, 118] on link "Open tasks (1)" at bounding box center [120, 110] width 77 height 28
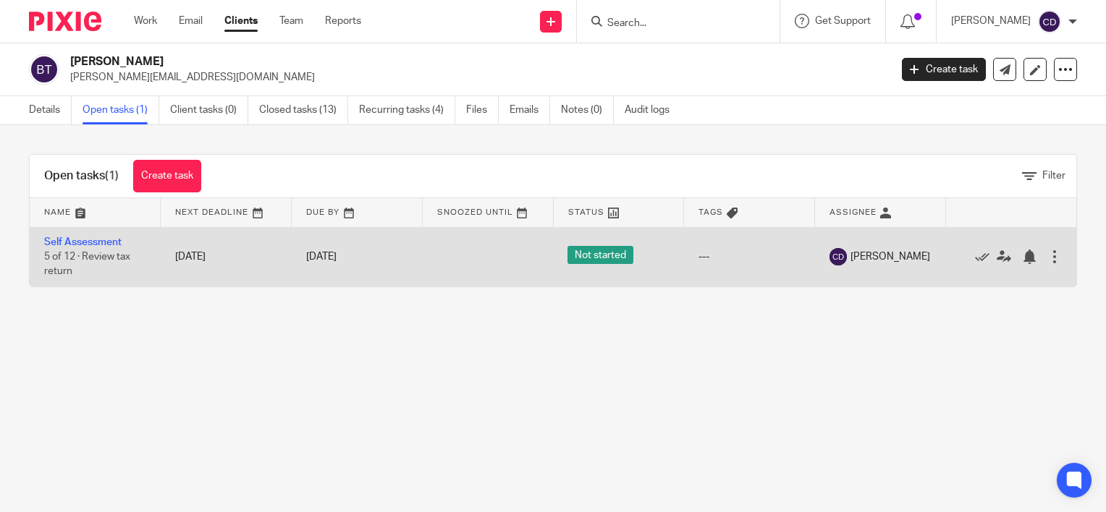
click at [105, 232] on td "Self Assessment 5 of 12 · Review tax return" at bounding box center [95, 256] width 131 height 59
click at [104, 237] on link "Self Assessment" at bounding box center [82, 242] width 77 height 10
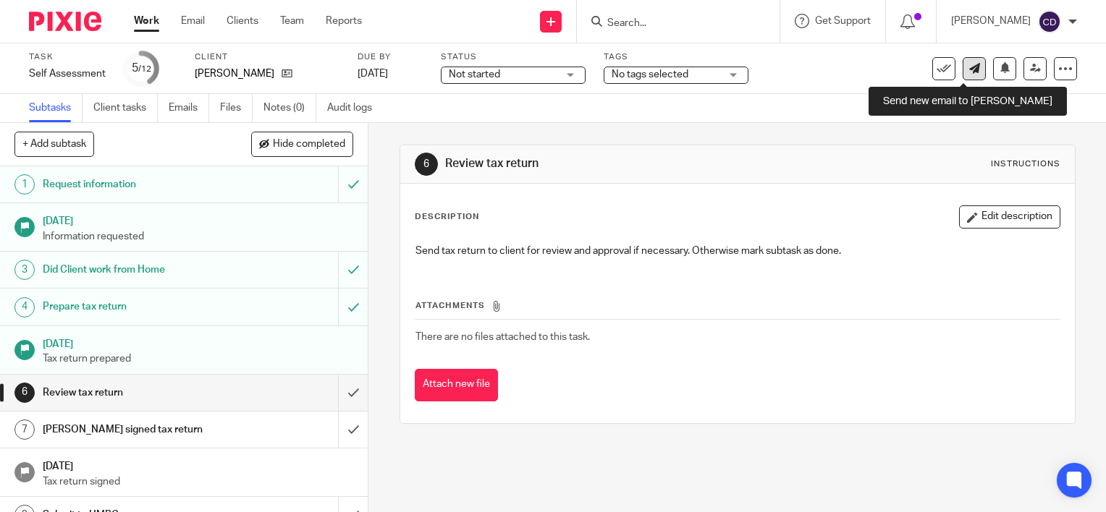
click at [969, 68] on icon at bounding box center [974, 68] width 11 height 11
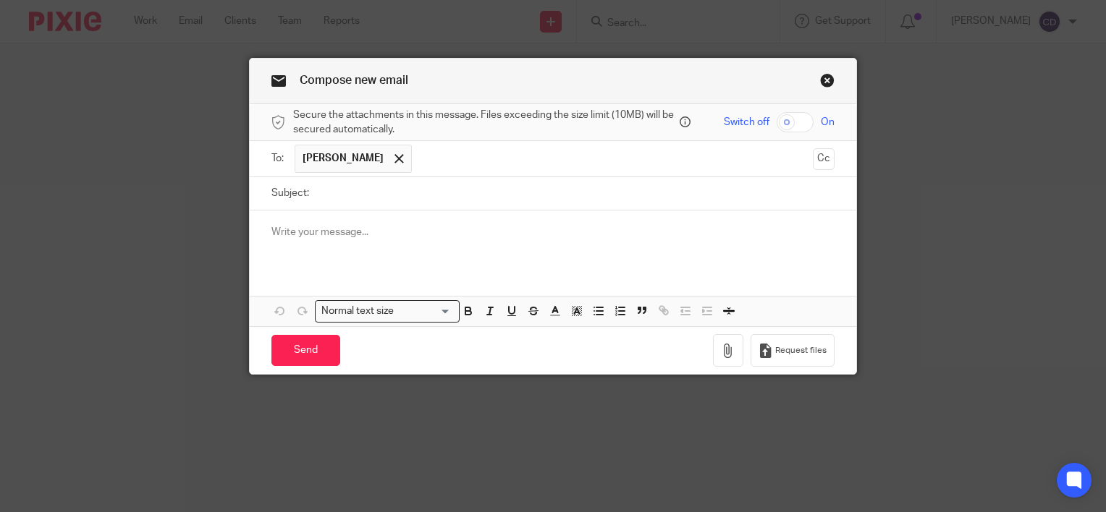
click at [373, 248] on div at bounding box center [553, 239] width 606 height 56
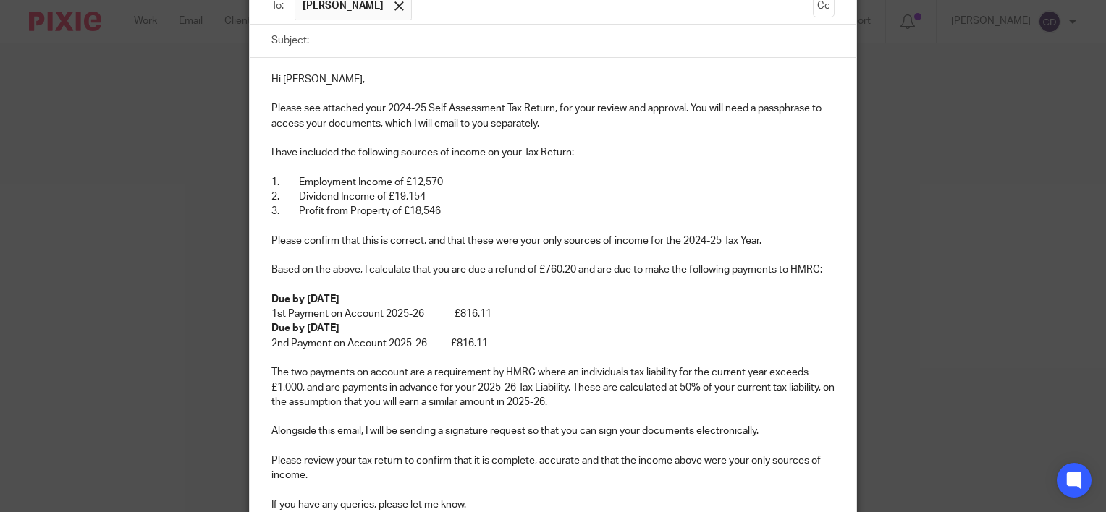
scroll to position [80, 0]
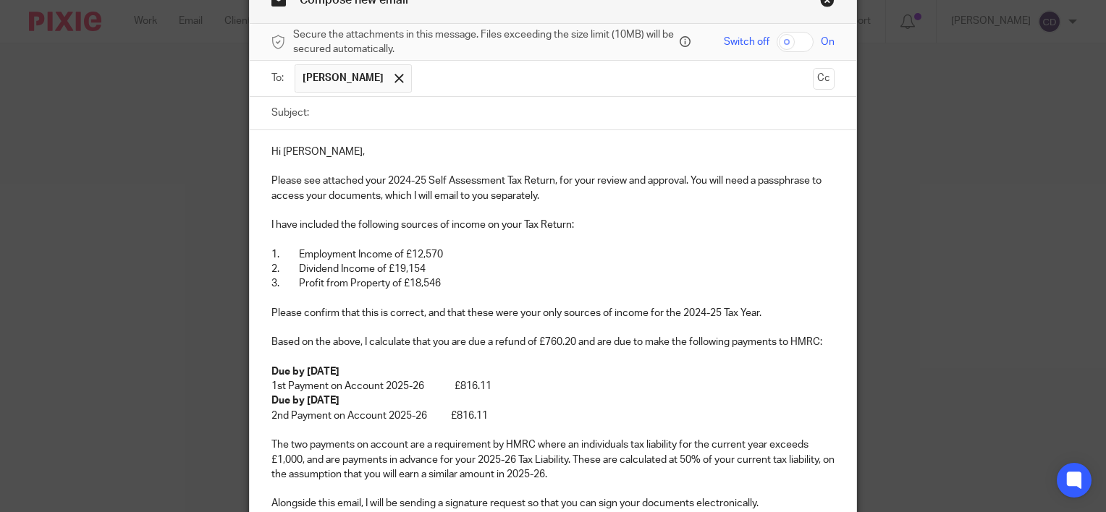
click at [333, 101] on input "Subject:" at bounding box center [575, 113] width 518 height 33
type input "2024-25 Self Assessment Tax Return"
click at [796, 46] on input "checkbox" at bounding box center [794, 42] width 37 height 20
checkbox input "true"
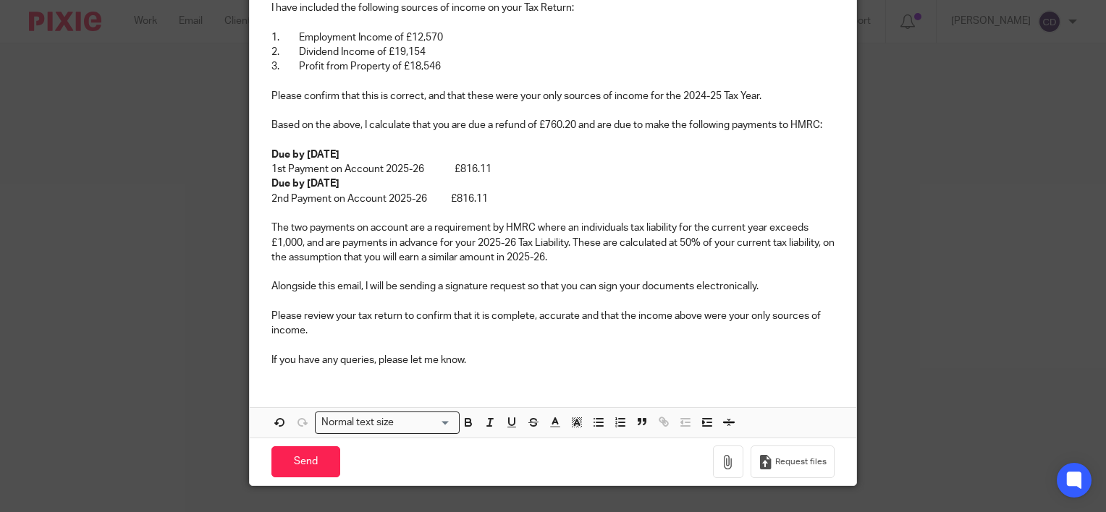
scroll to position [327, 0]
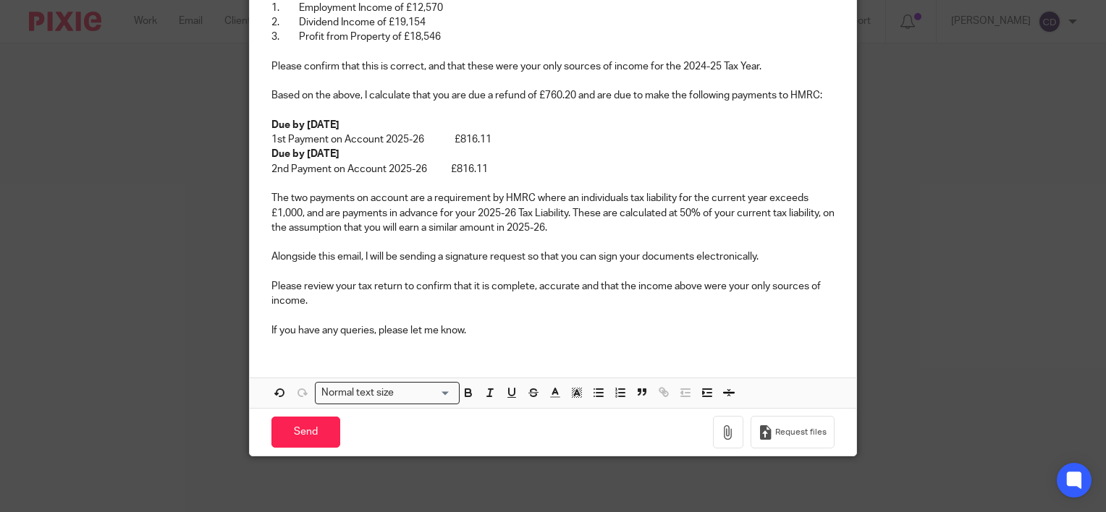
click at [519, 339] on div "Hi Tom, Please see attached your 2024-25 Self Assessment Tax Return, for your r…" at bounding box center [553, 116] width 606 height 465
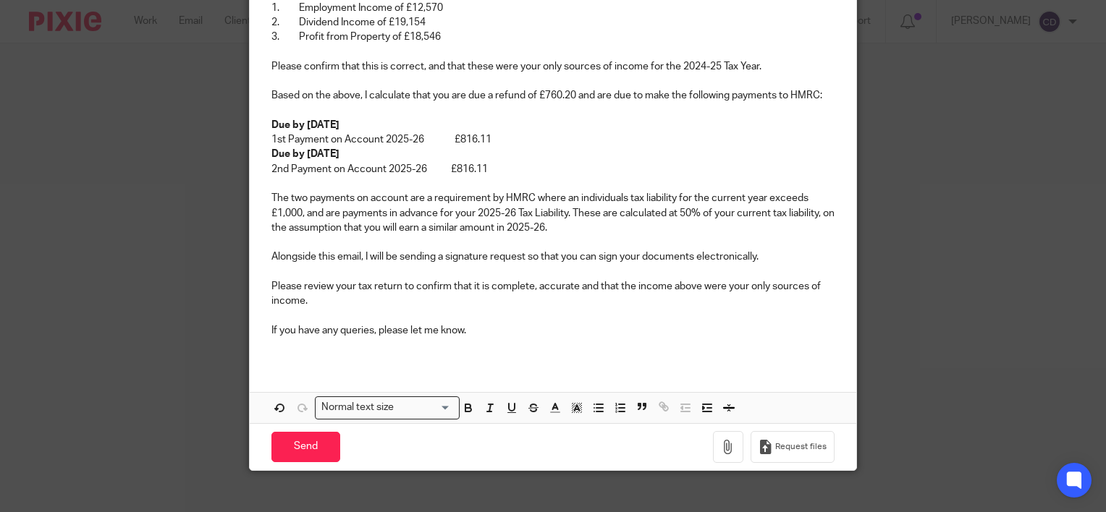
click at [529, 137] on p "1st Payment on Account 2025-26 £816.11" at bounding box center [552, 139] width 563 height 14
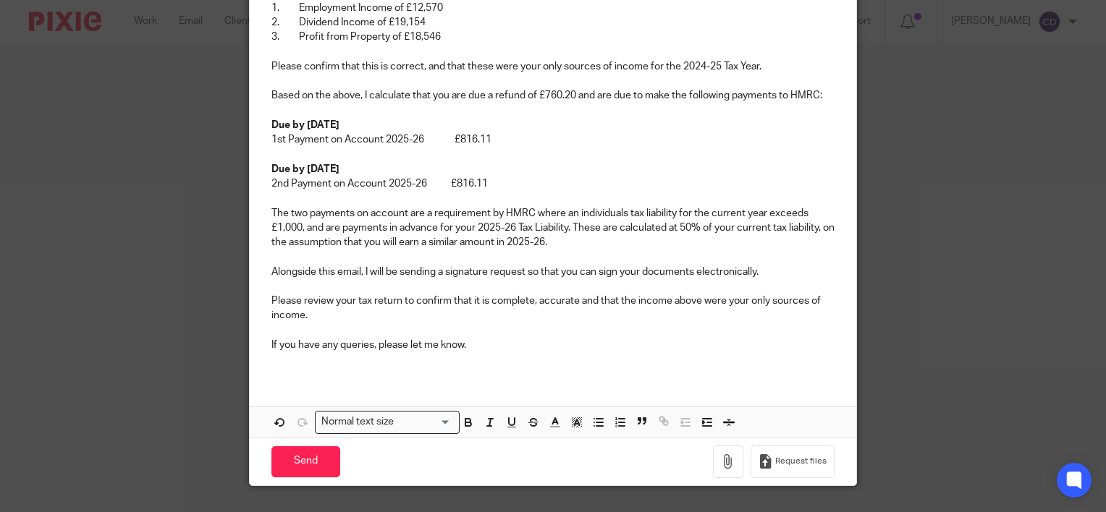
click at [620, 289] on p at bounding box center [552, 286] width 563 height 14
click at [719, 450] on button "button" at bounding box center [728, 462] width 30 height 33
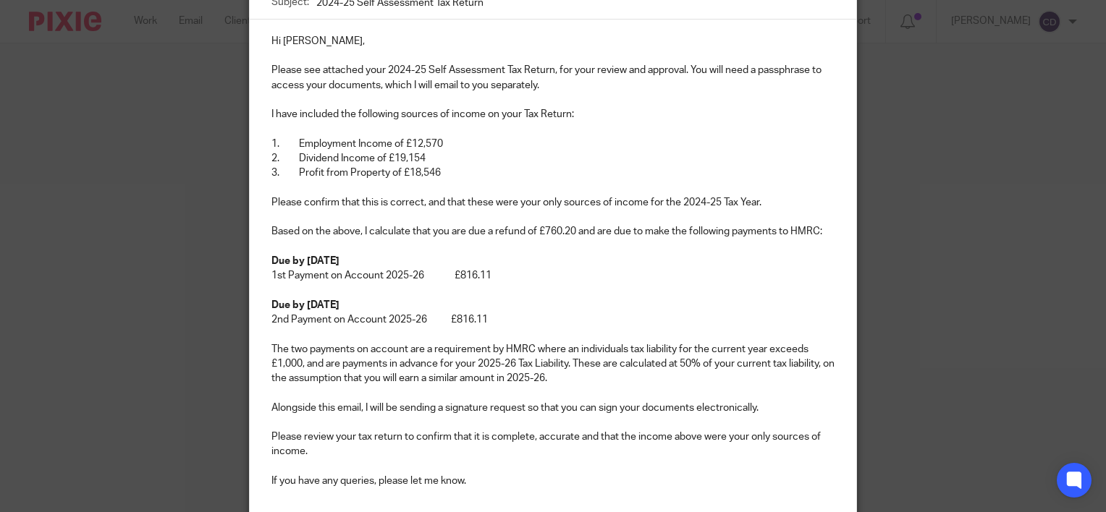
scroll to position [362, 0]
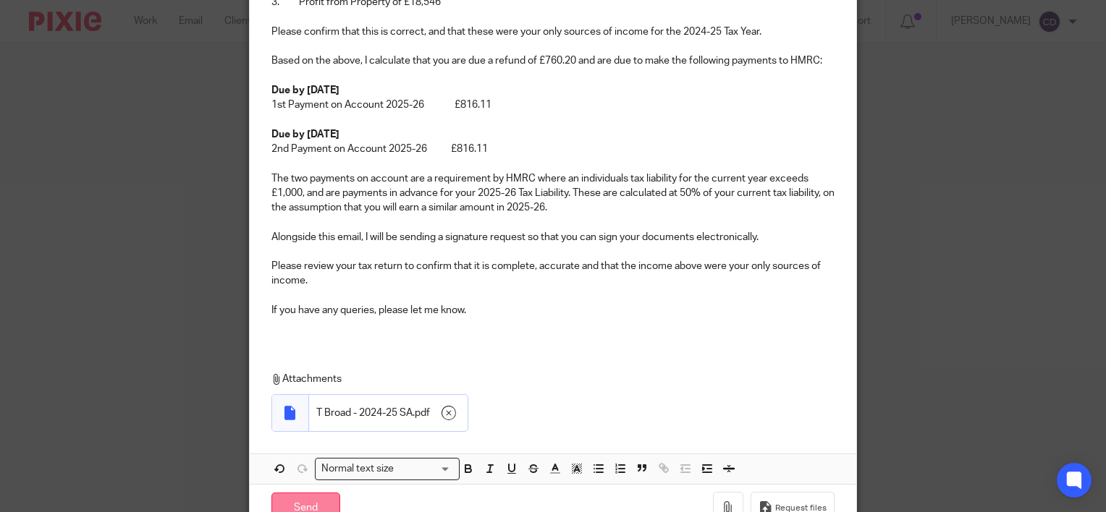
click at [308, 501] on input "Send" at bounding box center [305, 508] width 69 height 31
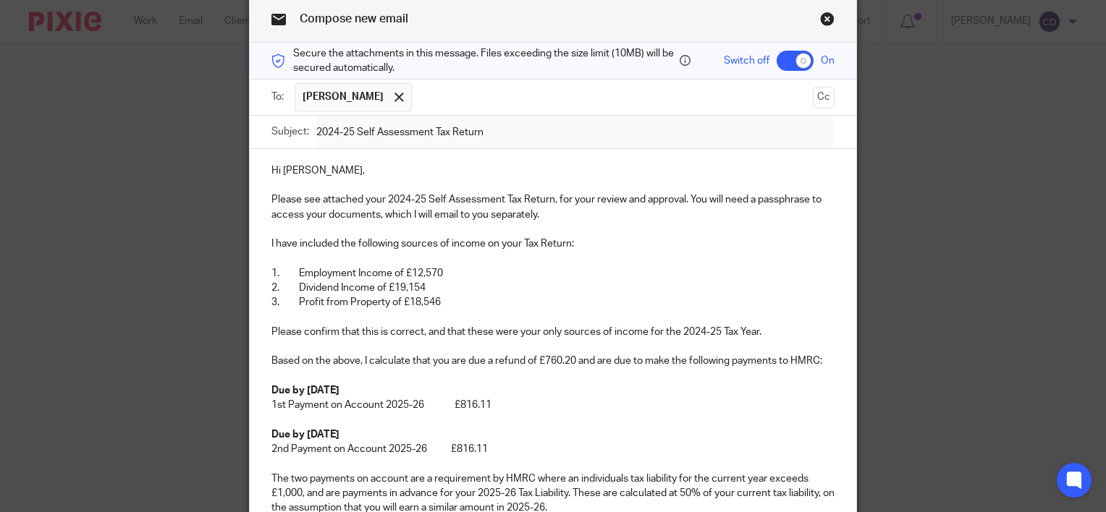
scroll to position [0, 0]
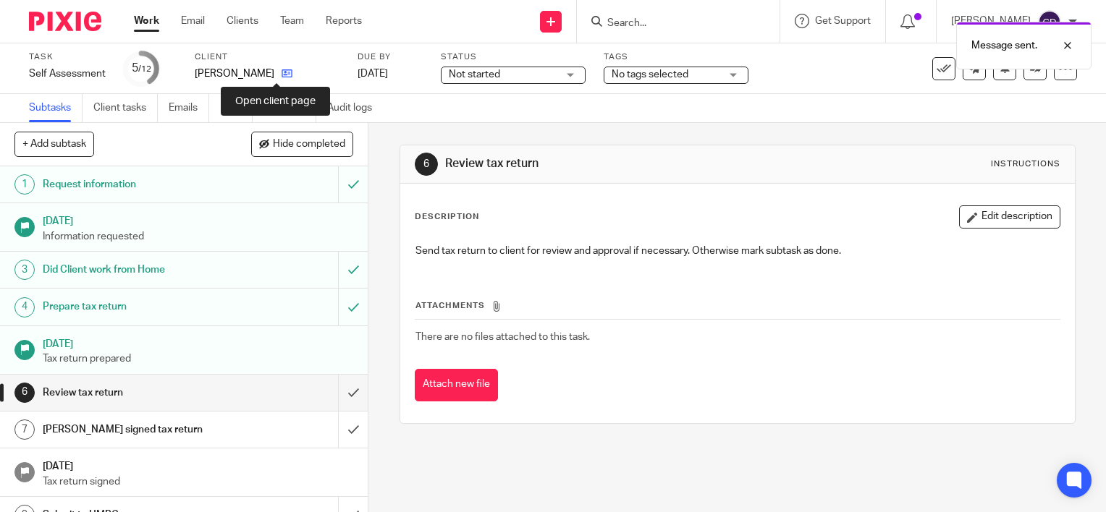
click at [281, 75] on icon at bounding box center [286, 73] width 11 height 11
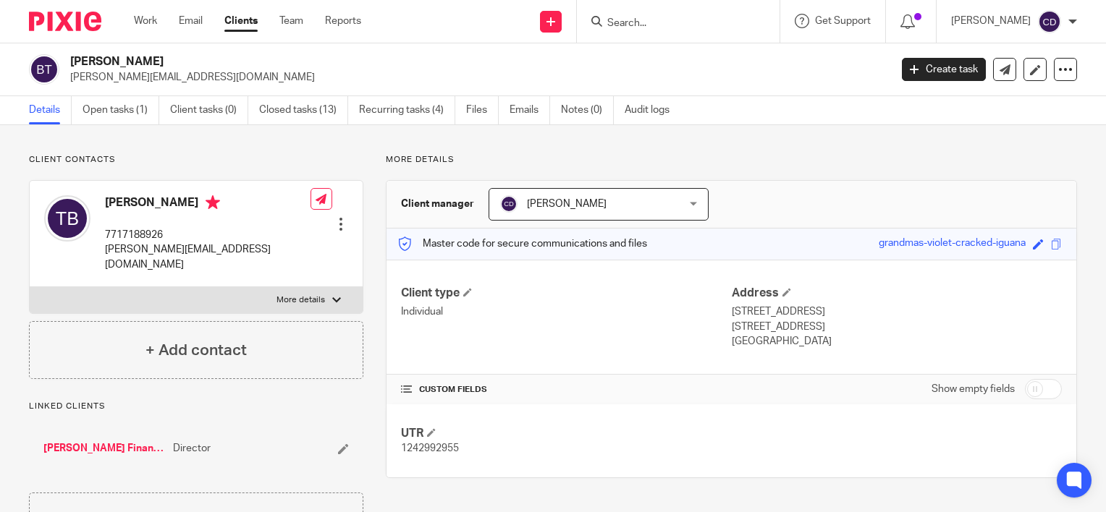
drag, startPoint x: 852, startPoint y: 238, endPoint x: 1014, endPoint y: 251, distance: 161.9
click at [1014, 251] on div "Master code for secure communications and files grandmas-violet-cracked-iguana …" at bounding box center [731, 244] width 690 height 31
copy div "grandmas-violet-cracked-iguana"
click at [999, 72] on icon at bounding box center [1004, 69] width 11 height 11
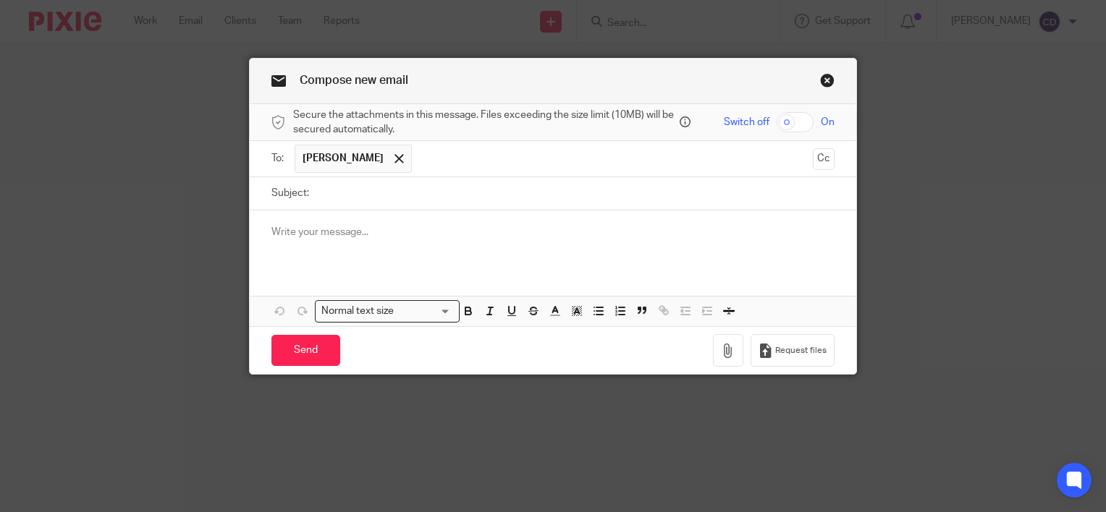
click at [342, 186] on input "Subject:" at bounding box center [575, 193] width 518 height 33
type input "Passphrase"
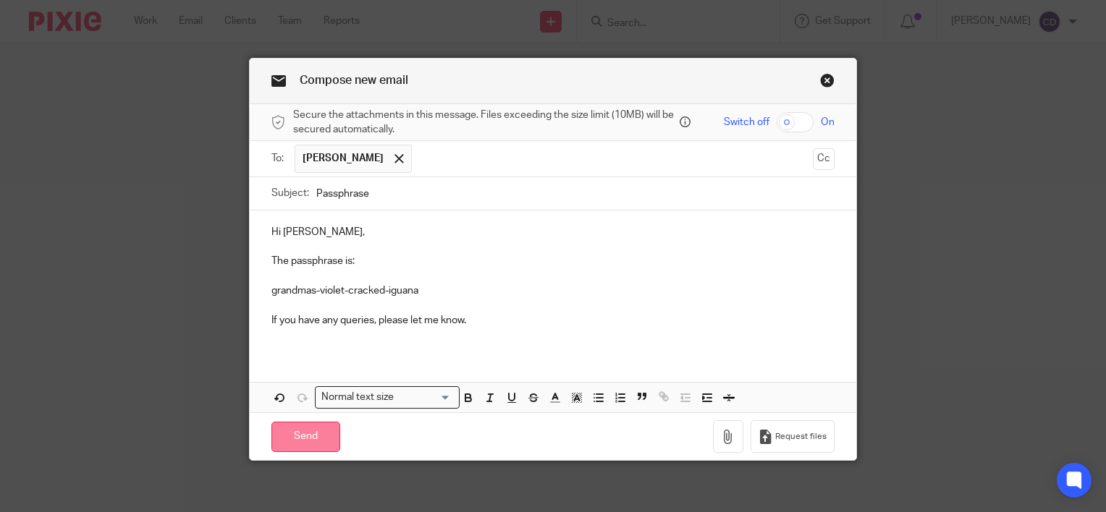
click at [329, 428] on input "Send" at bounding box center [305, 437] width 69 height 31
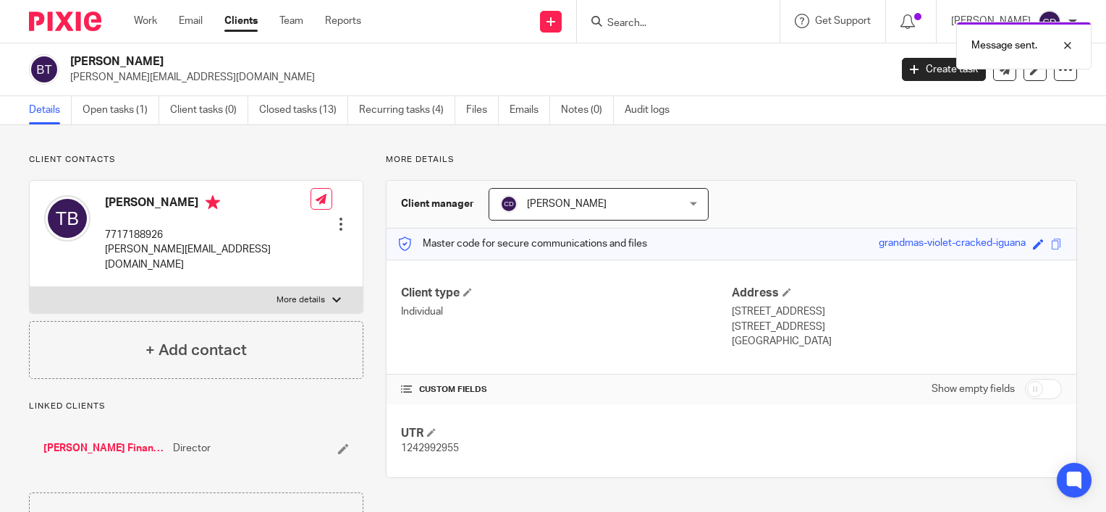
click at [579, 20] on div "Message sent." at bounding box center [822, 41] width 538 height 55
click at [567, 20] on div "Message sent." at bounding box center [822, 41] width 538 height 55
click at [1071, 43] on div at bounding box center [1056, 45] width 39 height 17
click at [555, 20] on icon at bounding box center [550, 21] width 9 height 9
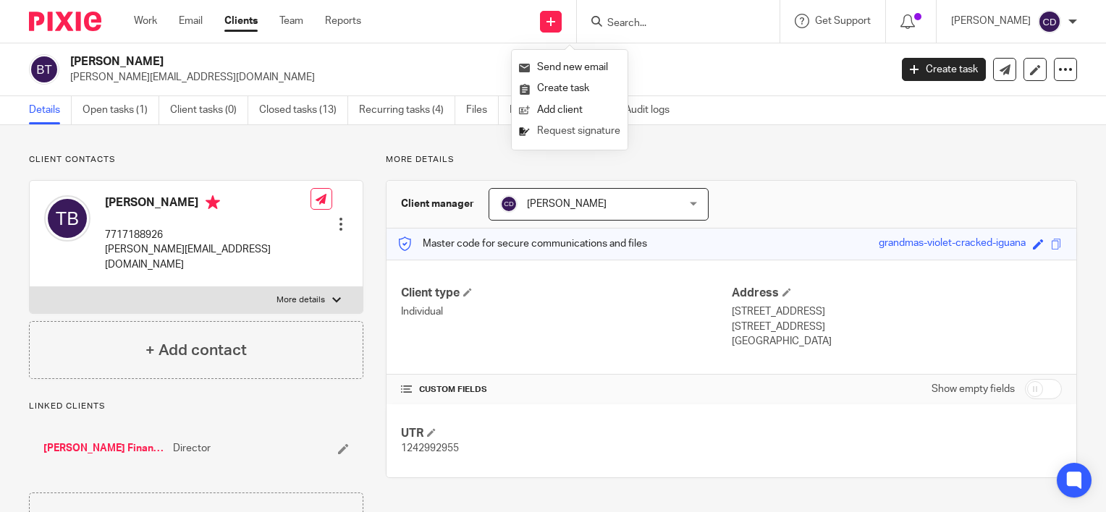
click at [554, 128] on link "Request signature" at bounding box center [569, 131] width 101 height 21
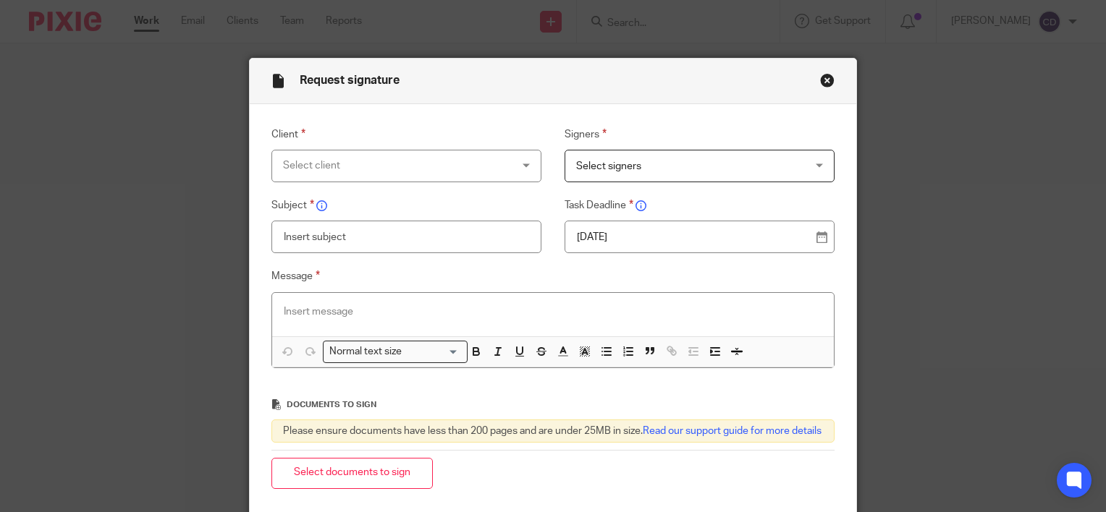
click at [451, 168] on div "Select client" at bounding box center [386, 166] width 206 height 30
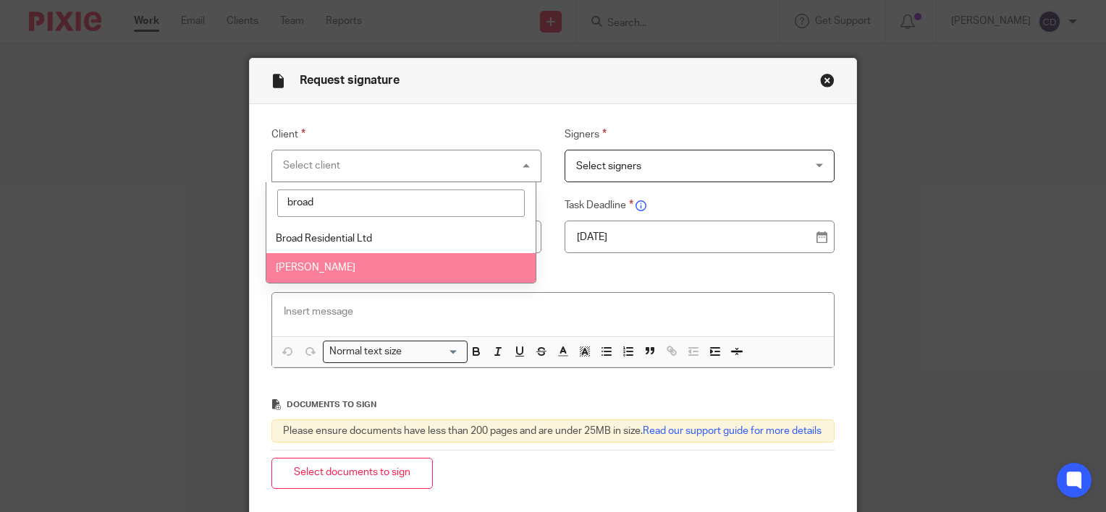
type input "broad"
click at [361, 269] on li "[PERSON_NAME]" at bounding box center [400, 268] width 269 height 30
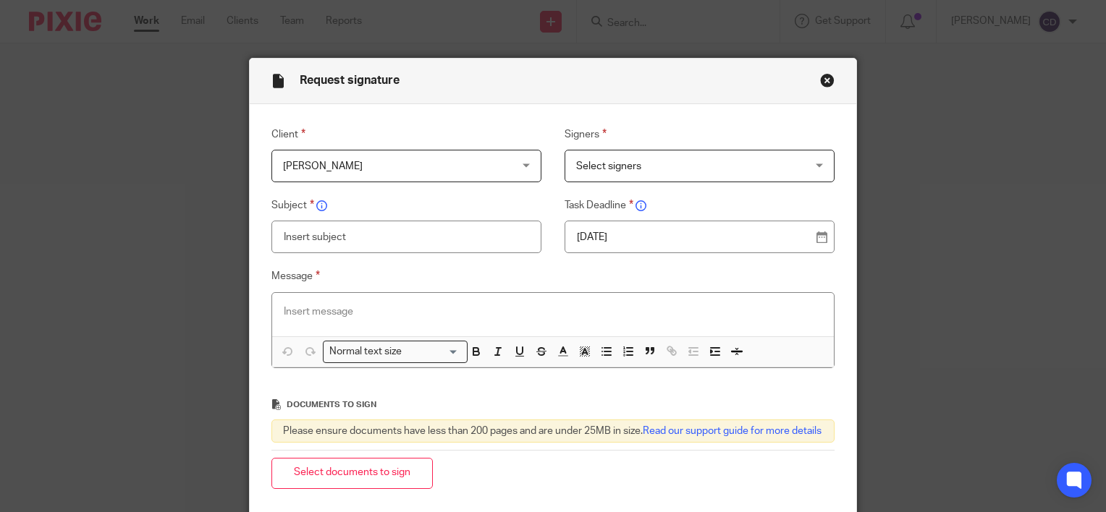
click at [628, 173] on span "Select signers" at bounding box center [679, 166] width 206 height 30
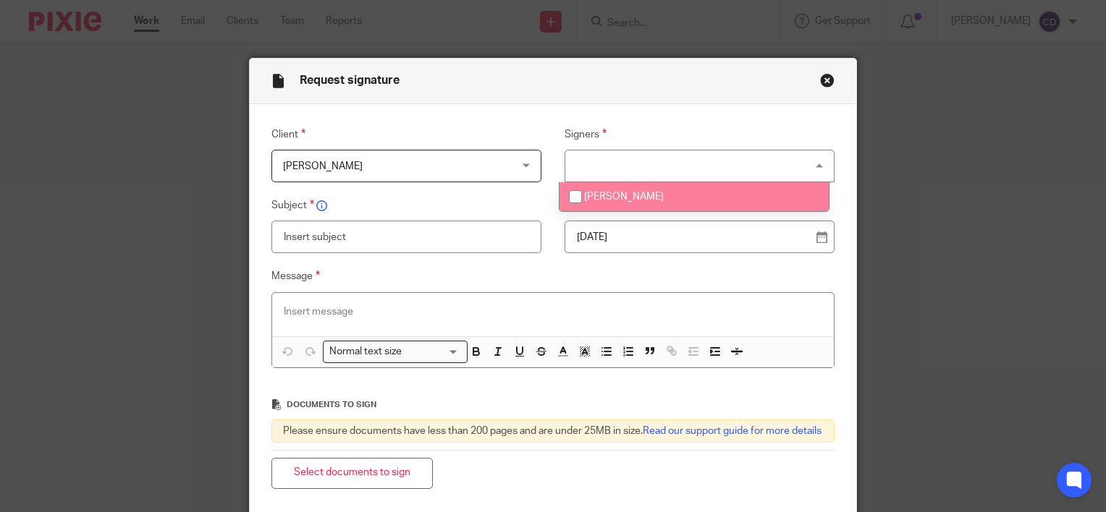
click at [621, 198] on span "[PERSON_NAME]" at bounding box center [624, 197] width 80 height 10
checkbox input "true"
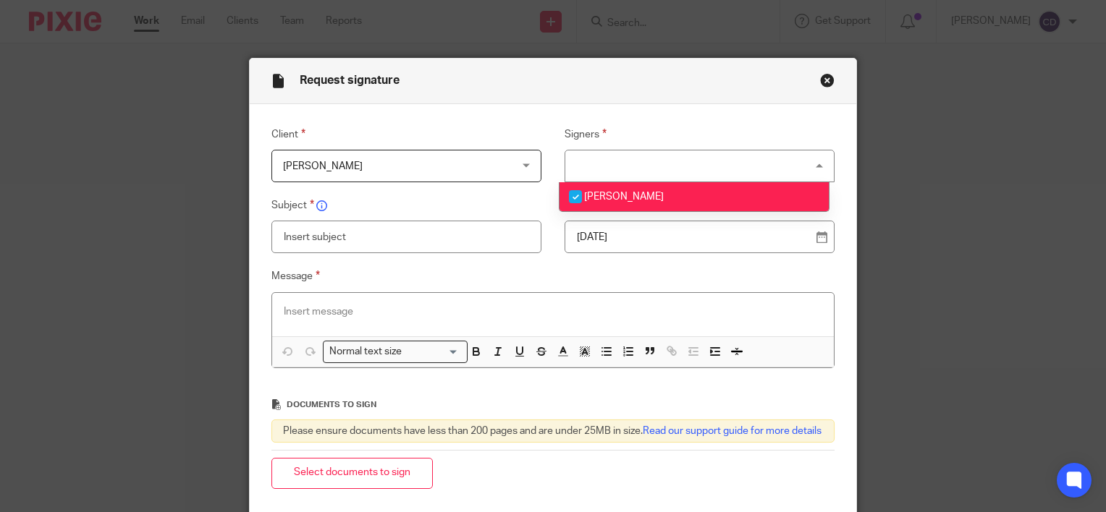
click at [425, 234] on input "text" at bounding box center [406, 237] width 271 height 33
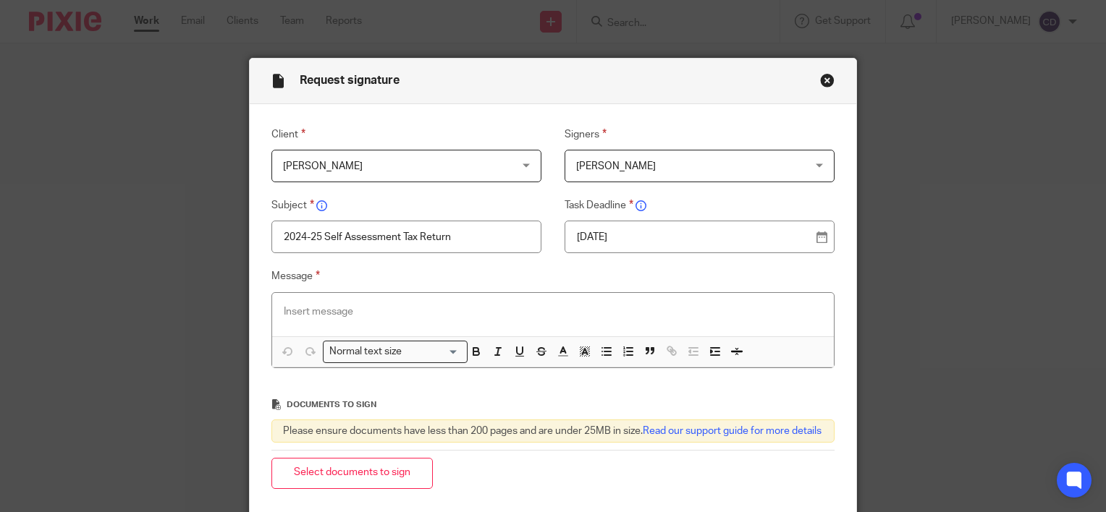
type input "2024-25 Self Assessment Tax Return"
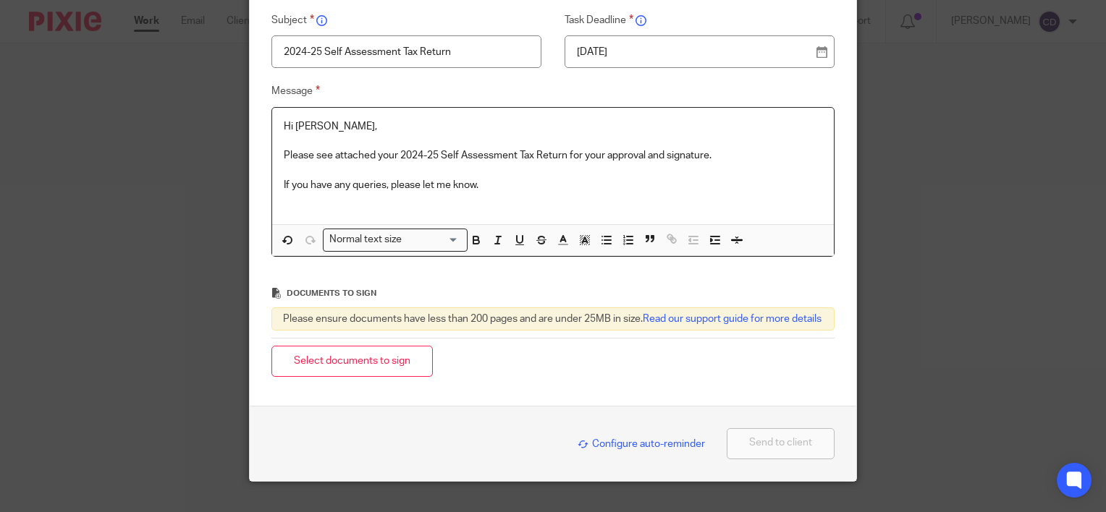
scroll to position [225, 0]
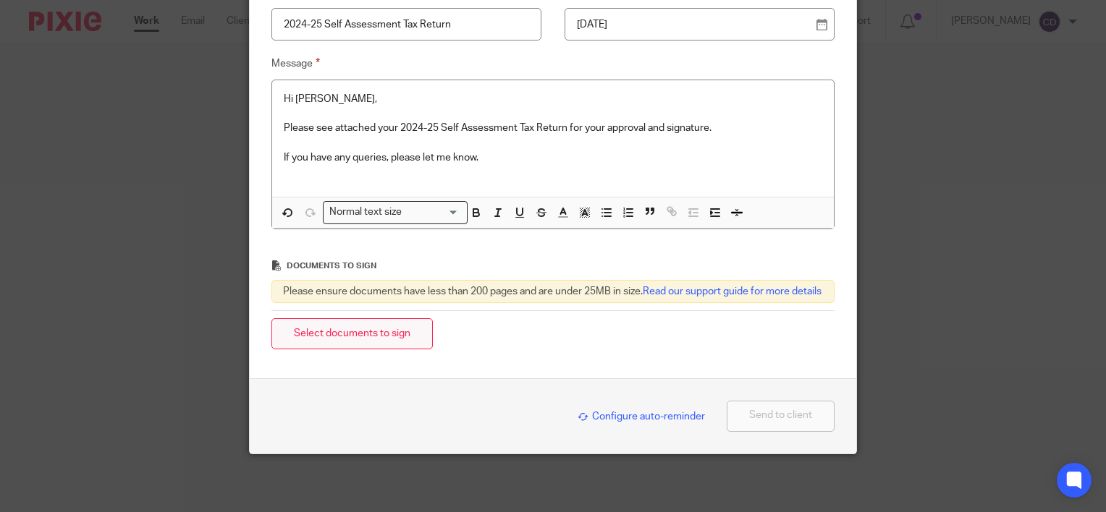
click at [382, 327] on button "Select documents to sign" at bounding box center [351, 333] width 161 height 31
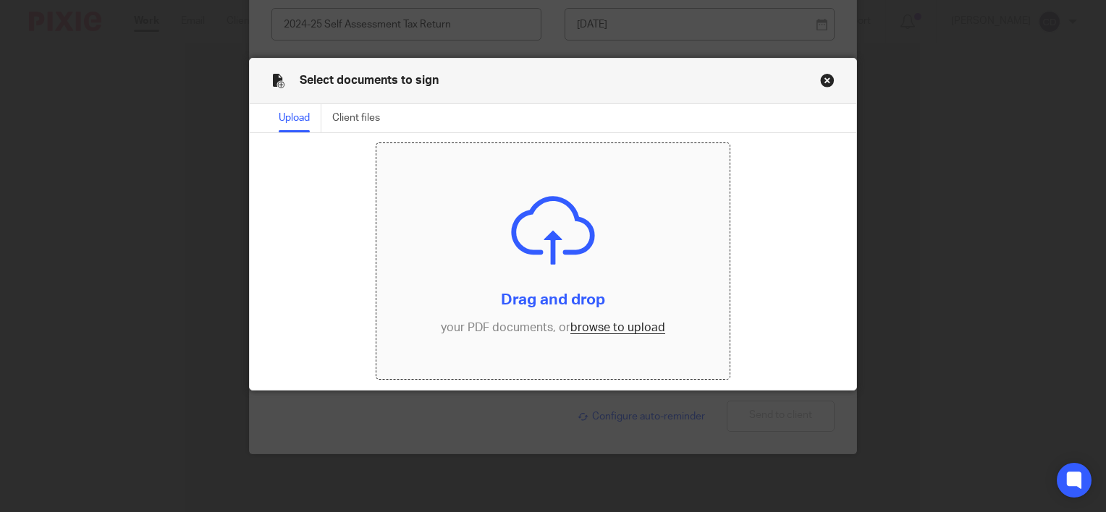
click at [591, 331] on input "file" at bounding box center [552, 261] width 352 height 236
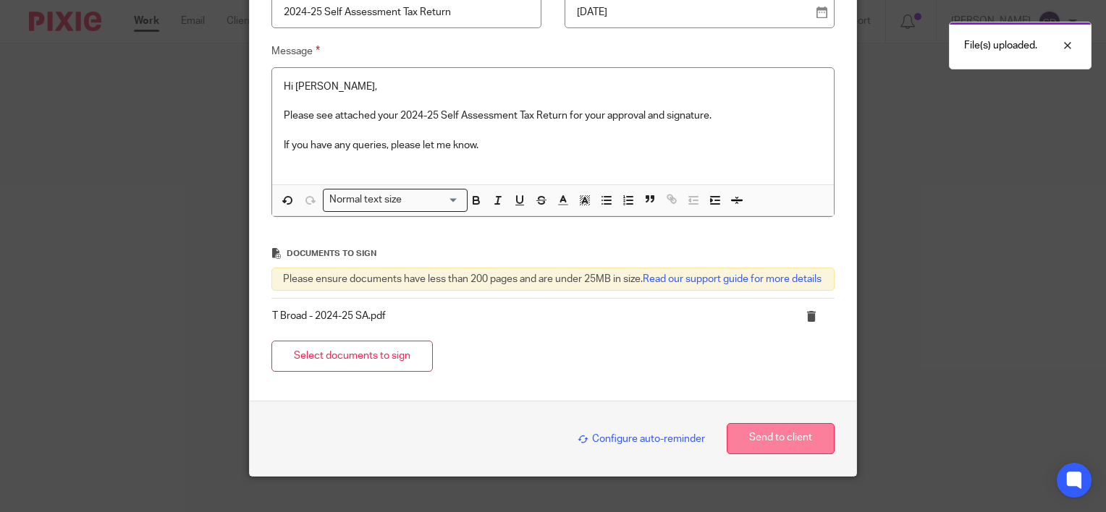
click at [770, 448] on button "Send to client" at bounding box center [780, 438] width 108 height 31
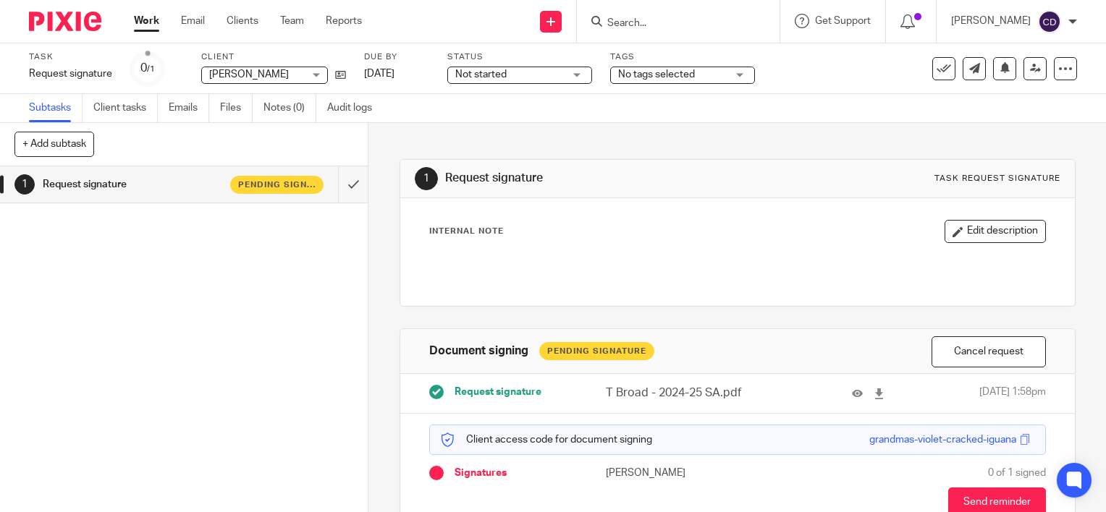
click at [708, 23] on input "Search" at bounding box center [671, 23] width 130 height 13
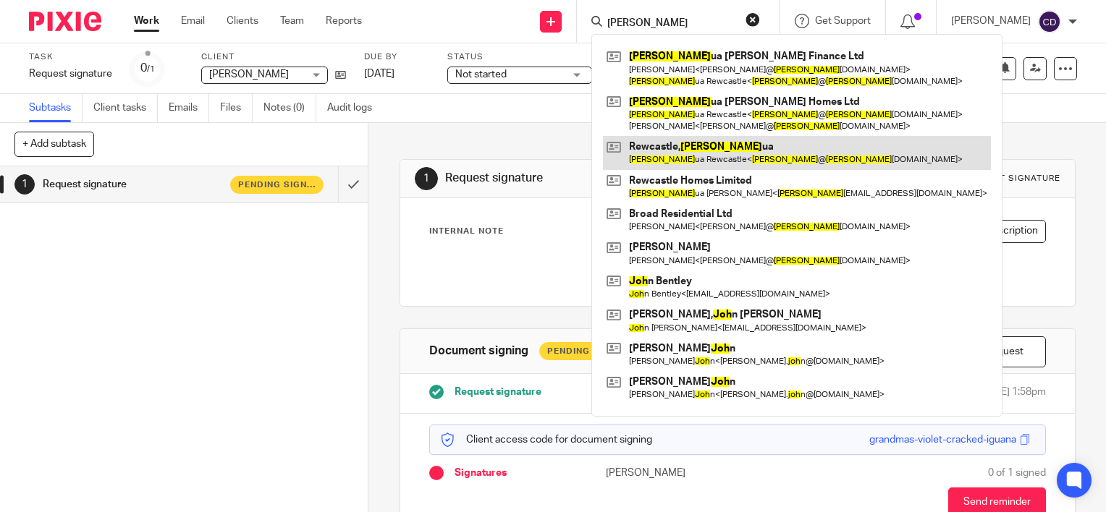
type input "[PERSON_NAME]"
click at [729, 155] on link at bounding box center [797, 152] width 388 height 33
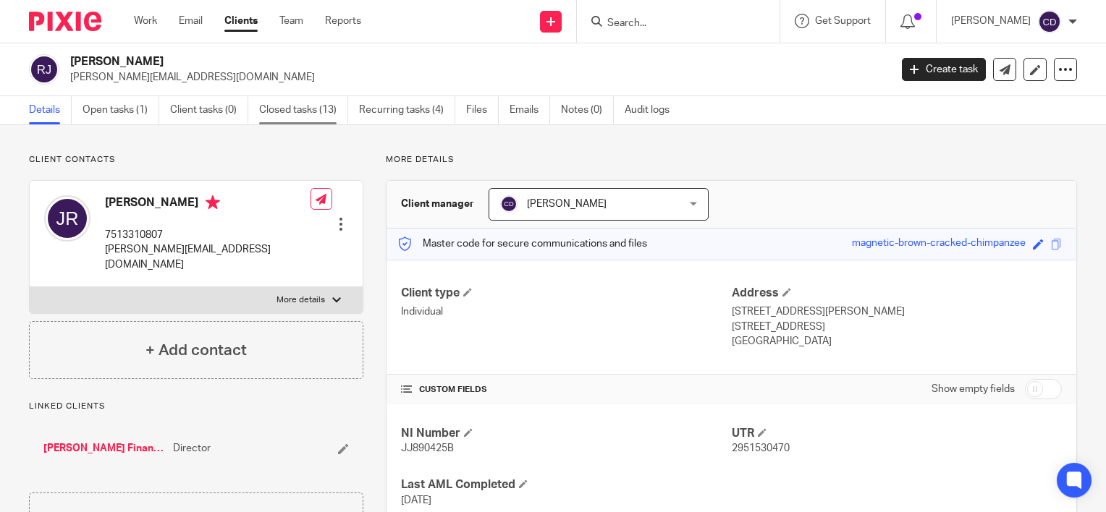
click at [303, 109] on link "Closed tasks (13)" at bounding box center [303, 110] width 89 height 28
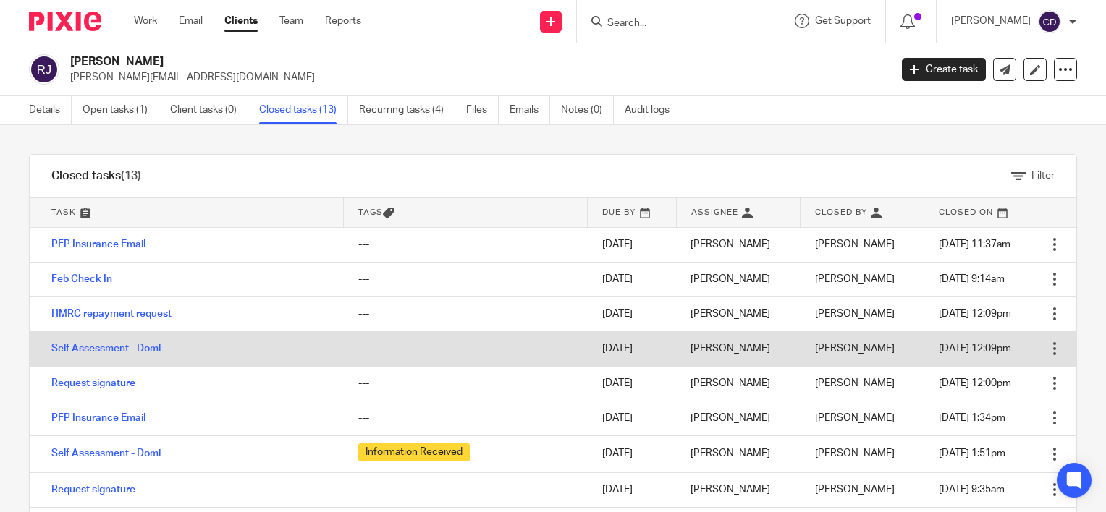
click at [132, 342] on td "Self Assessment - Domi" at bounding box center [187, 348] width 314 height 35
click at [132, 347] on link "Self Assessment - Domi" at bounding box center [105, 349] width 109 height 10
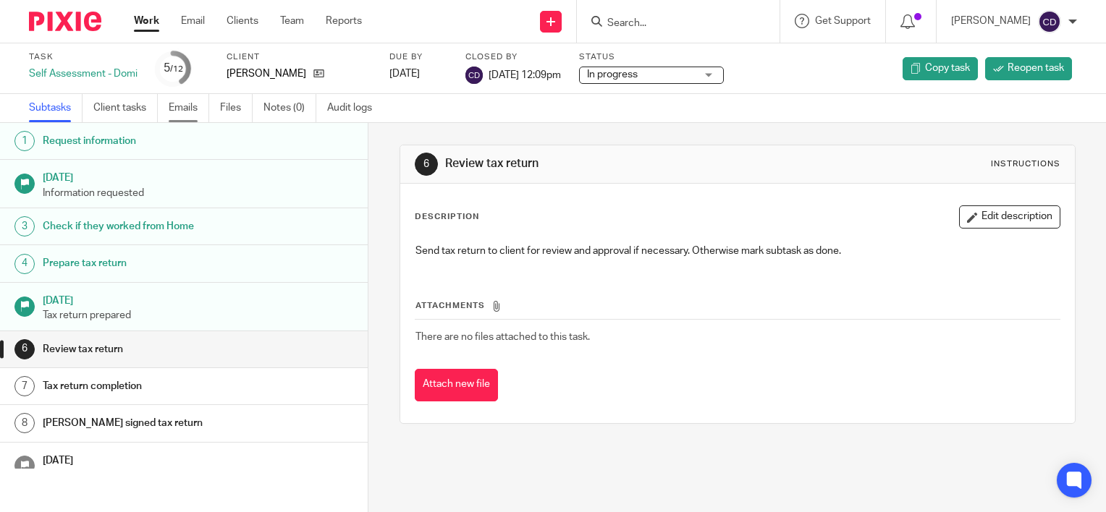
click at [204, 113] on link "Emails" at bounding box center [189, 108] width 41 height 28
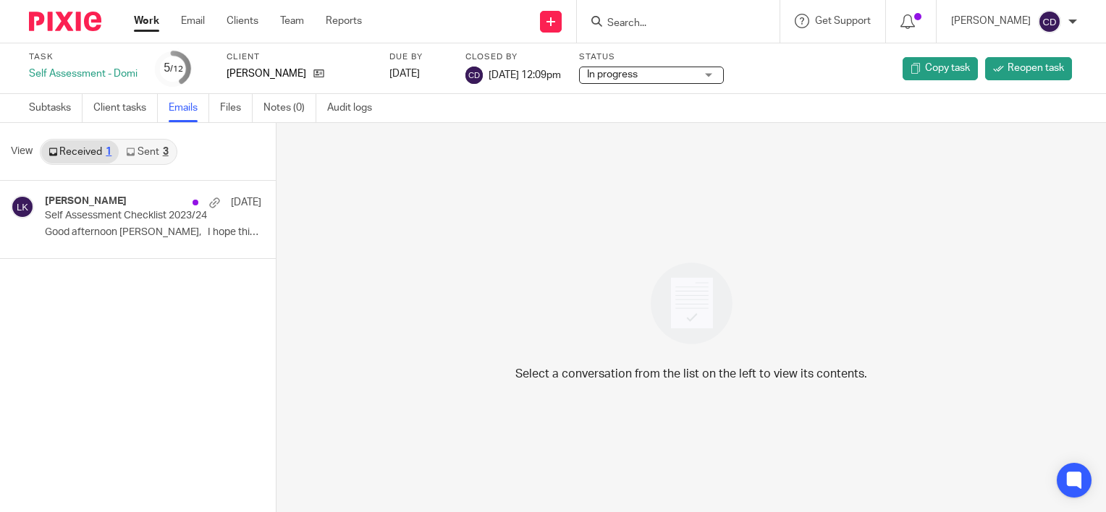
click at [128, 153] on icon at bounding box center [130, 152] width 9 height 9
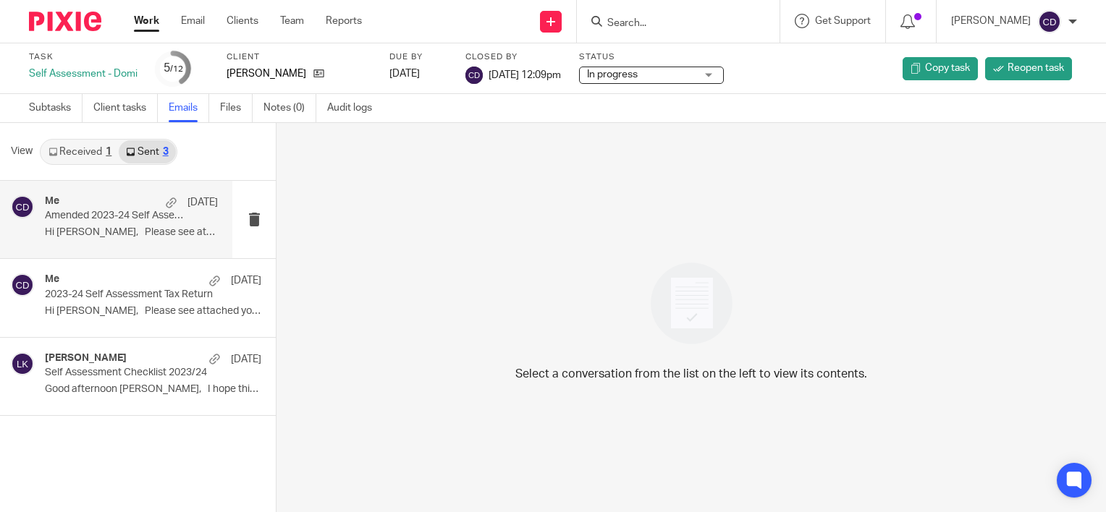
click at [141, 229] on p "Hi Josh, Please see attached your..." at bounding box center [131, 232] width 173 height 12
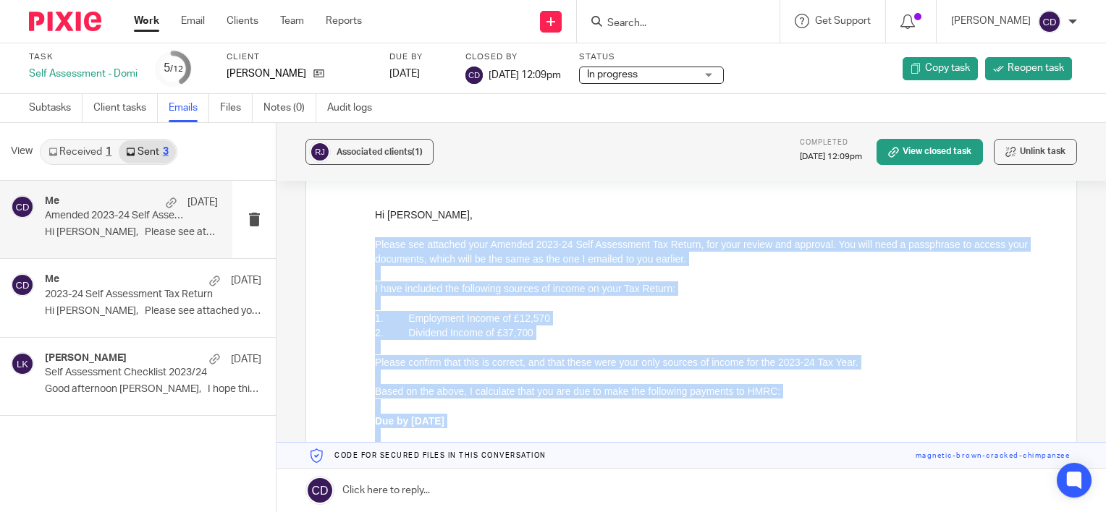
scroll to position [145, 0]
drag, startPoint x: 590, startPoint y: 672, endPoint x: 365, endPoint y: 208, distance: 515.8
click at [375, 208] on html "Hi Josh, Please see attached your Amended 2023-24 Self Assessment Tax Return, f…" at bounding box center [714, 458] width 679 height 501
copy div "Hi Josh, Please see attached your Amended 2023-24 Self Assessment Tax Return, f…"
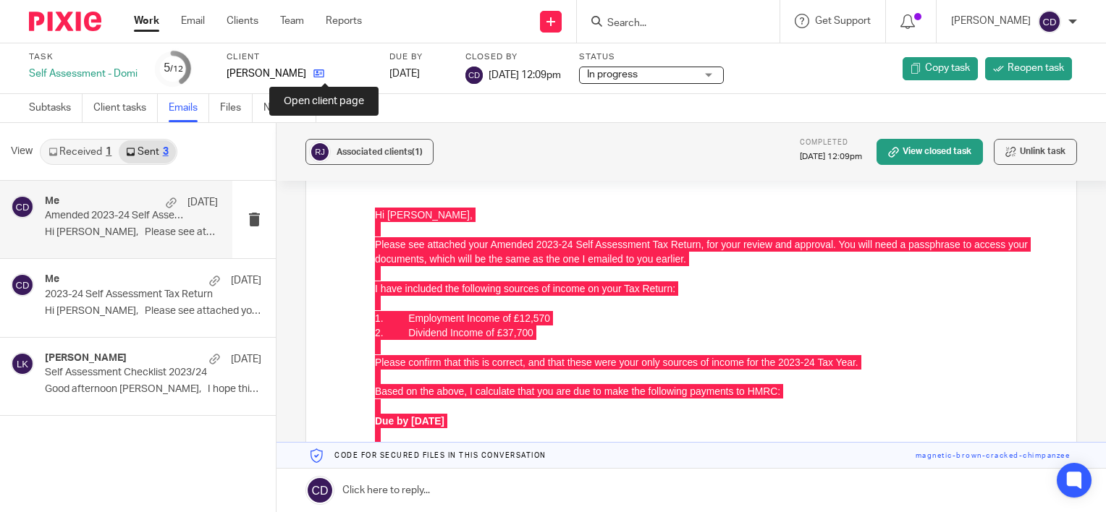
click at [321, 75] on icon at bounding box center [318, 73] width 11 height 11
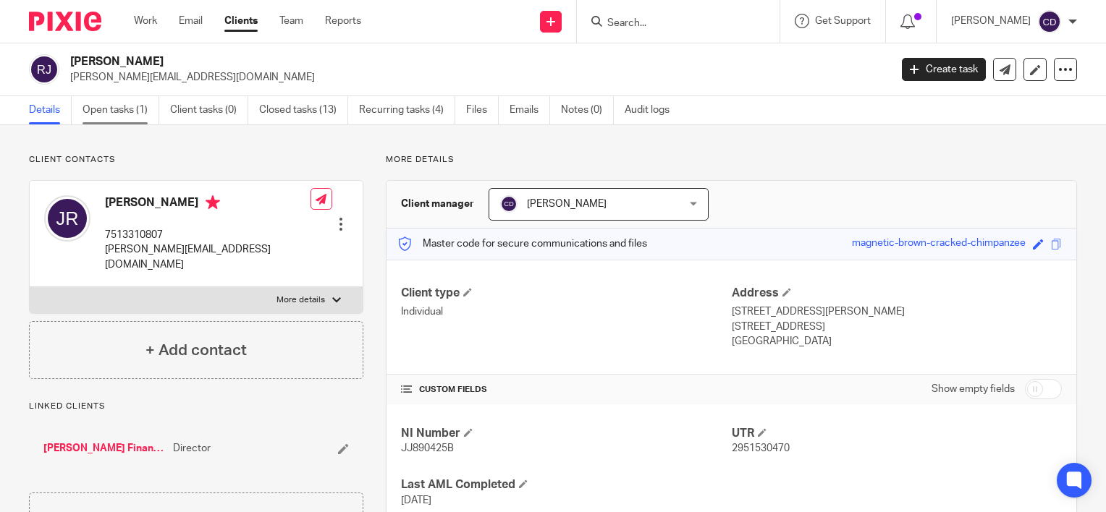
click at [117, 98] on link "Open tasks (1)" at bounding box center [120, 110] width 77 height 28
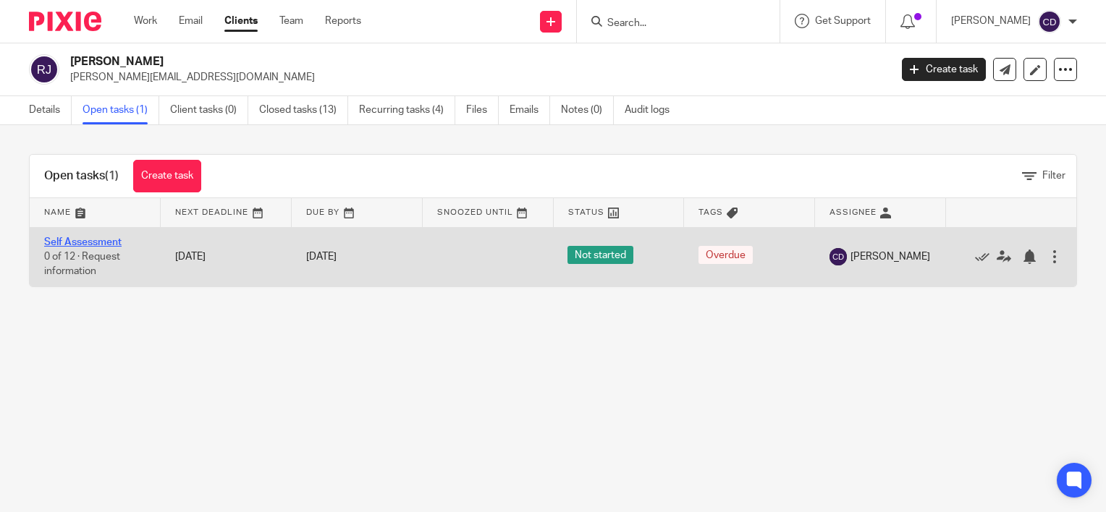
click at [92, 239] on link "Self Assessment" at bounding box center [82, 242] width 77 height 10
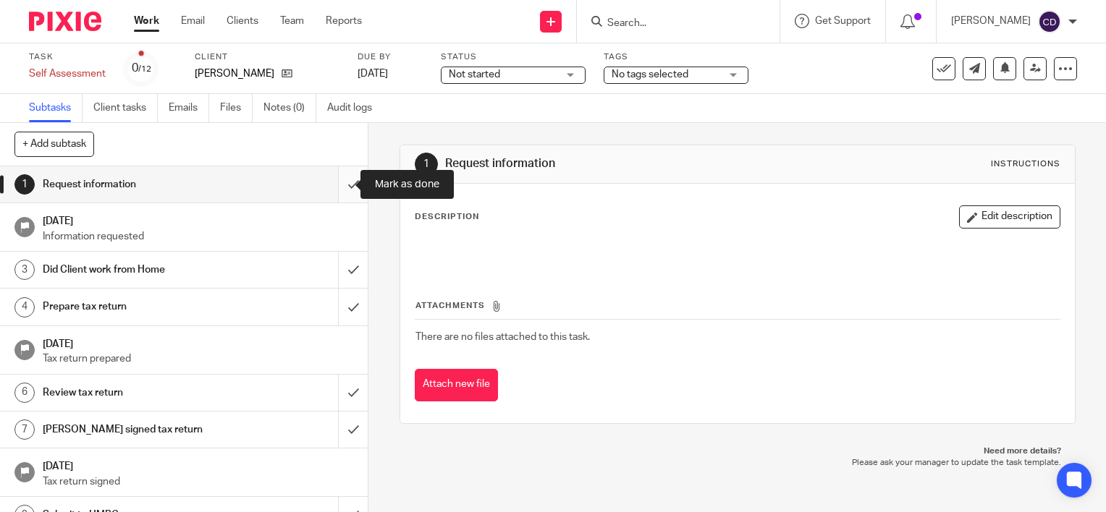
click at [330, 182] on input "submit" at bounding box center [184, 184] width 368 height 36
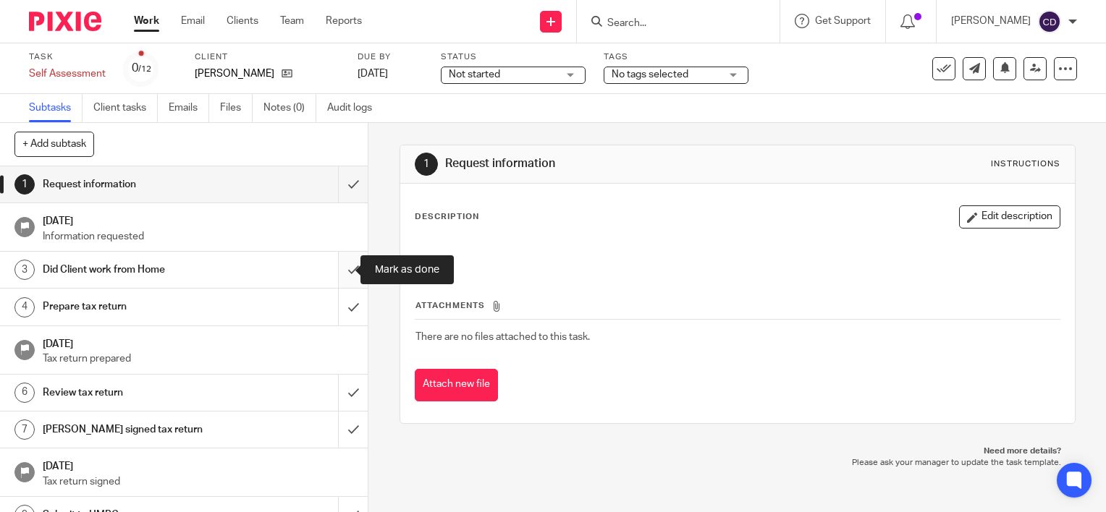
click at [334, 258] on input "submit" at bounding box center [184, 270] width 368 height 36
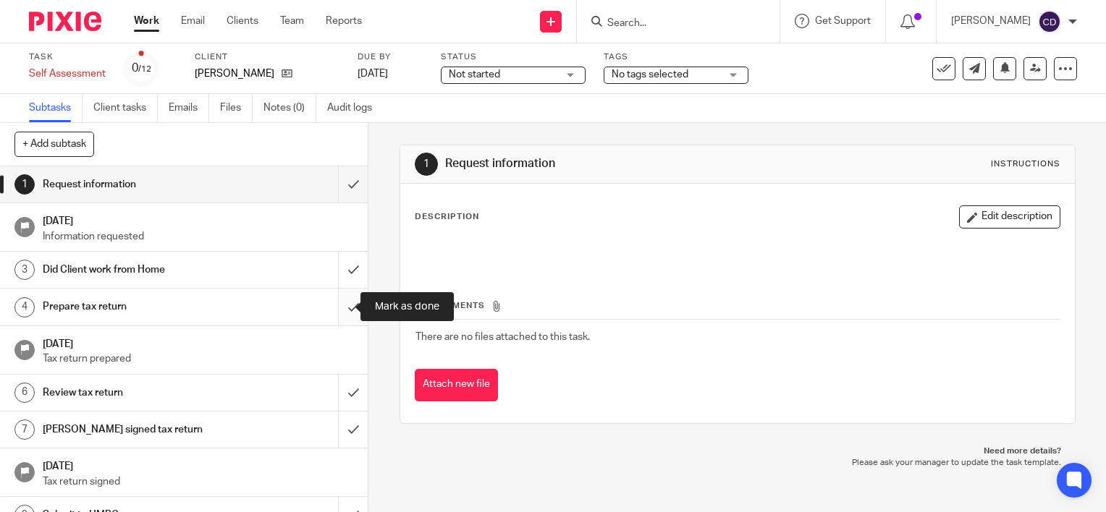
click at [336, 307] on input "submit" at bounding box center [184, 307] width 368 height 36
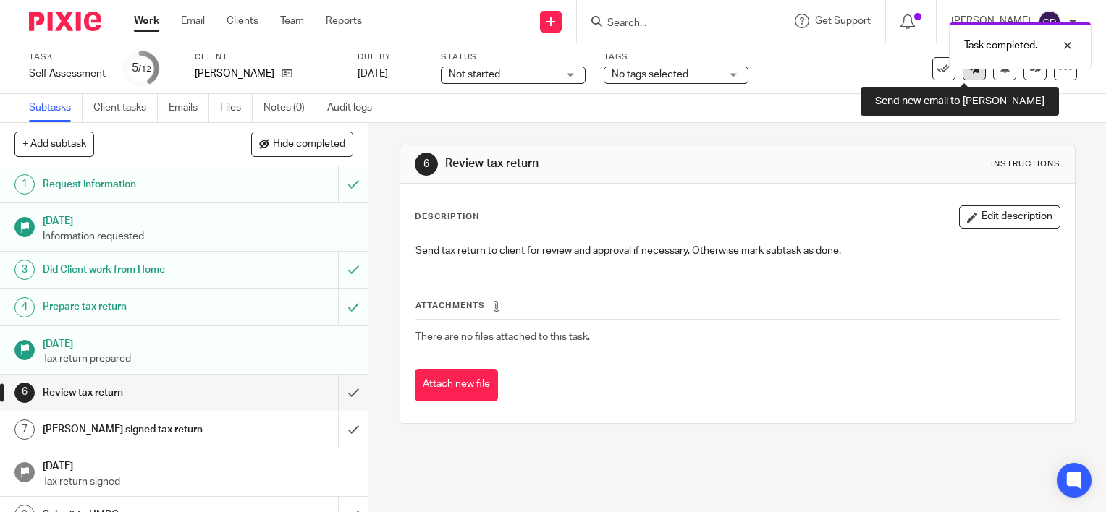
click at [967, 75] on link at bounding box center [973, 68] width 23 height 23
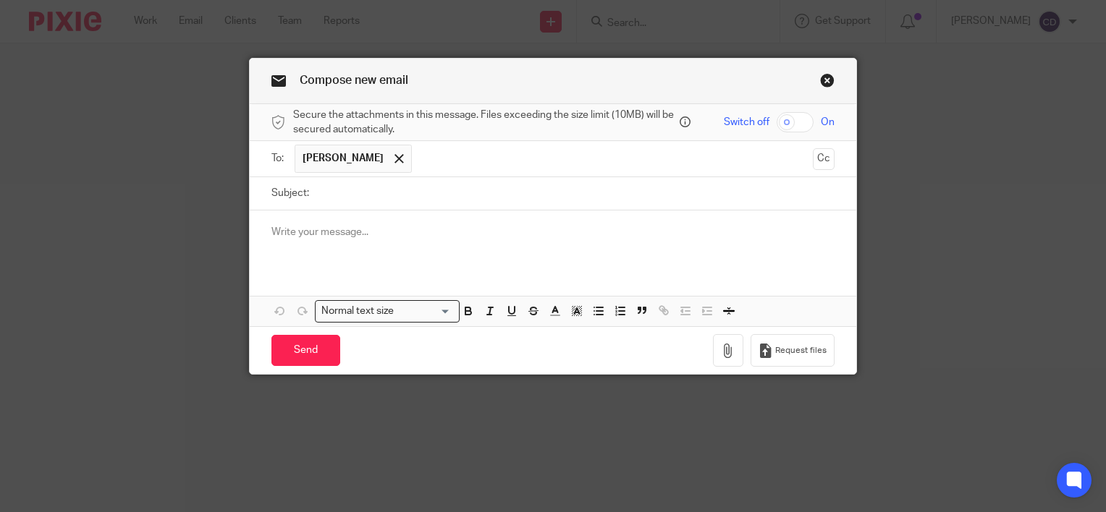
click at [391, 214] on div at bounding box center [553, 239] width 606 height 56
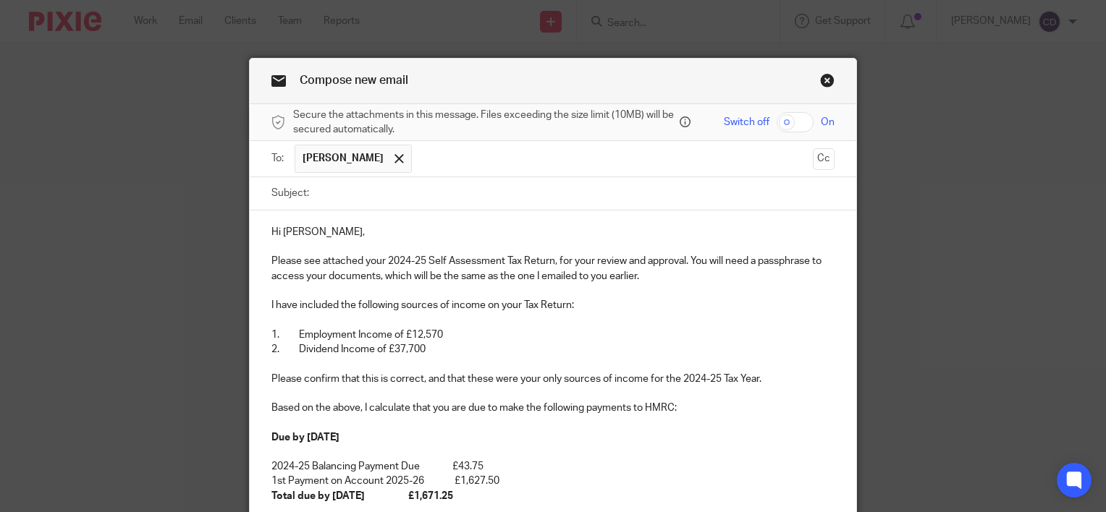
click at [394, 190] on input "Subject:" at bounding box center [575, 193] width 518 height 33
type input "2024-25 Self Assessment Tax Return"
click at [794, 119] on input "checkbox" at bounding box center [794, 122] width 37 height 20
checkbox input "true"
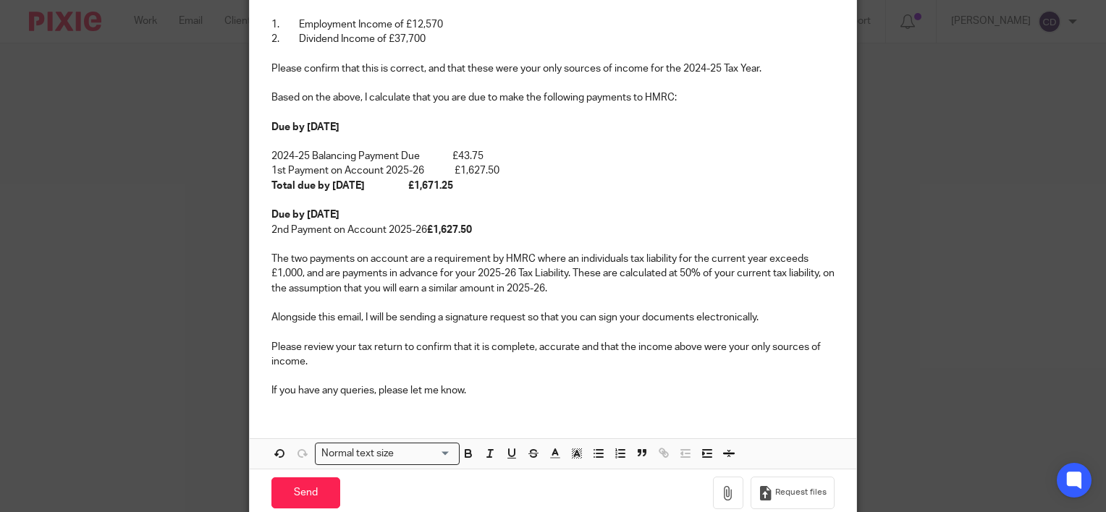
scroll to position [362, 0]
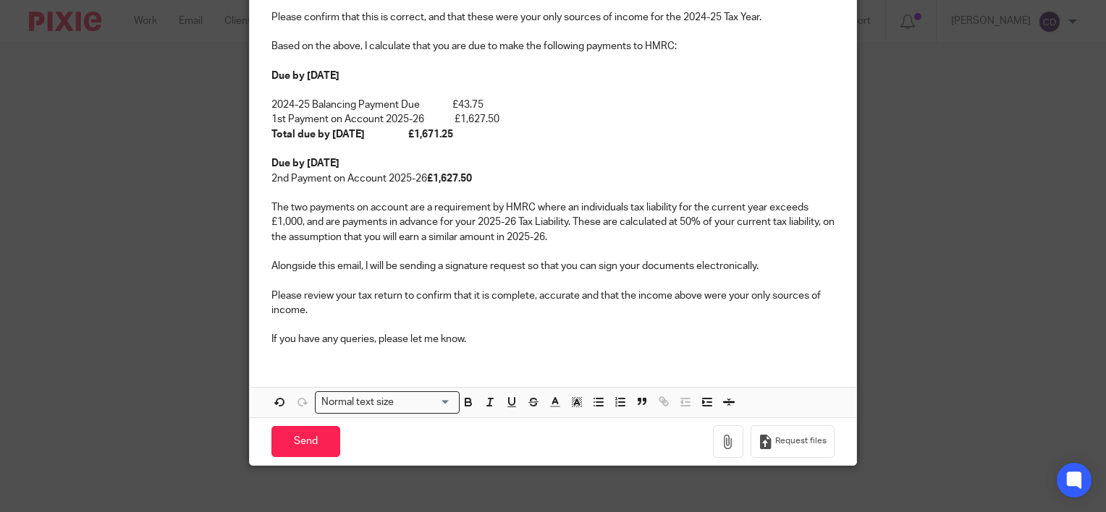
click at [598, 343] on p "If you have any queries, please let me know." at bounding box center [552, 339] width 563 height 14
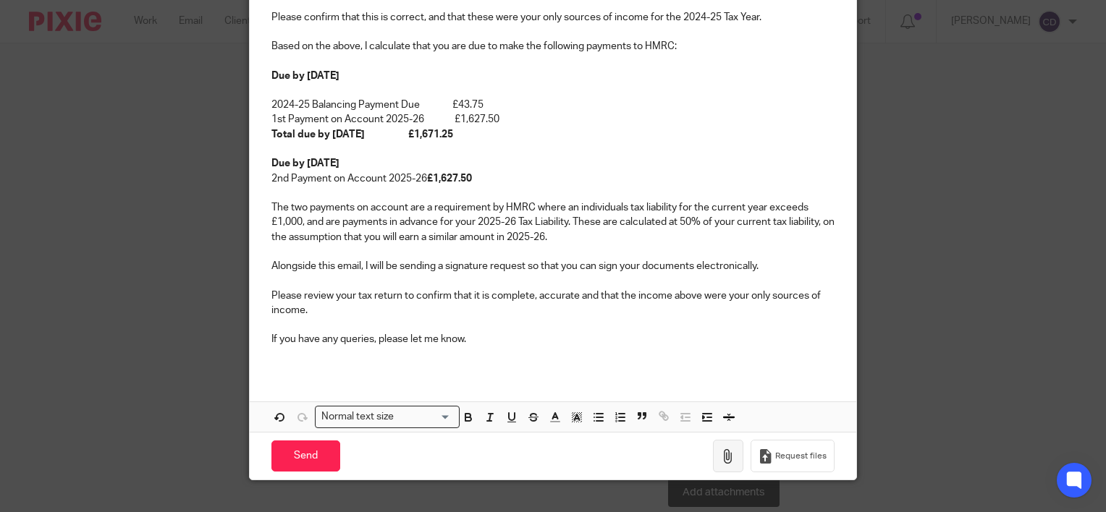
click at [724, 454] on icon "button" at bounding box center [728, 456] width 14 height 14
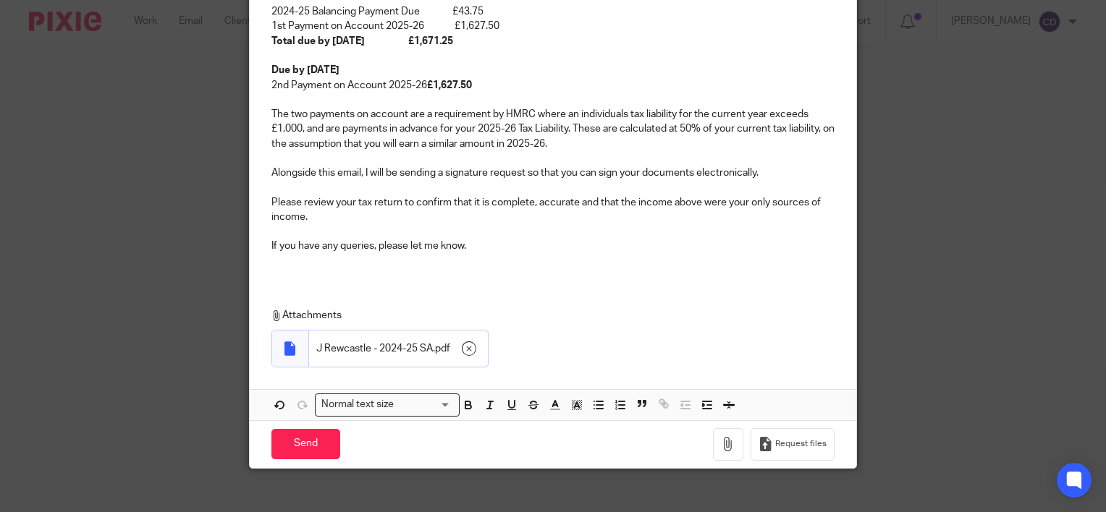
scroll to position [467, 0]
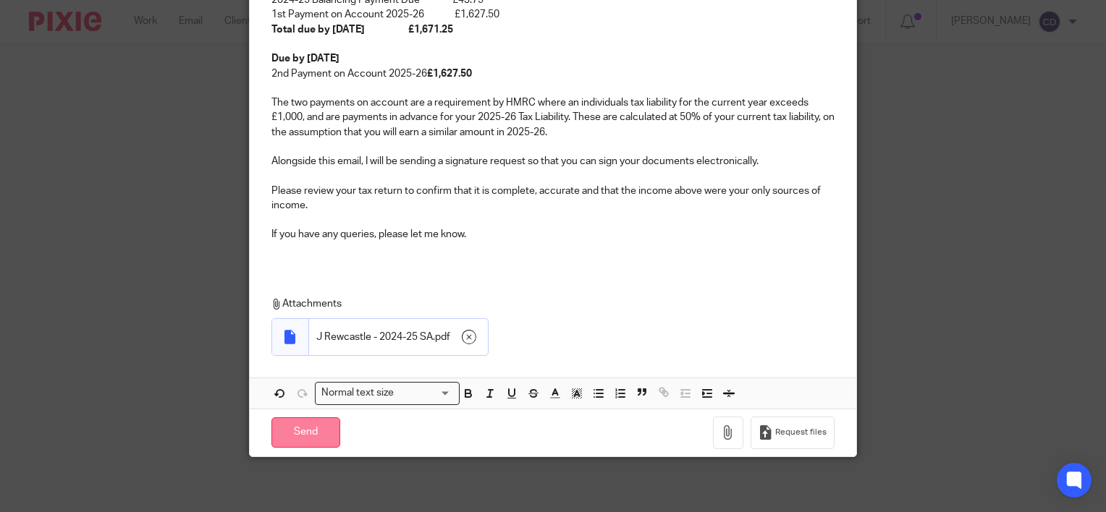
click at [284, 423] on input "Send" at bounding box center [305, 433] width 69 height 31
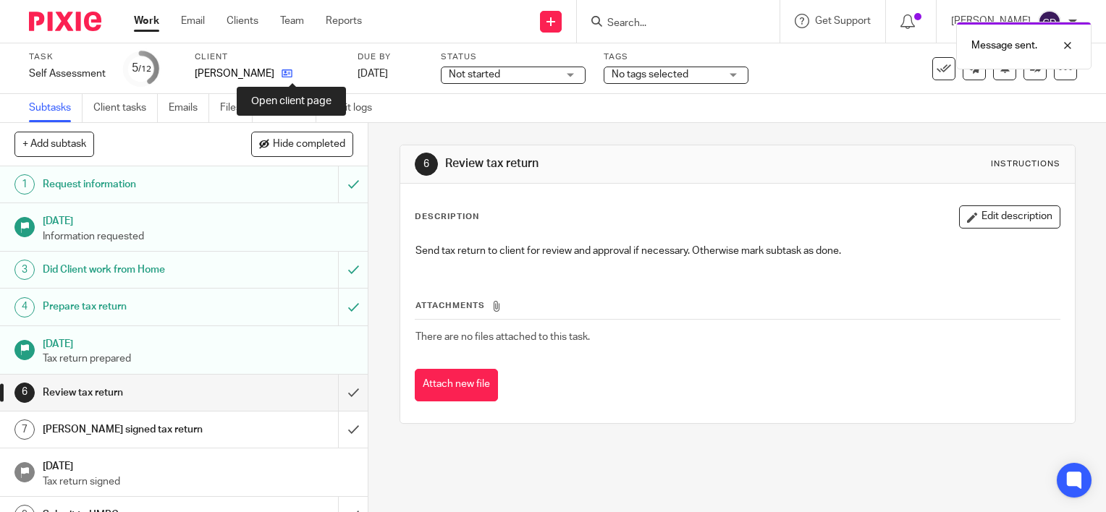
click at [289, 69] on icon at bounding box center [286, 73] width 11 height 11
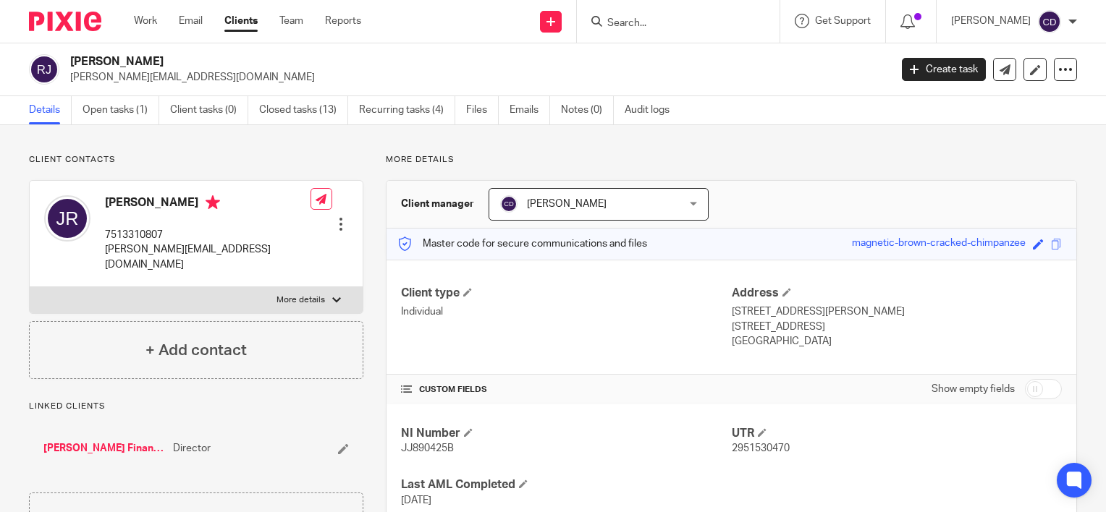
drag, startPoint x: 853, startPoint y: 247, endPoint x: 1016, endPoint y: 252, distance: 162.9
click at [1016, 252] on div "Master code for secure communications and files magnetic-brown-cracked-chimpanz…" at bounding box center [731, 244] width 690 height 31
copy div "magnetic-brown-cracked-chimpanzee"
click at [1001, 69] on link at bounding box center [1004, 69] width 23 height 23
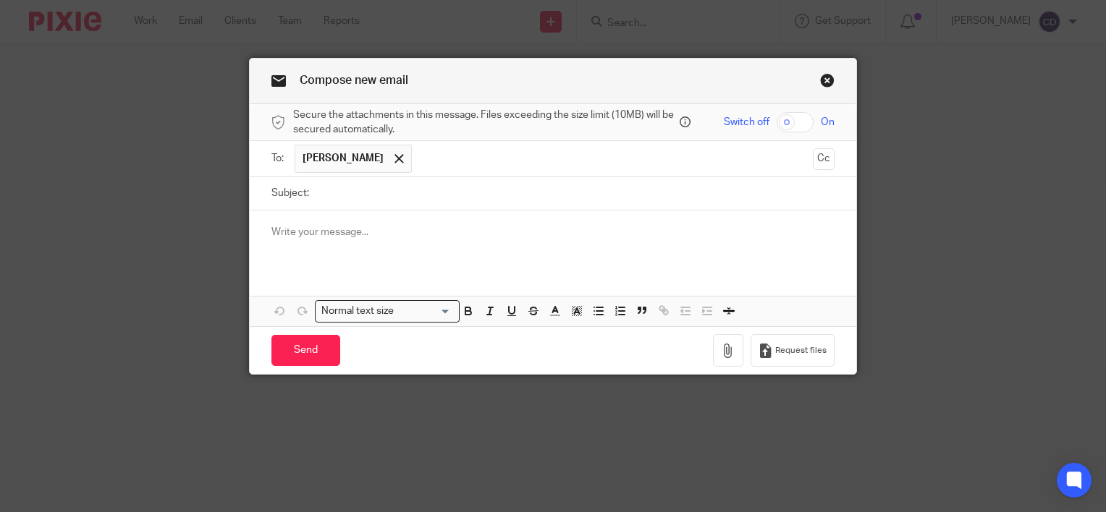
click at [473, 187] on input "Subject:" at bounding box center [575, 193] width 518 height 33
type input "Passphrase"
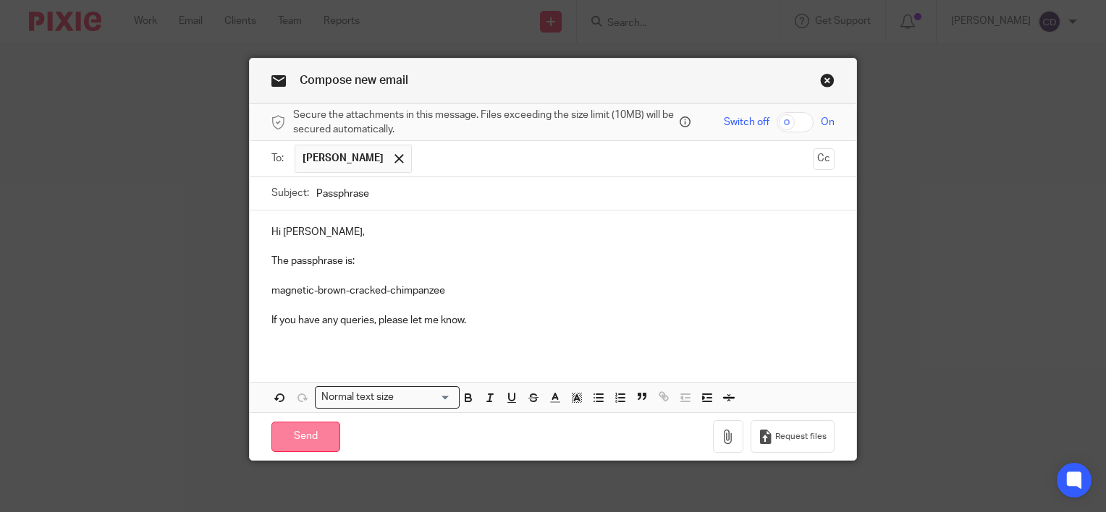
click at [325, 434] on input "Send" at bounding box center [305, 437] width 69 height 31
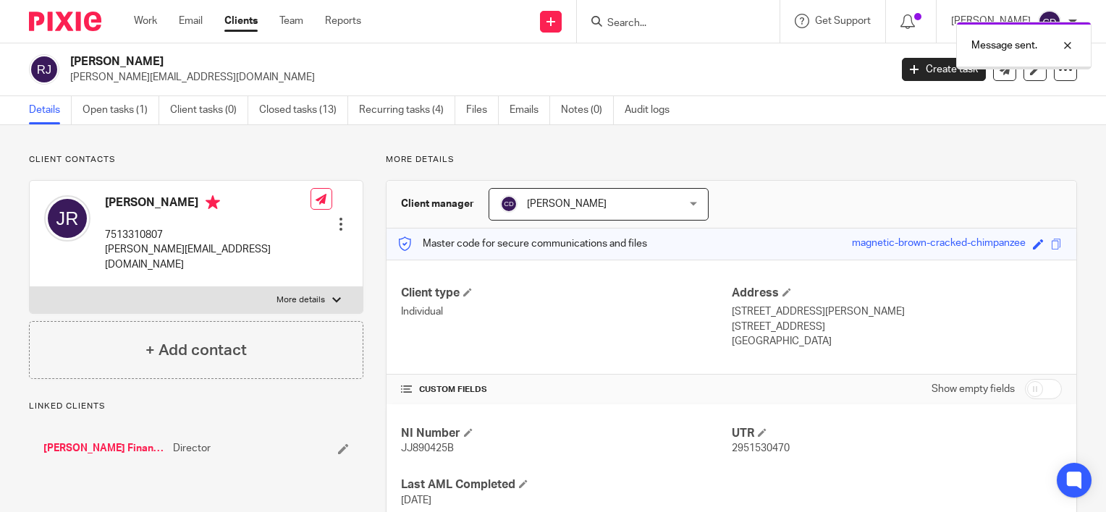
click at [574, 20] on div "Message sent." at bounding box center [822, 41] width 538 height 55
click at [1065, 42] on div at bounding box center [1056, 45] width 39 height 17
click at [556, 12] on div "Send new email Create task Add client Request signature" at bounding box center [550, 21] width 51 height 43
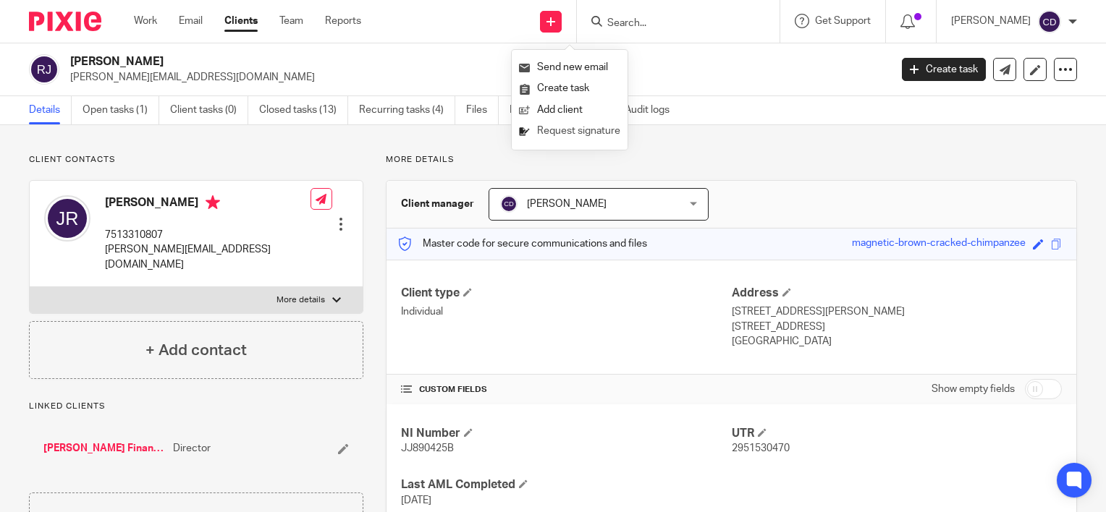
click at [561, 135] on link "Request signature" at bounding box center [569, 131] width 101 height 21
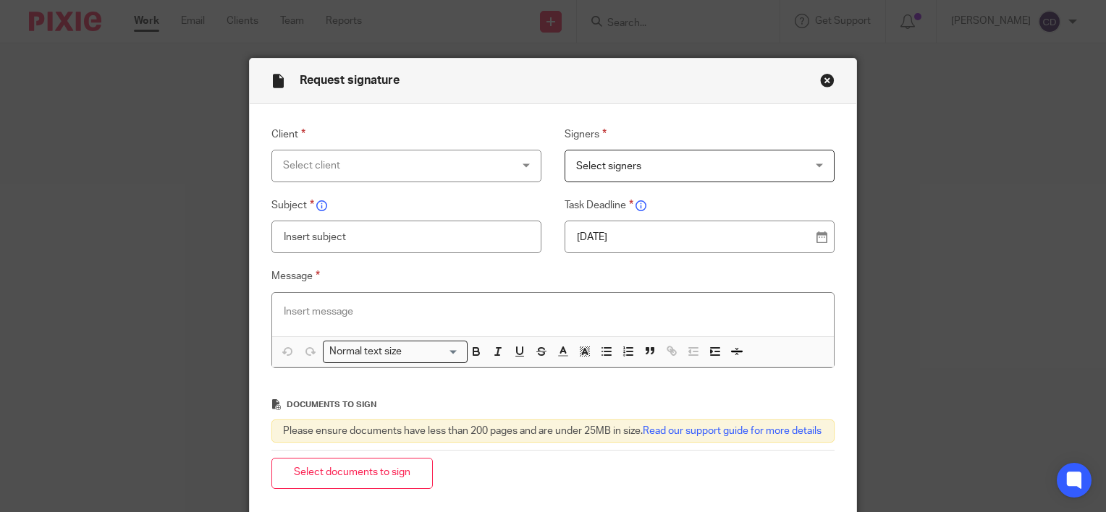
click at [411, 153] on div "Select client" at bounding box center [386, 166] width 206 height 30
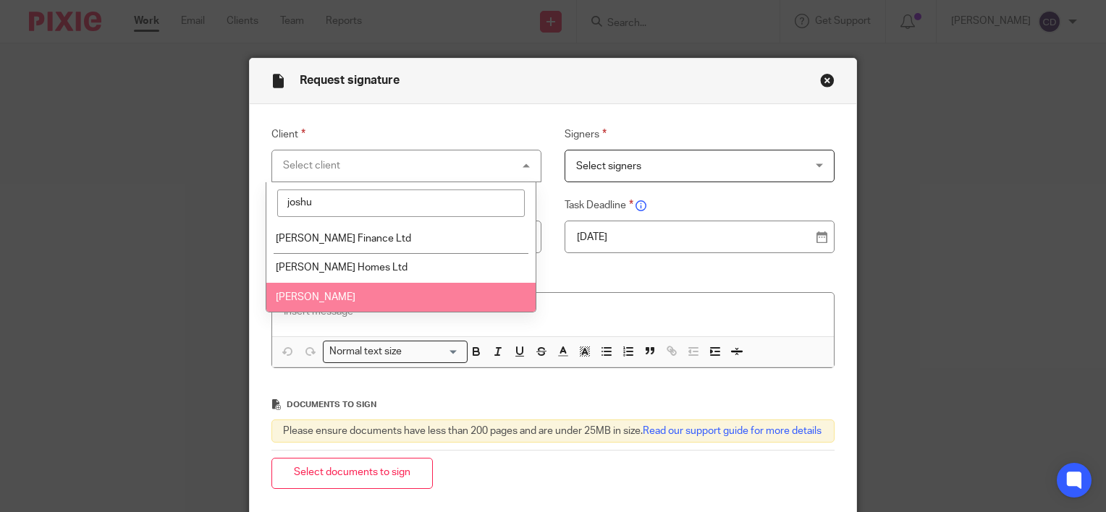
type input "joshu"
click at [341, 292] on li "[PERSON_NAME]" at bounding box center [400, 298] width 269 height 30
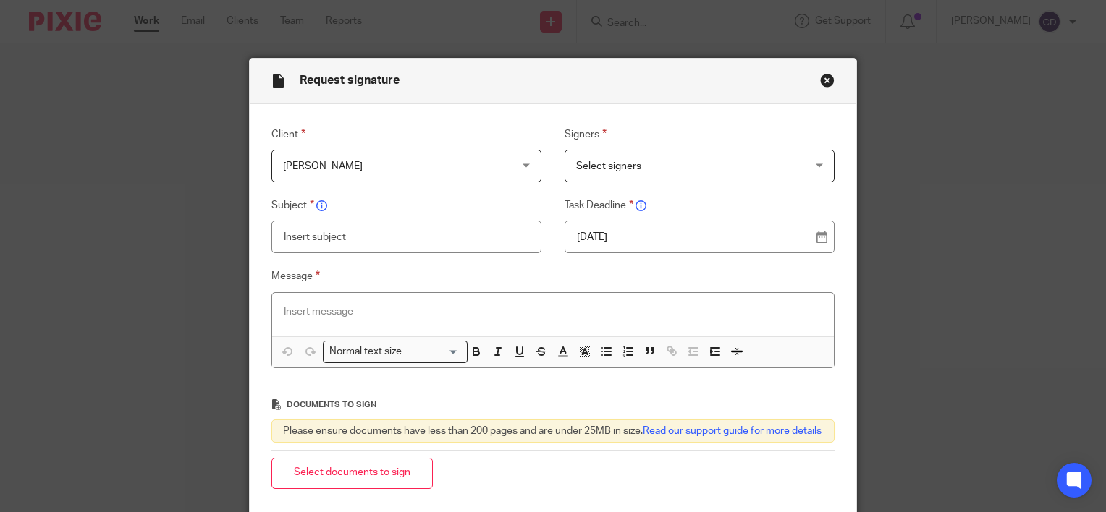
click at [671, 156] on span "Select signers" at bounding box center [679, 166] width 206 height 30
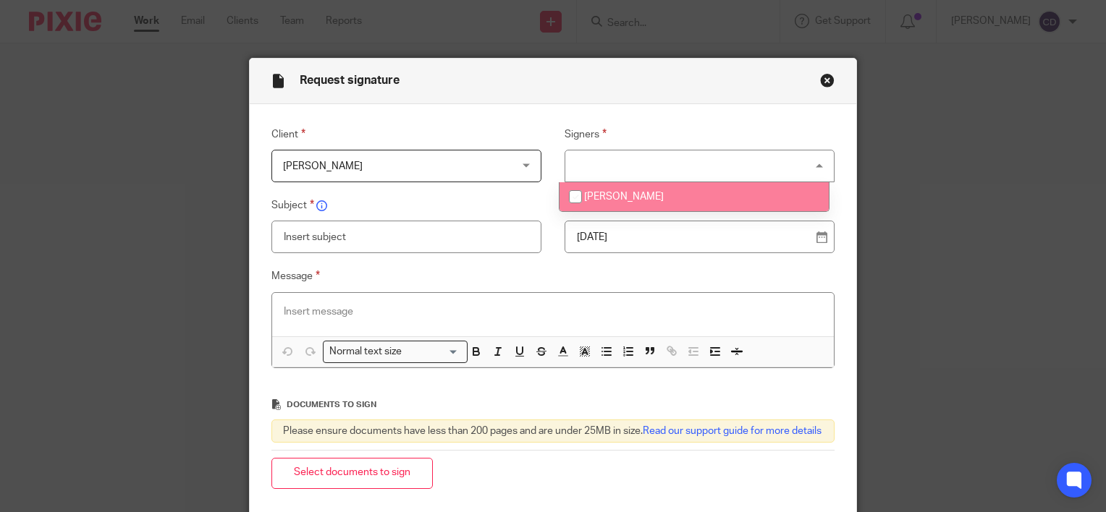
click at [616, 194] on span "[PERSON_NAME]" at bounding box center [624, 197] width 80 height 10
checkbox input "true"
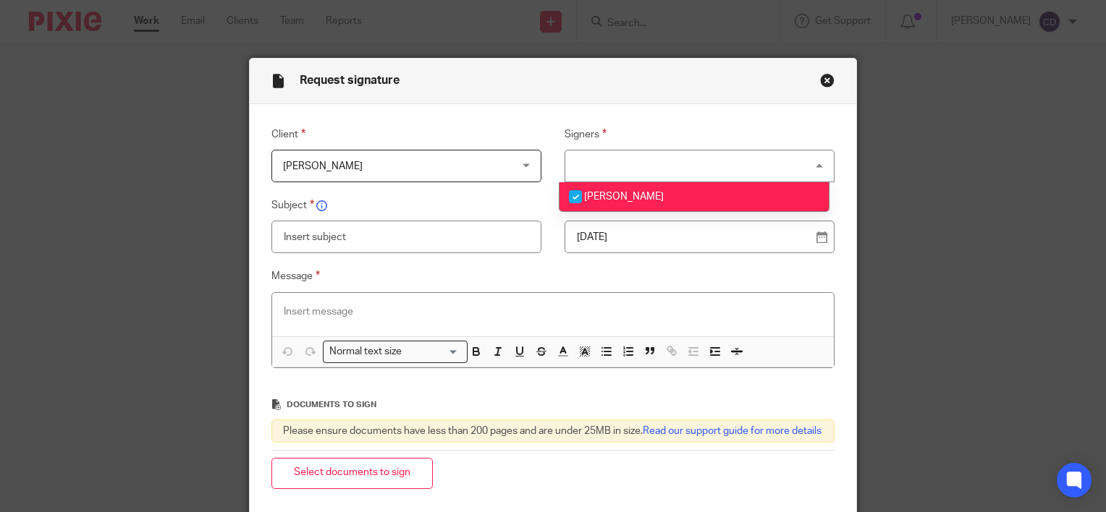
click at [427, 249] on input "text" at bounding box center [406, 237] width 271 height 33
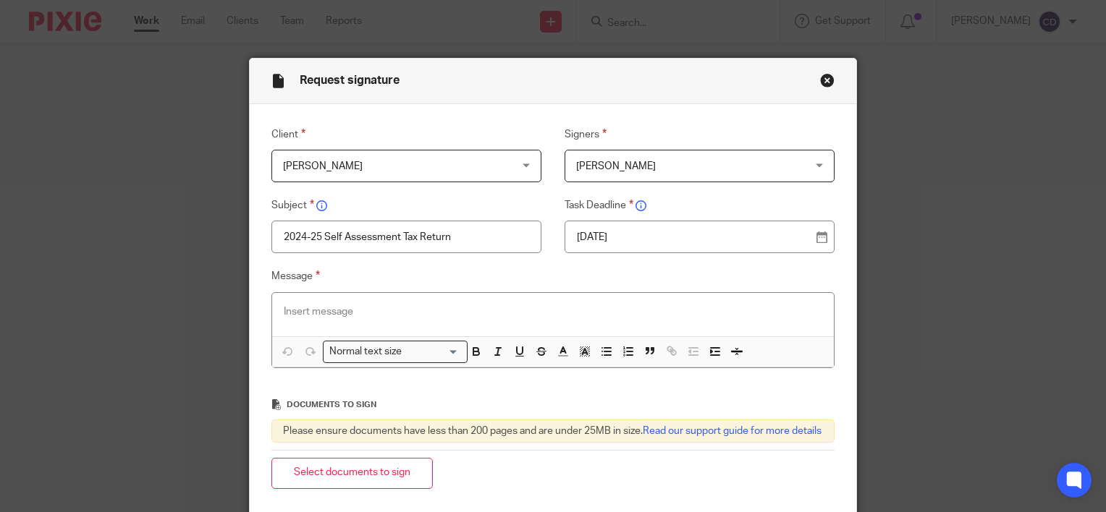
type input "2024-25 Self Assessment Tax Return"
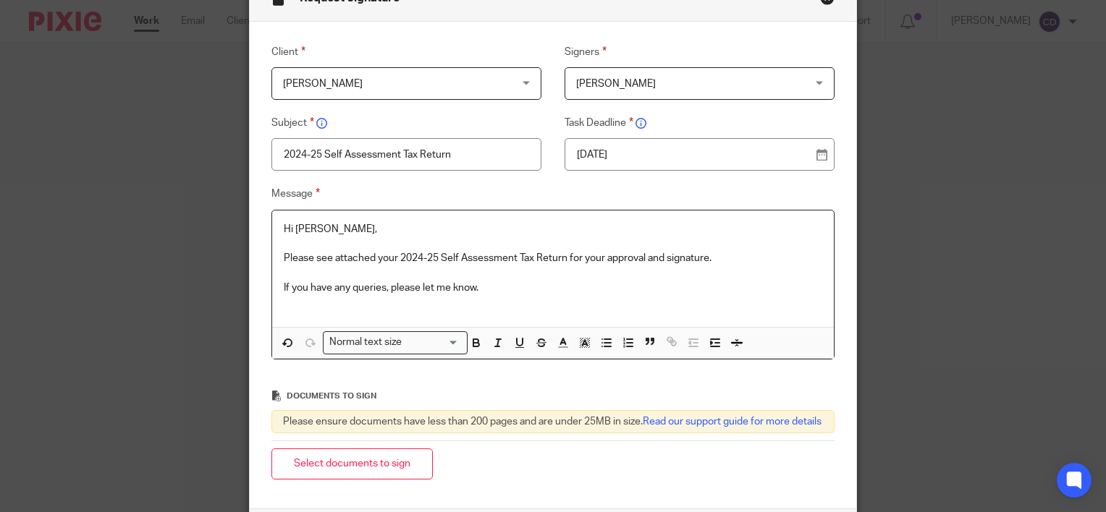
scroll to position [225, 0]
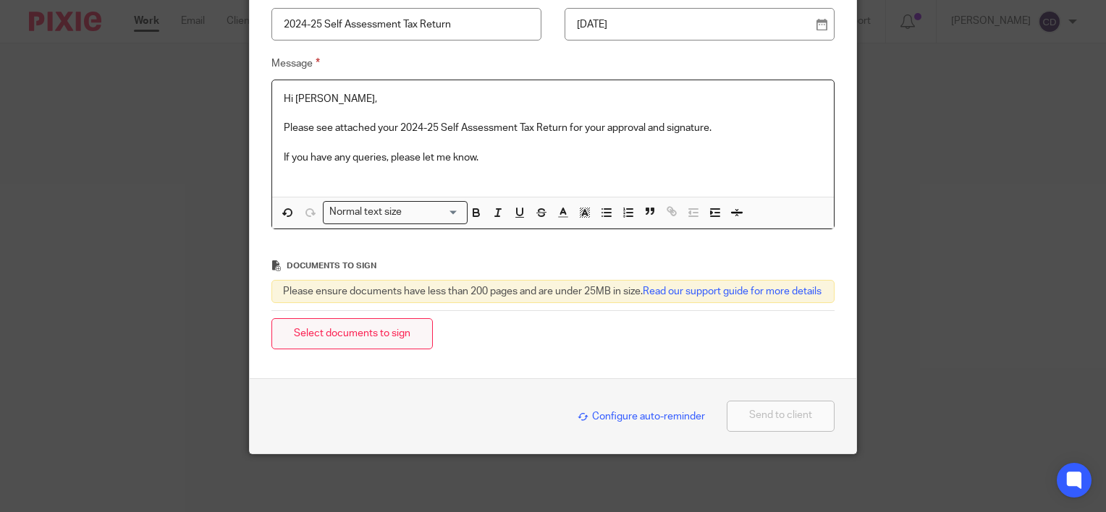
click at [333, 342] on button "Select documents to sign" at bounding box center [351, 333] width 161 height 31
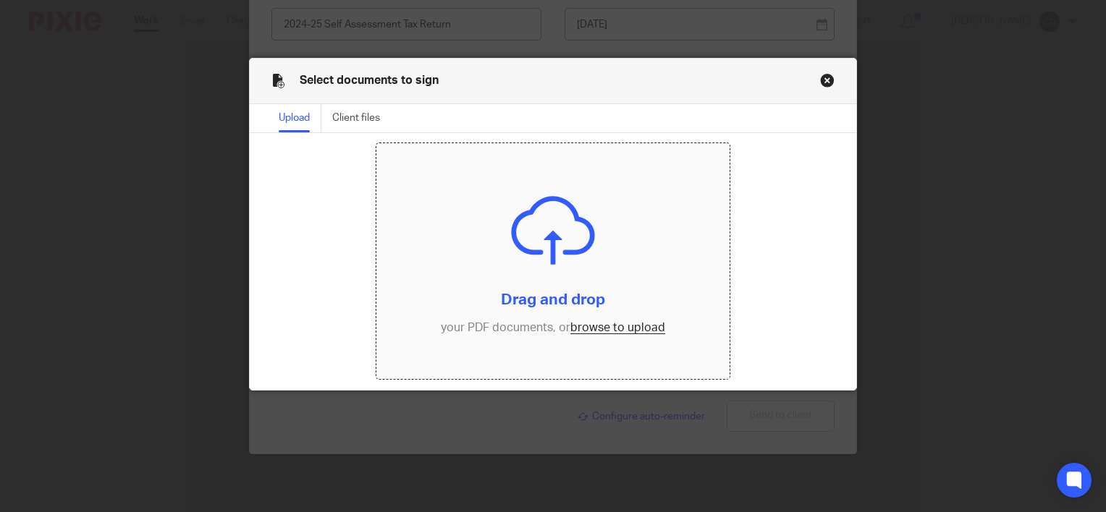
click at [590, 328] on input "file" at bounding box center [552, 261] width 352 height 236
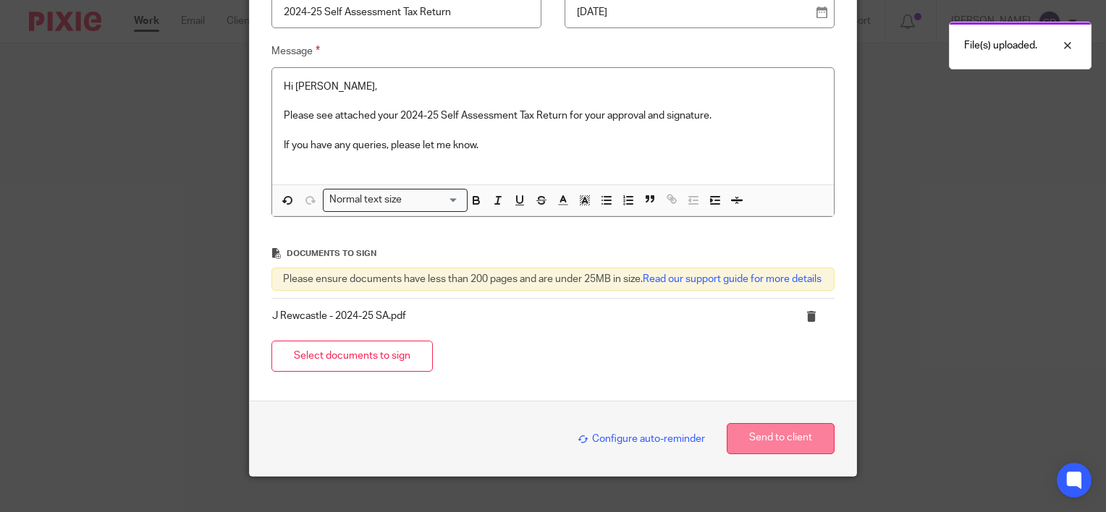
click at [800, 454] on button "Send to client" at bounding box center [780, 438] width 108 height 31
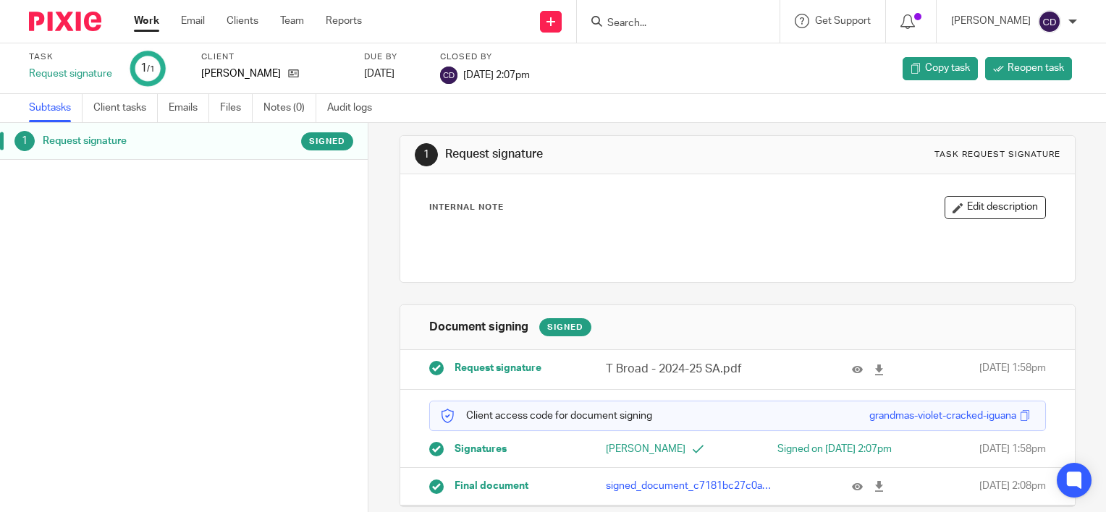
scroll to position [46, 0]
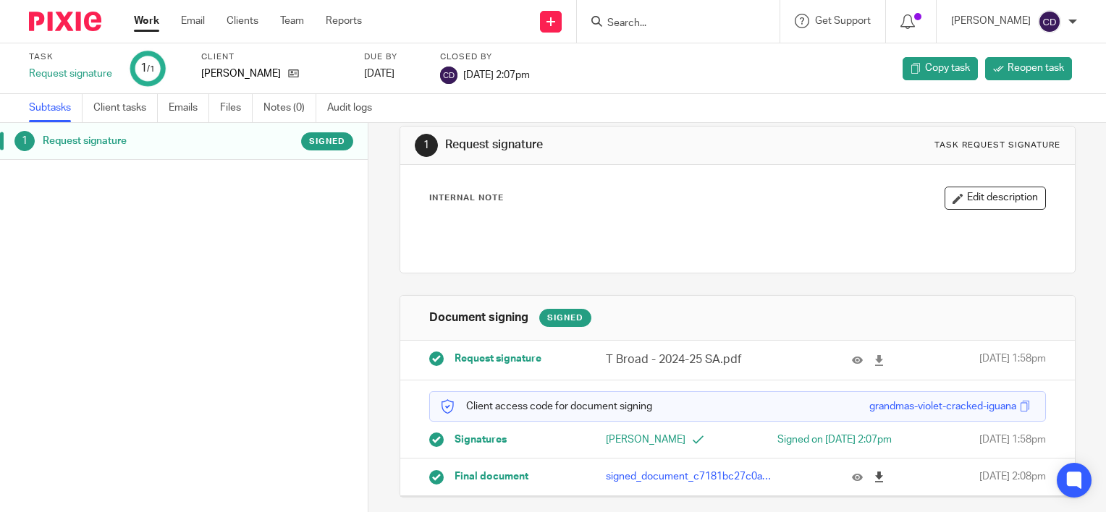
click at [873, 481] on icon at bounding box center [878, 477] width 11 height 11
